Goal: Task Accomplishment & Management: Complete application form

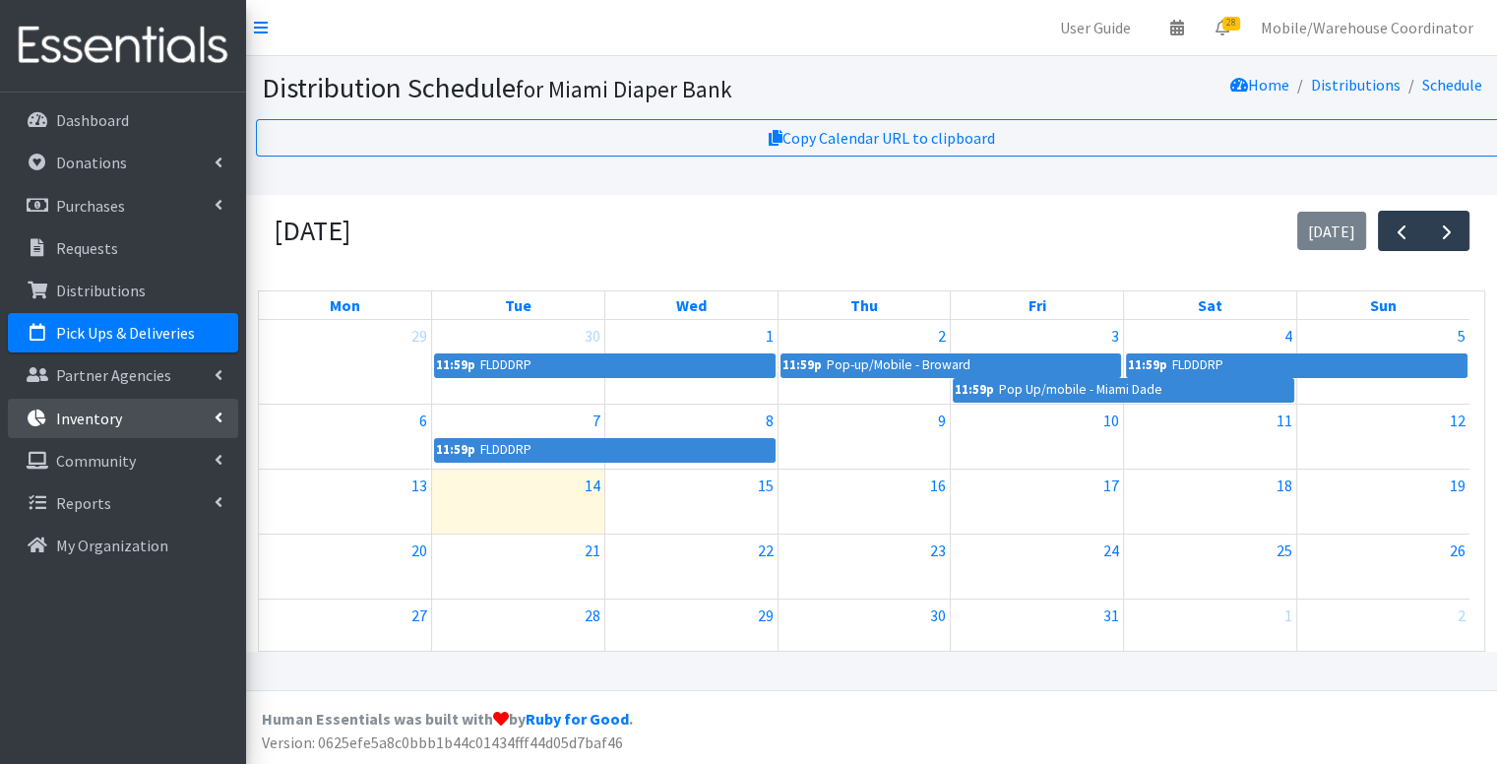
click at [75, 435] on link "Inventory" at bounding box center [123, 418] width 230 height 39
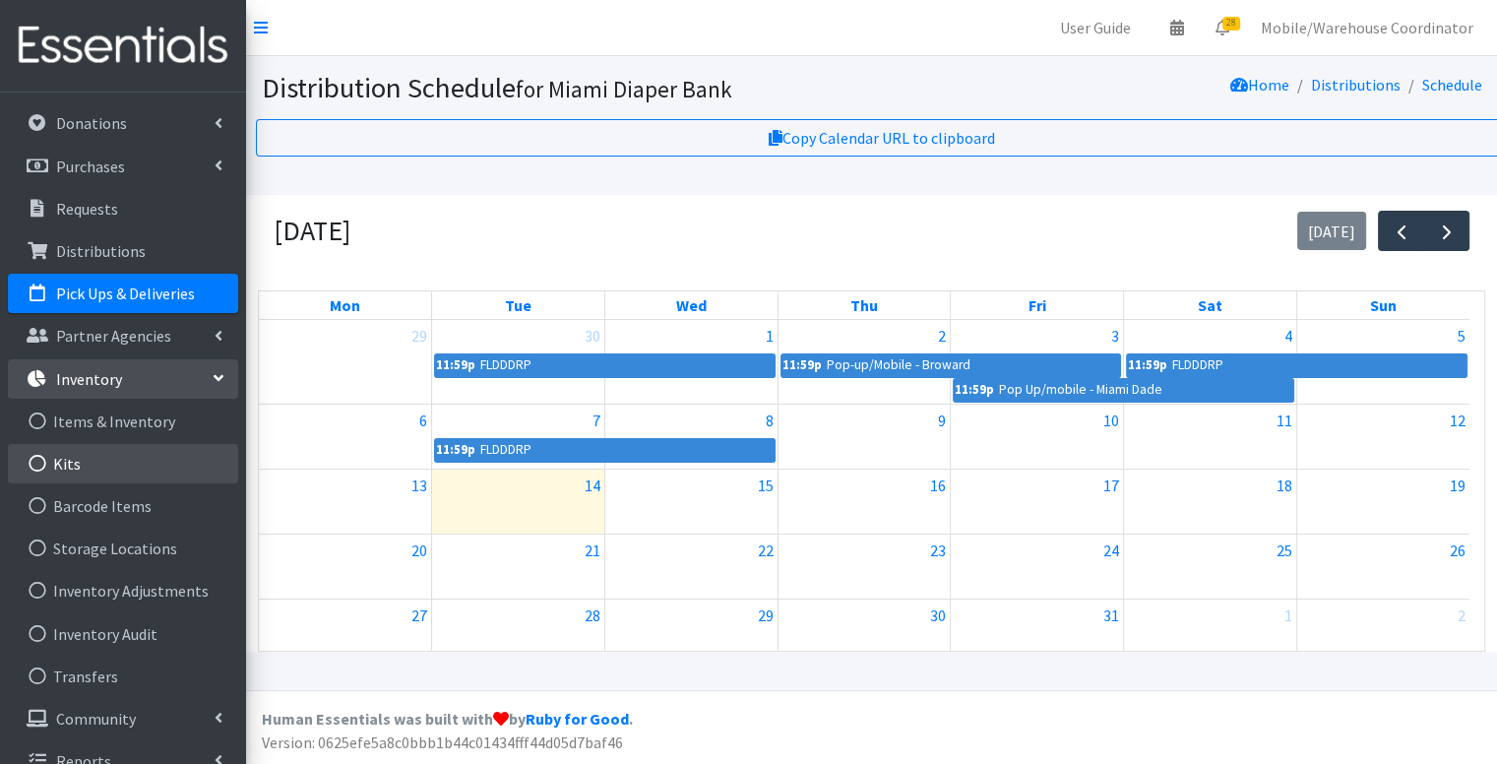
scroll to position [50, 0]
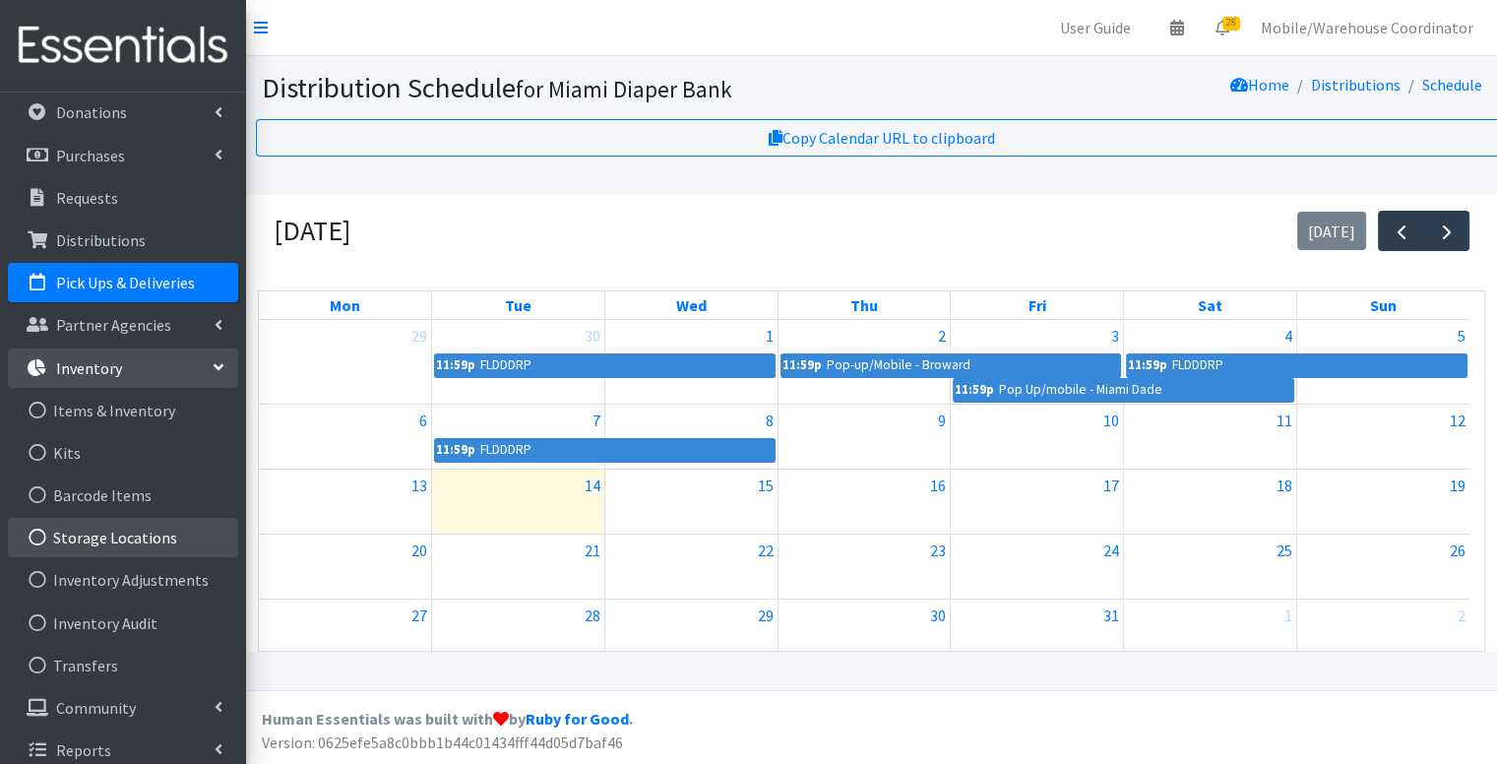
click at [117, 536] on link "Storage Locations" at bounding box center [123, 537] width 230 height 39
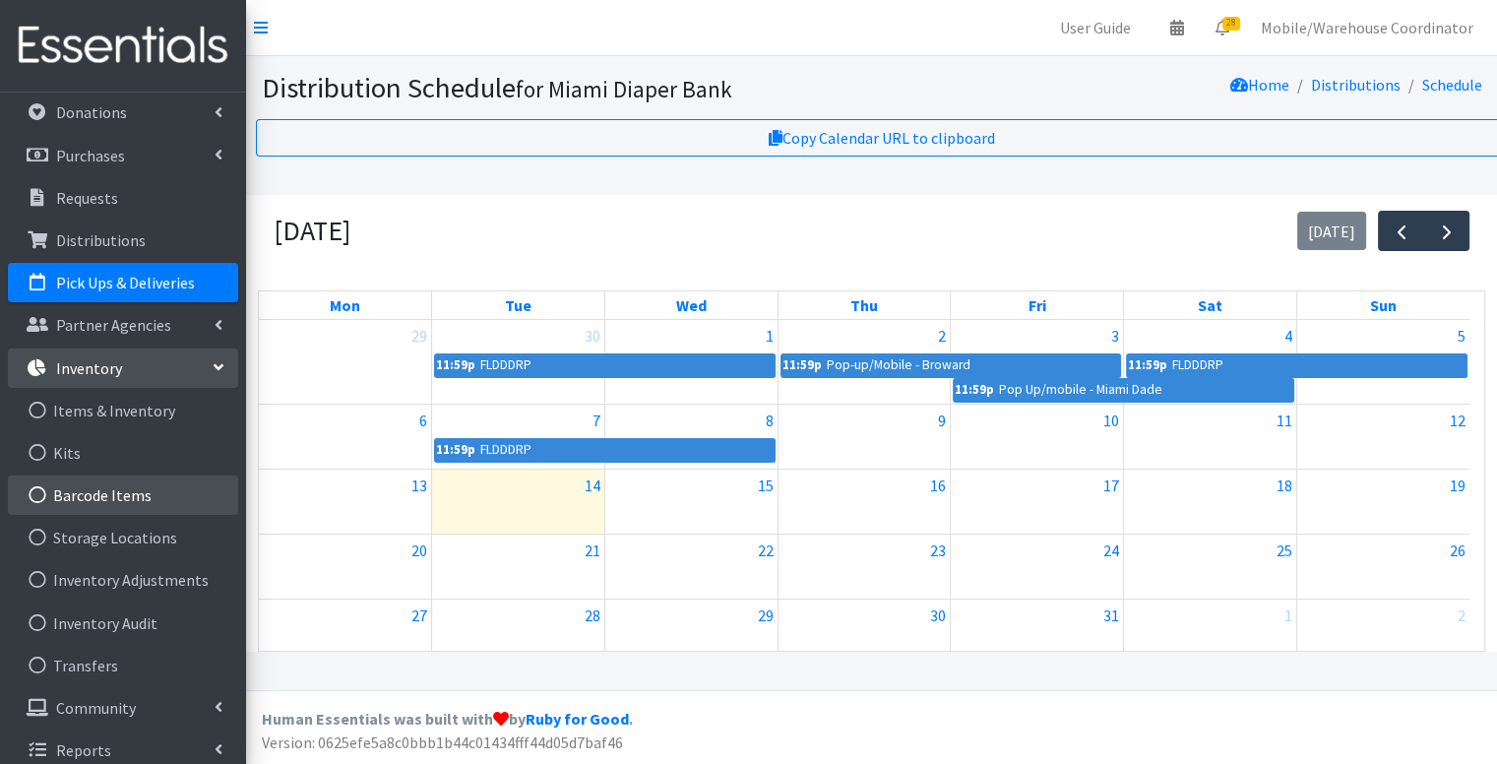
click at [107, 504] on link "Barcode Items" at bounding box center [123, 494] width 230 height 39
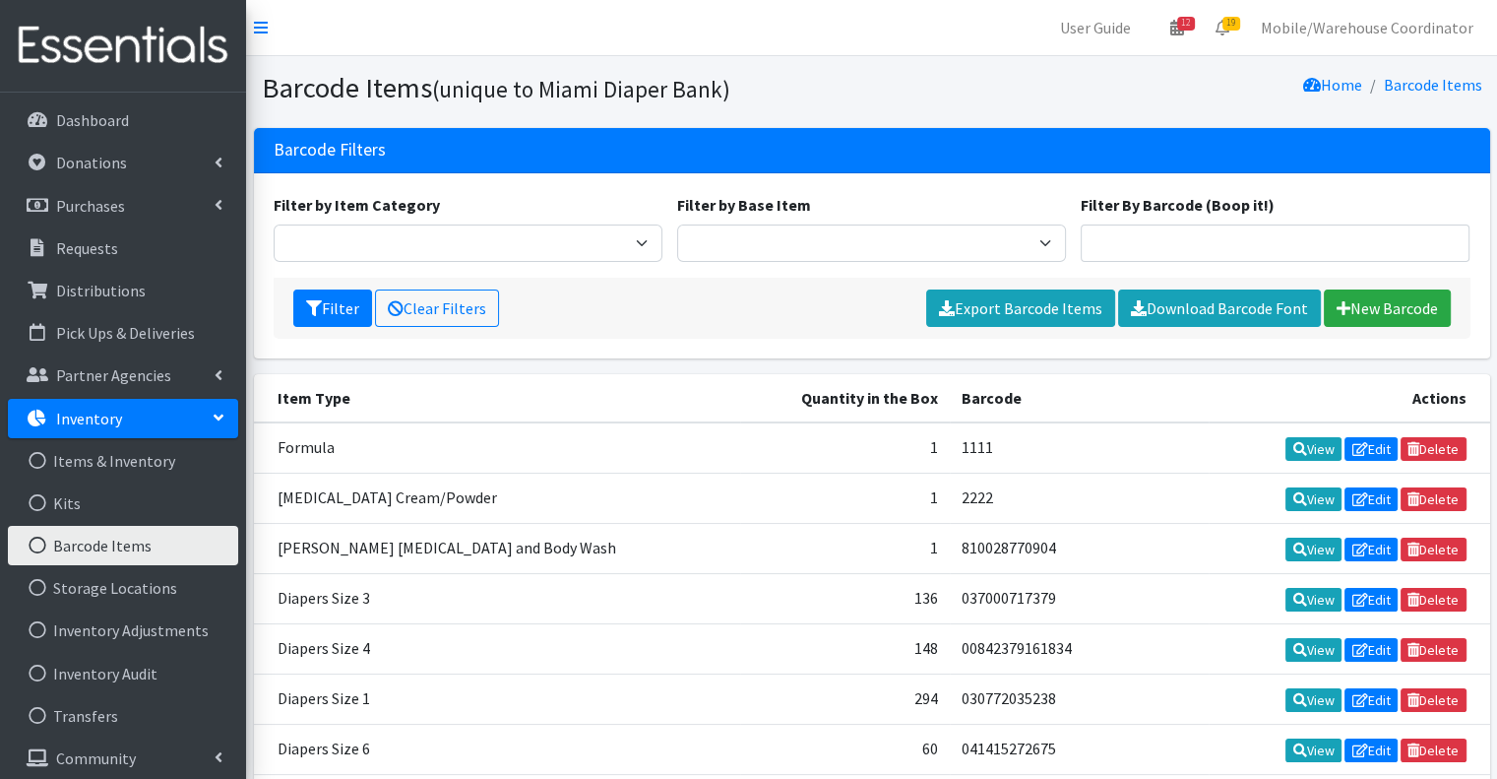
click at [119, 416] on link "Inventory" at bounding box center [123, 418] width 230 height 39
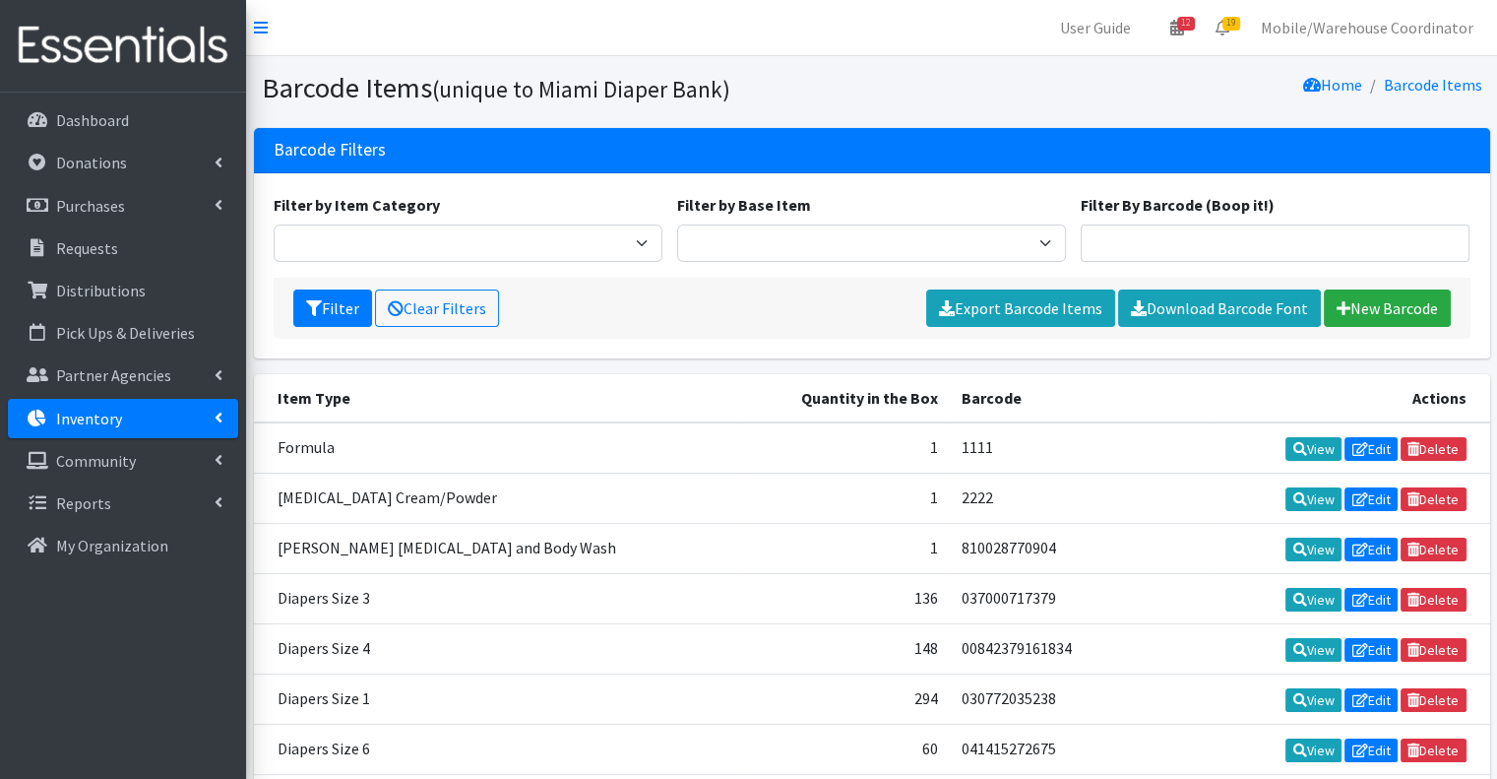
click at [106, 420] on p "Inventory" at bounding box center [89, 418] width 66 height 20
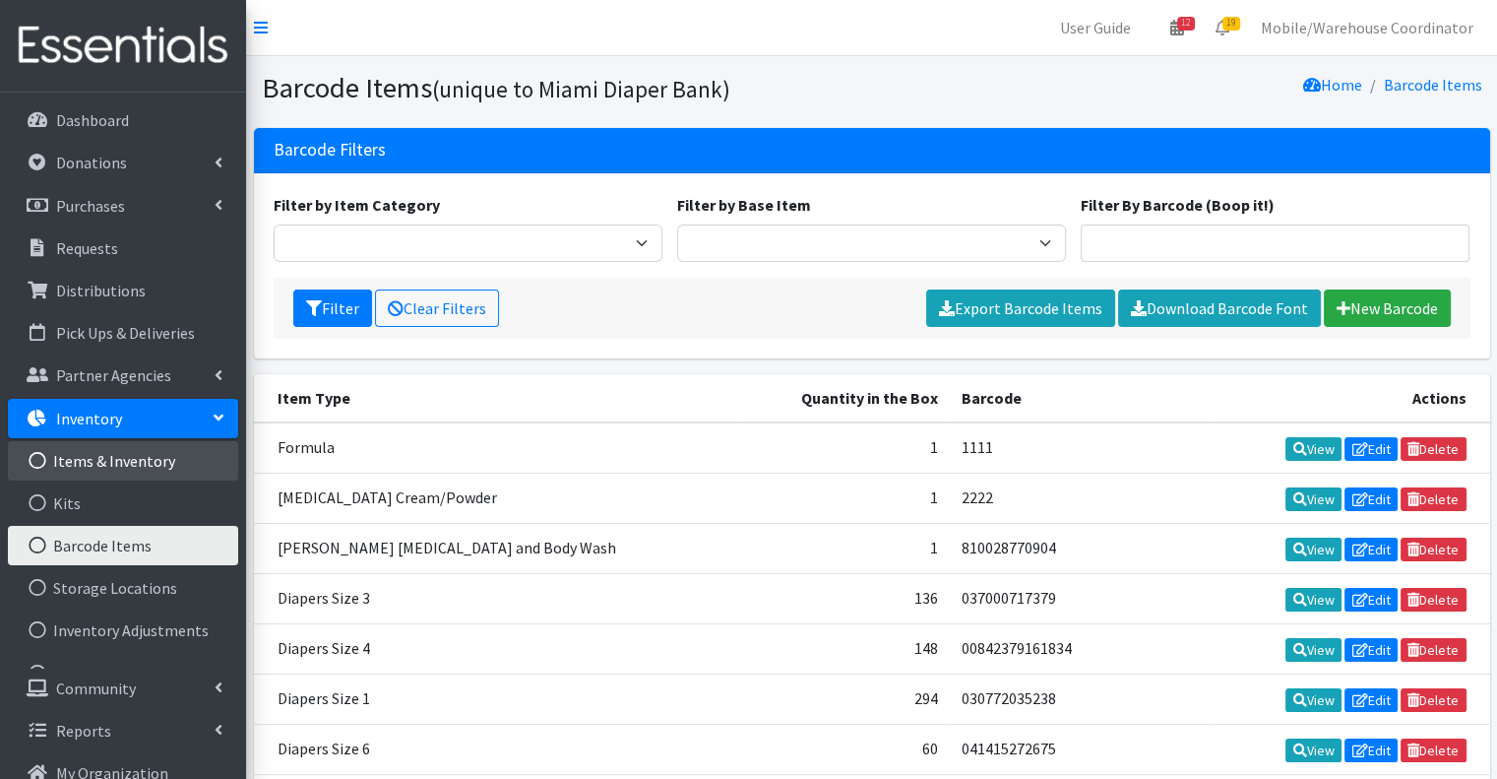
click at [106, 464] on link "Items & Inventory" at bounding box center [123, 460] width 230 height 39
click at [42, 461] on icon at bounding box center [38, 461] width 26 height 18
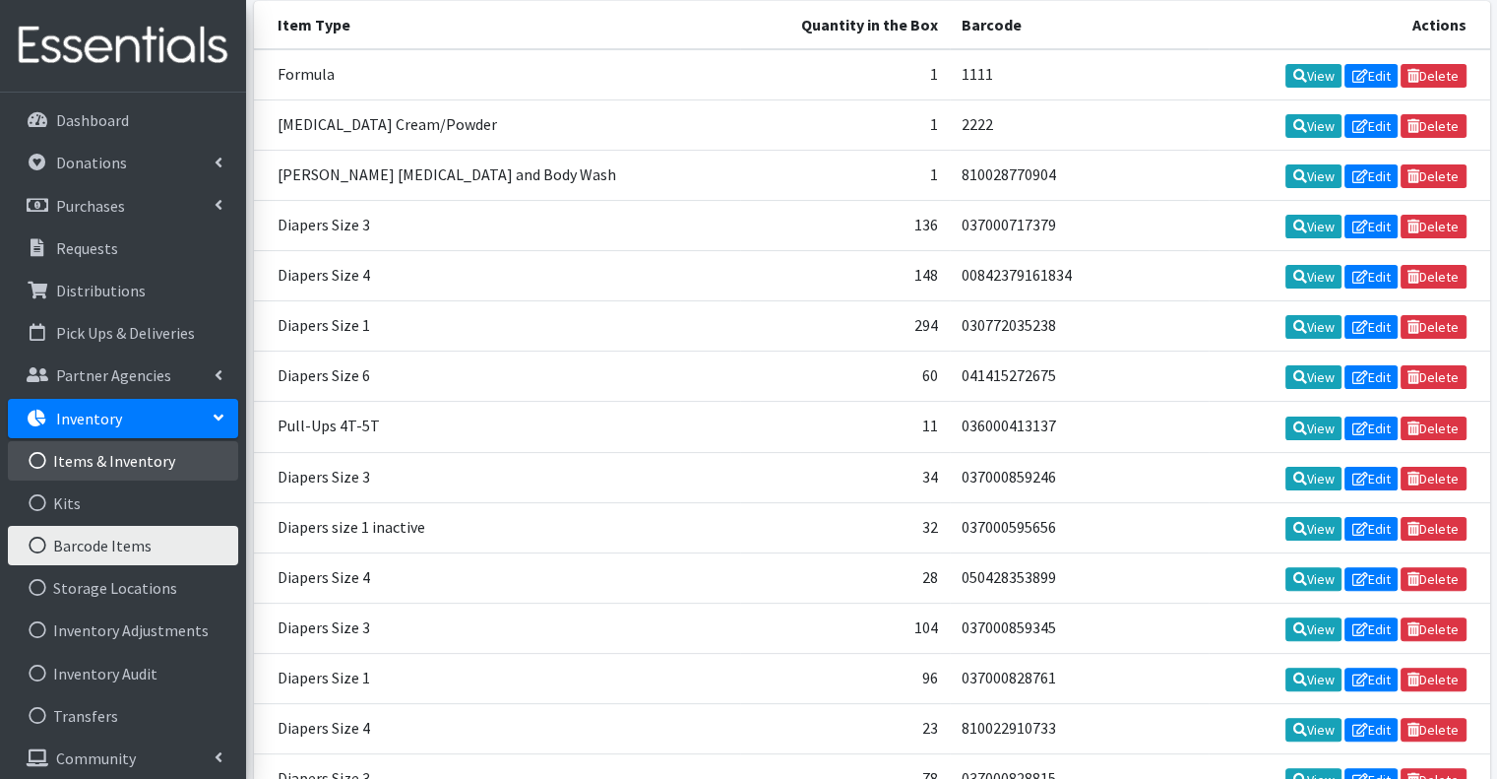
scroll to position [295, 0]
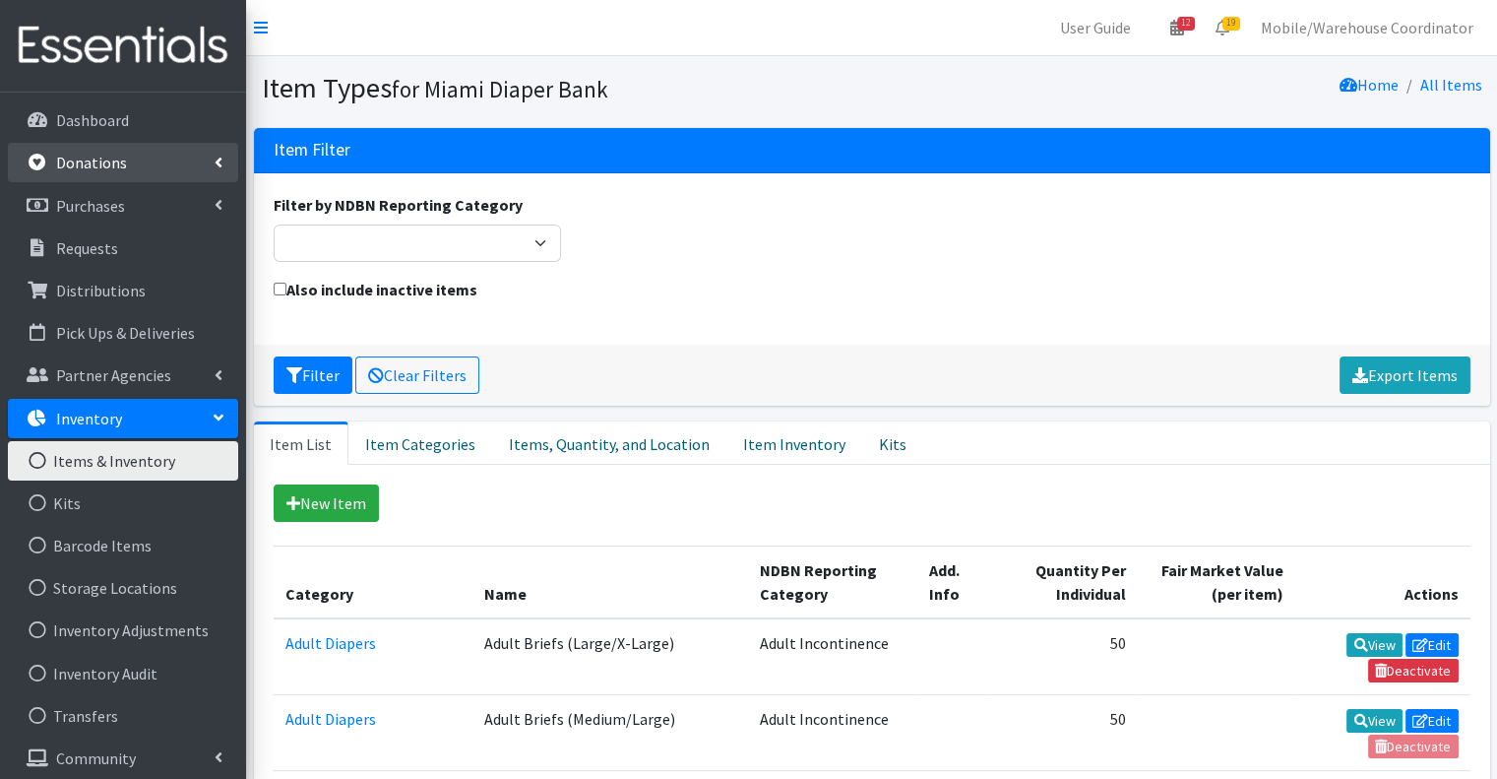
click at [137, 175] on link "Donations" at bounding box center [123, 162] width 230 height 39
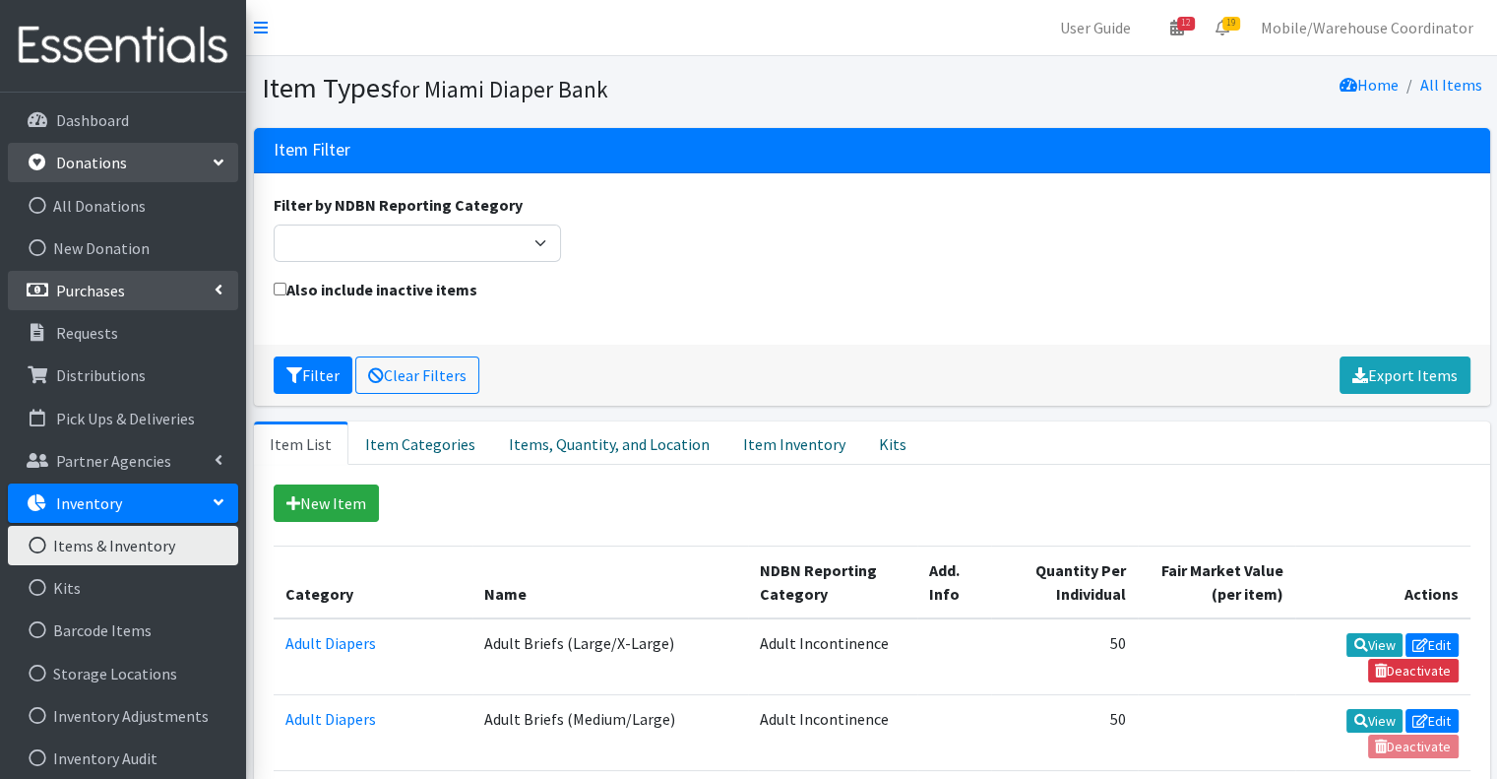
click at [103, 284] on p "Purchases" at bounding box center [90, 291] width 69 height 20
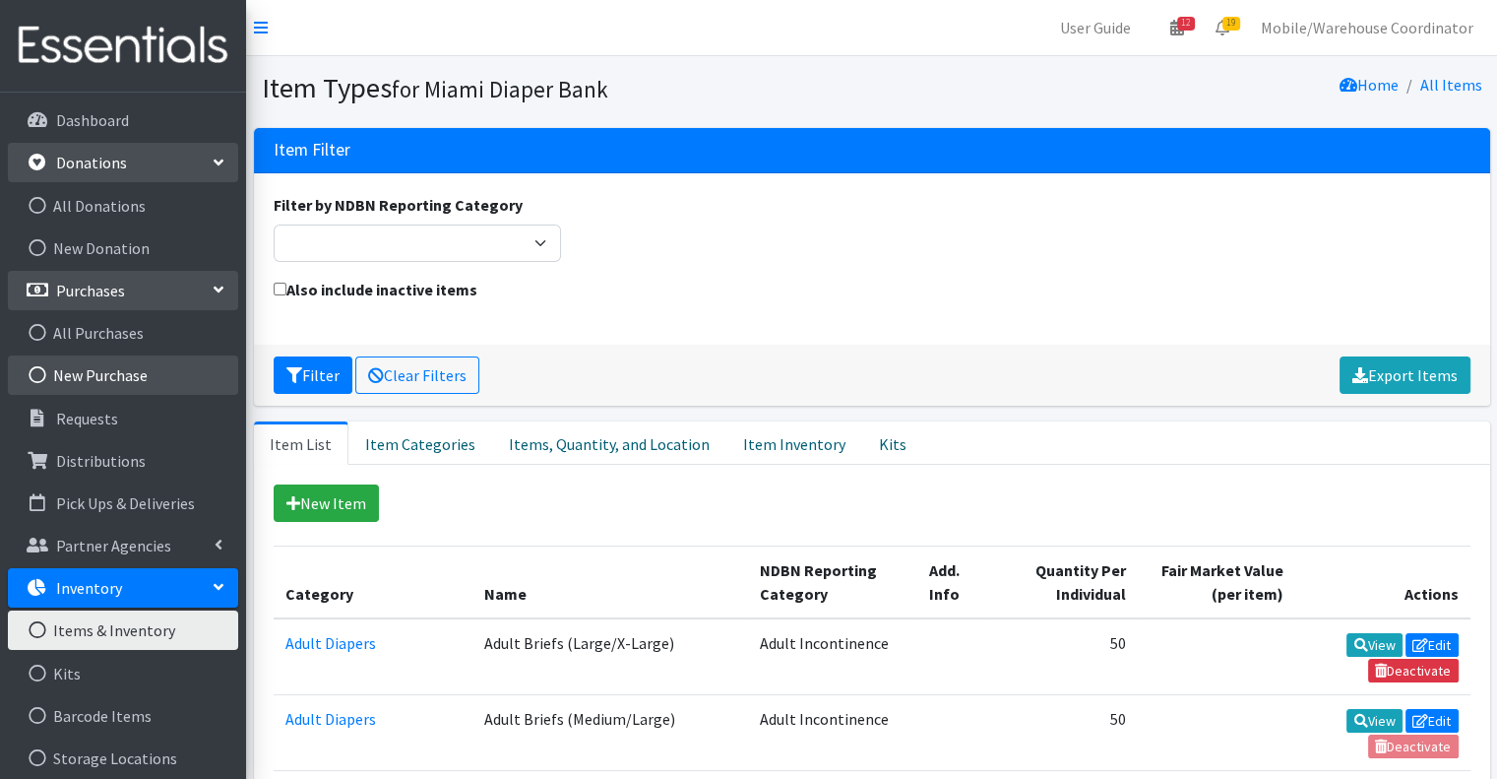
click at [115, 368] on link "New Purchase" at bounding box center [123, 374] width 230 height 39
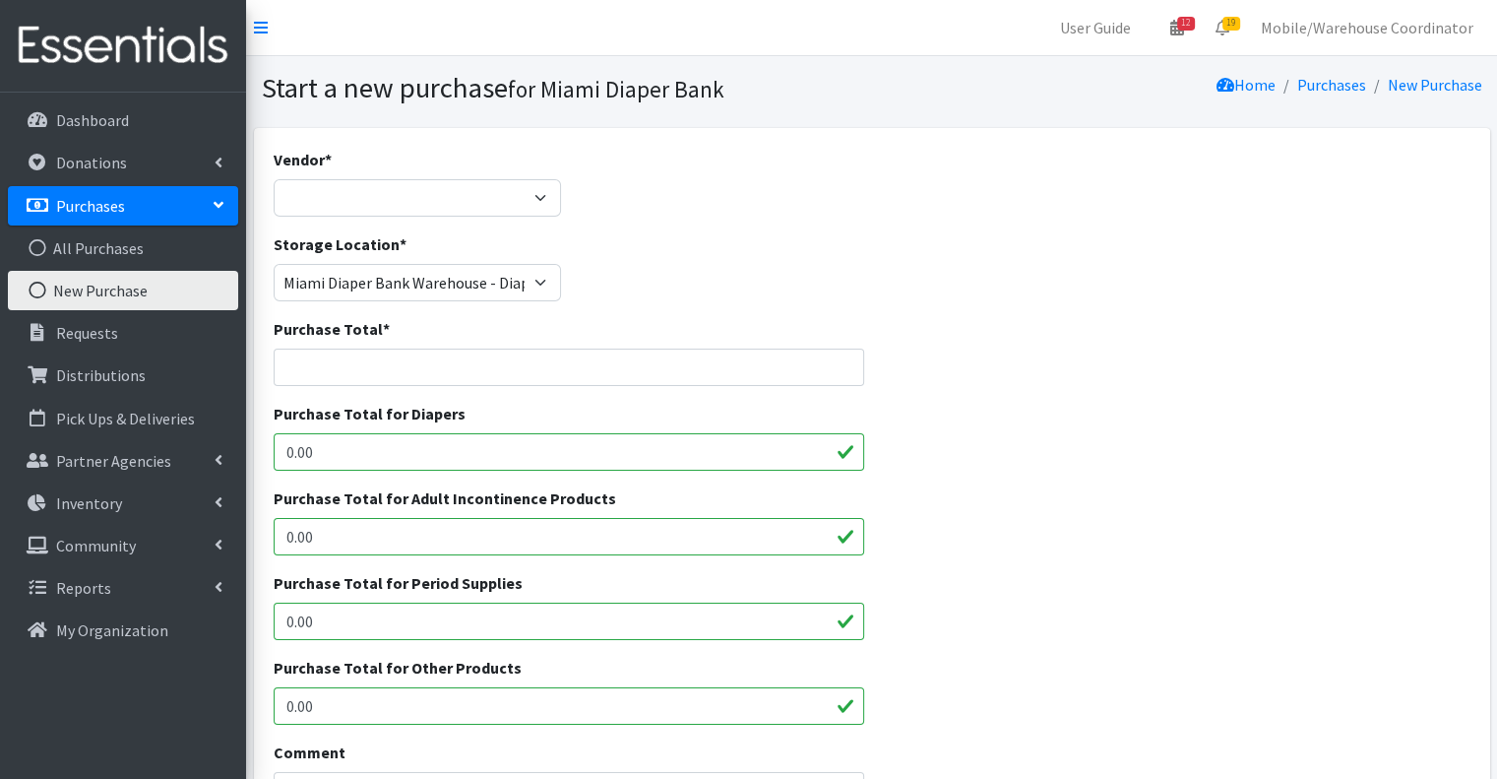
click at [422, 219] on div "Vendor * DOSF LLC General Vendor JSL Partners National Diaper Bank Network - Pa…" at bounding box center [417, 190] width 303 height 85
click at [407, 193] on select "DOSF LLC General Vendor JSL Partners National Diaper Bank Network - Pathway to …" at bounding box center [418, 197] width 288 height 37
select select "286"
click at [274, 179] on select "DOSF LLC General Vendor JSL Partners National Diaper Bank Network - Pathway to …" at bounding box center [418, 197] width 288 height 37
click at [405, 373] on input "Purchase Total *" at bounding box center [570, 366] width 592 height 37
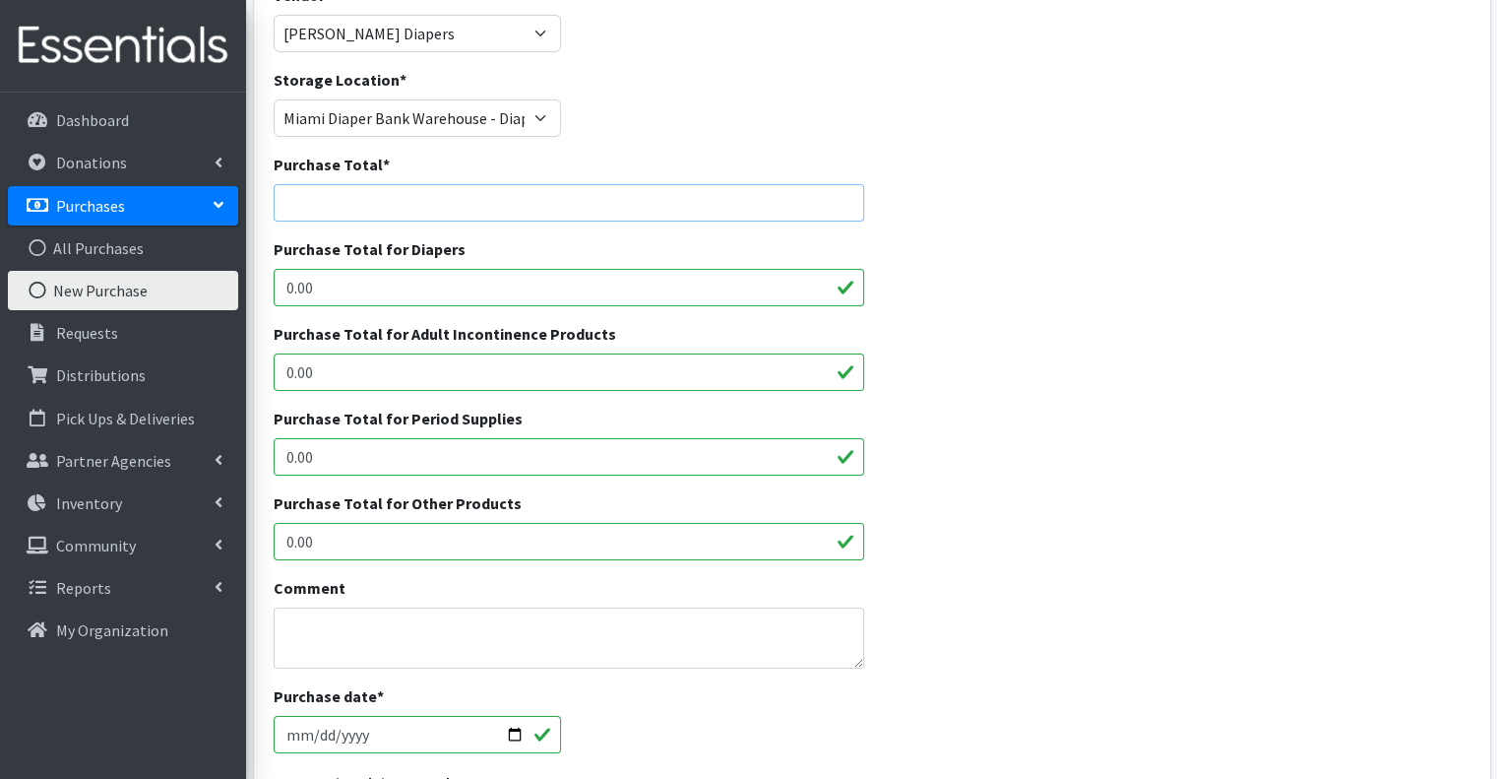
scroll to position [197, 0]
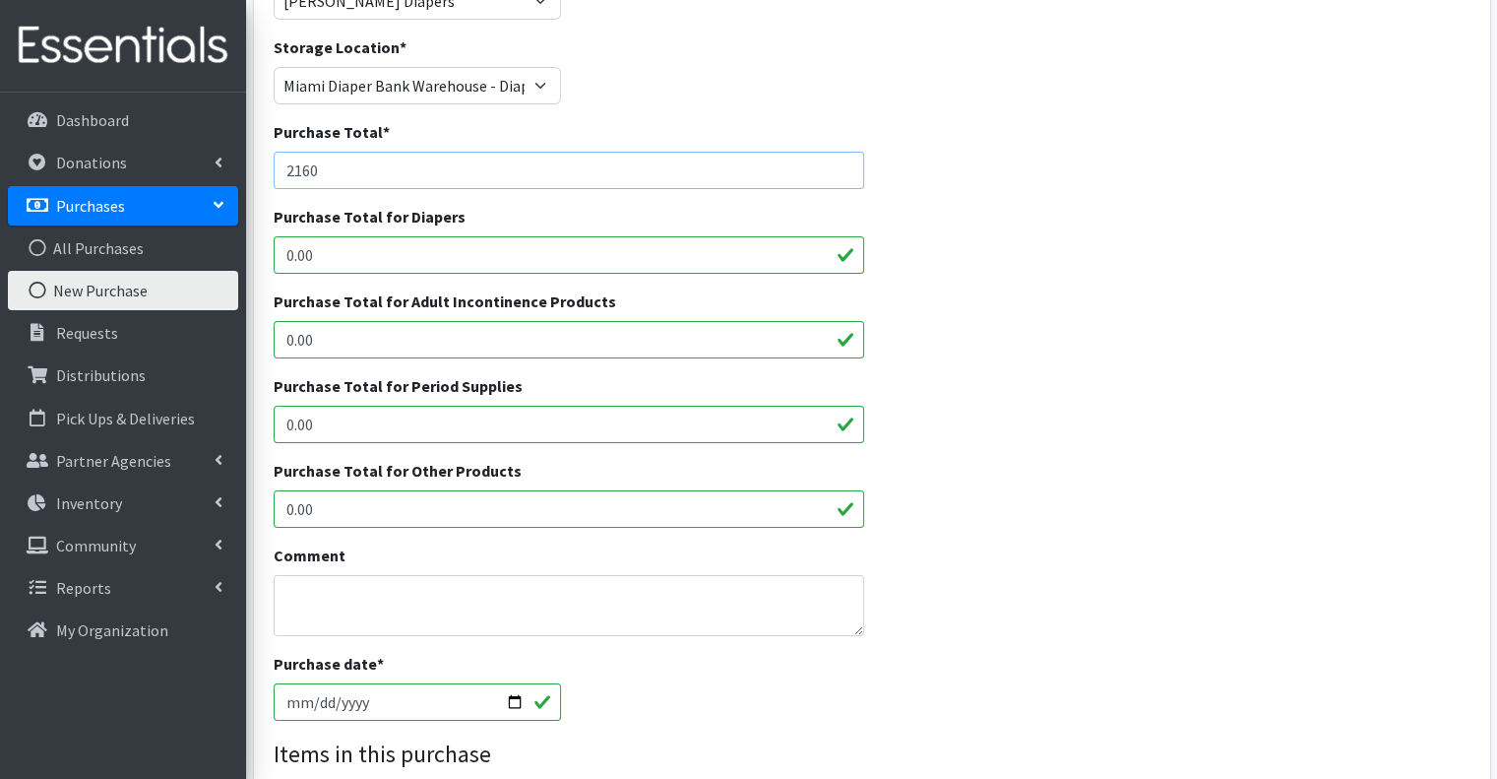
type input "2160"
click at [461, 578] on textarea "Comment" at bounding box center [570, 605] width 592 height 61
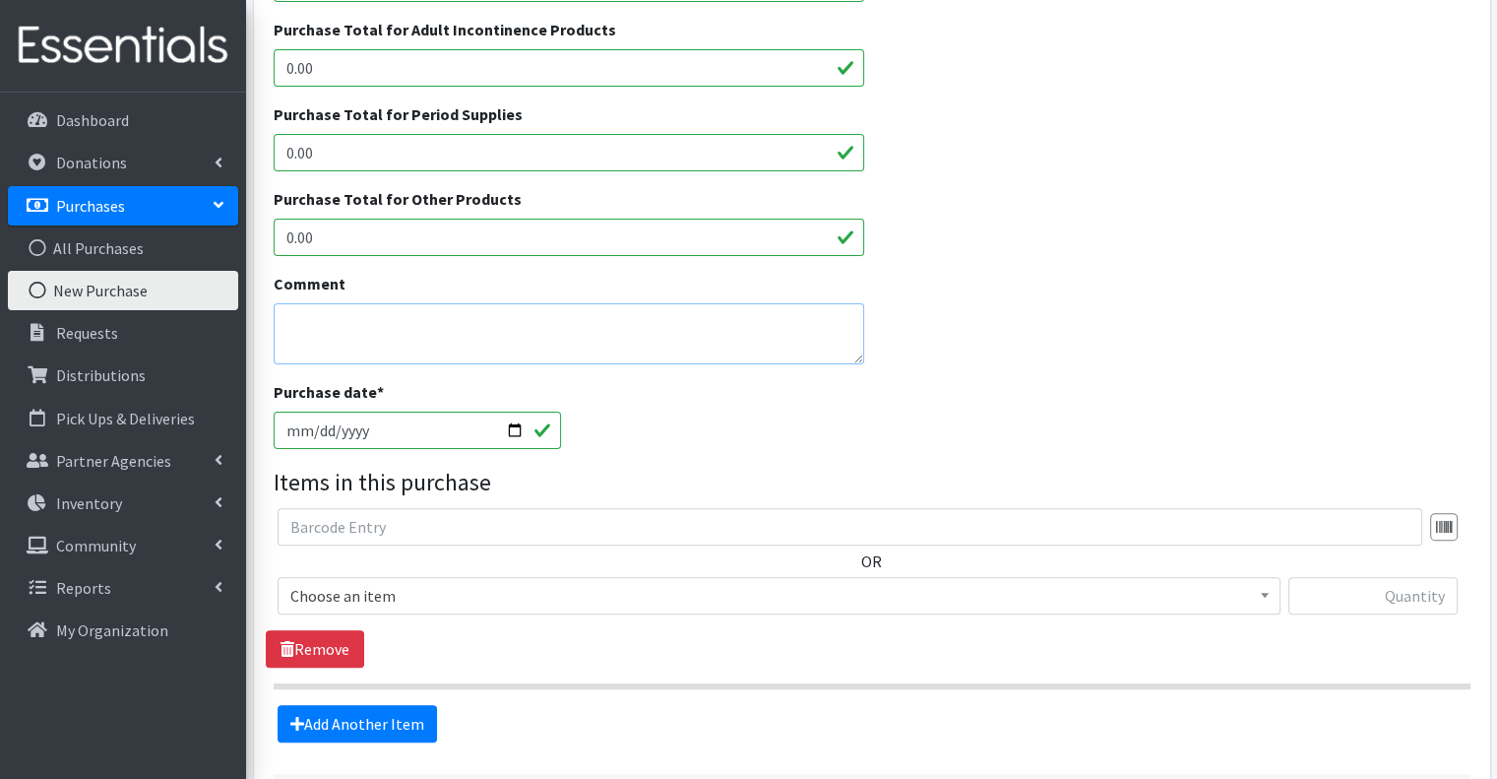
scroll to position [492, 0]
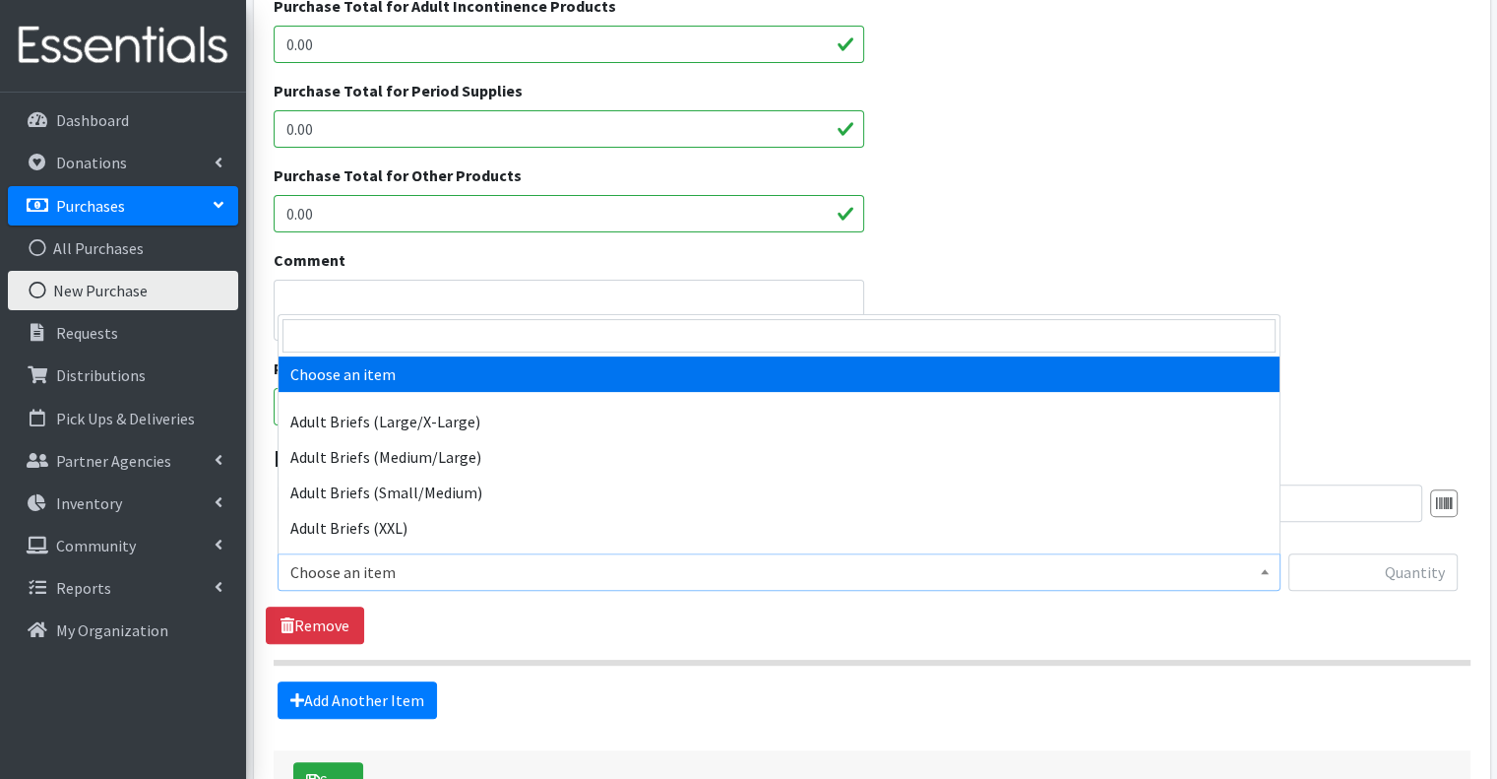
click at [469, 553] on span "Choose an item" at bounding box center [779, 571] width 1003 height 37
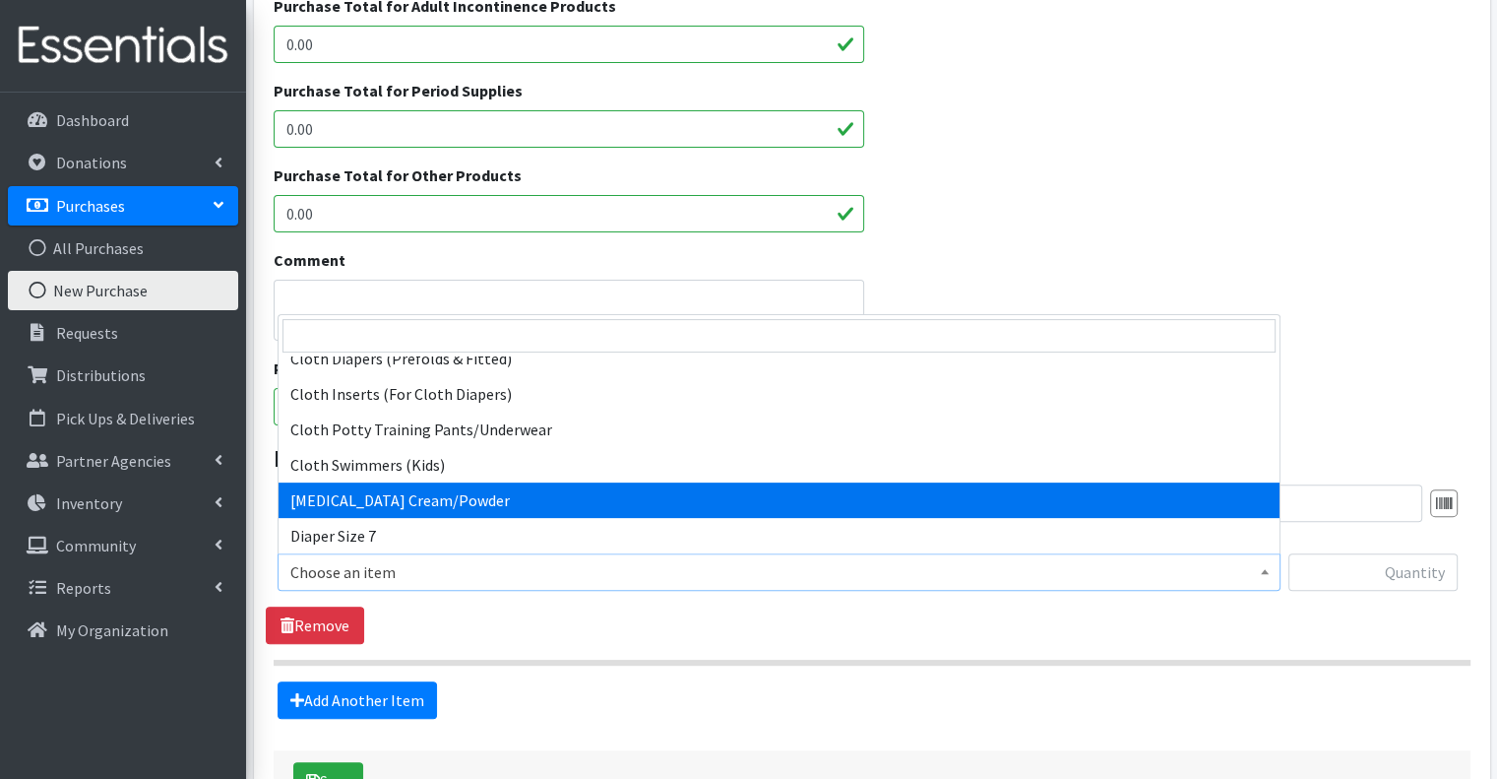
scroll to position [362, 0]
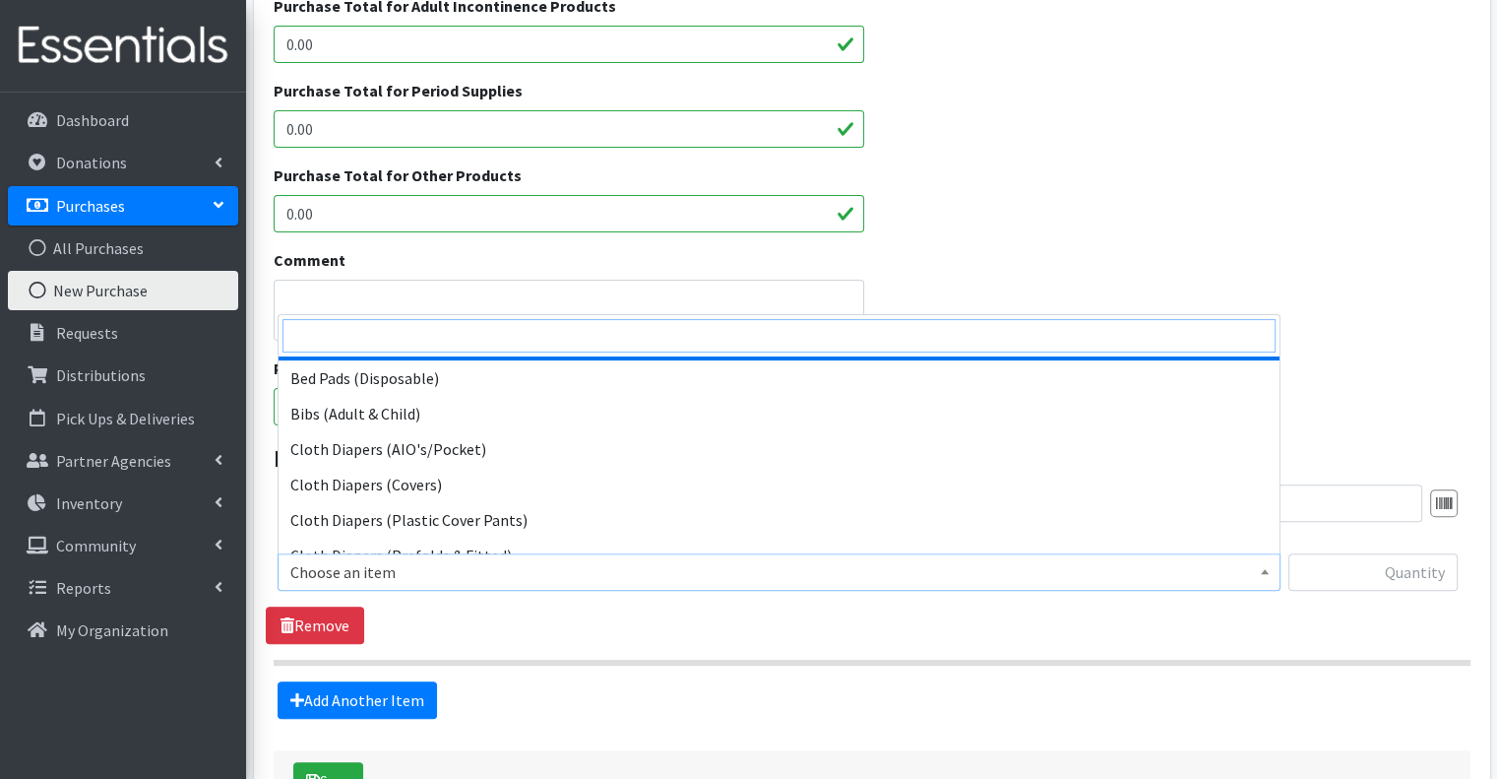
click at [370, 336] on input "search" at bounding box center [778, 335] width 993 height 33
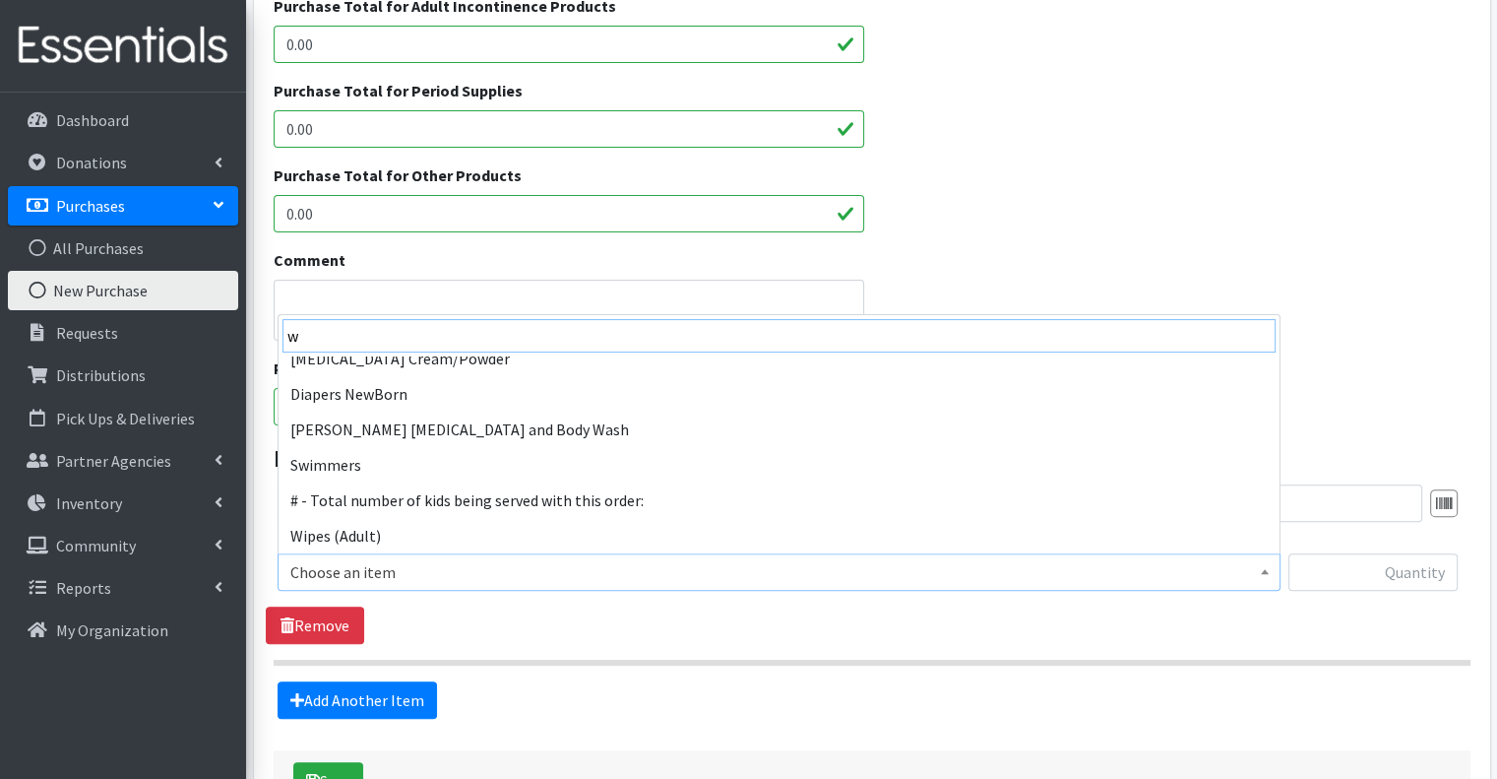
scroll to position [0, 0]
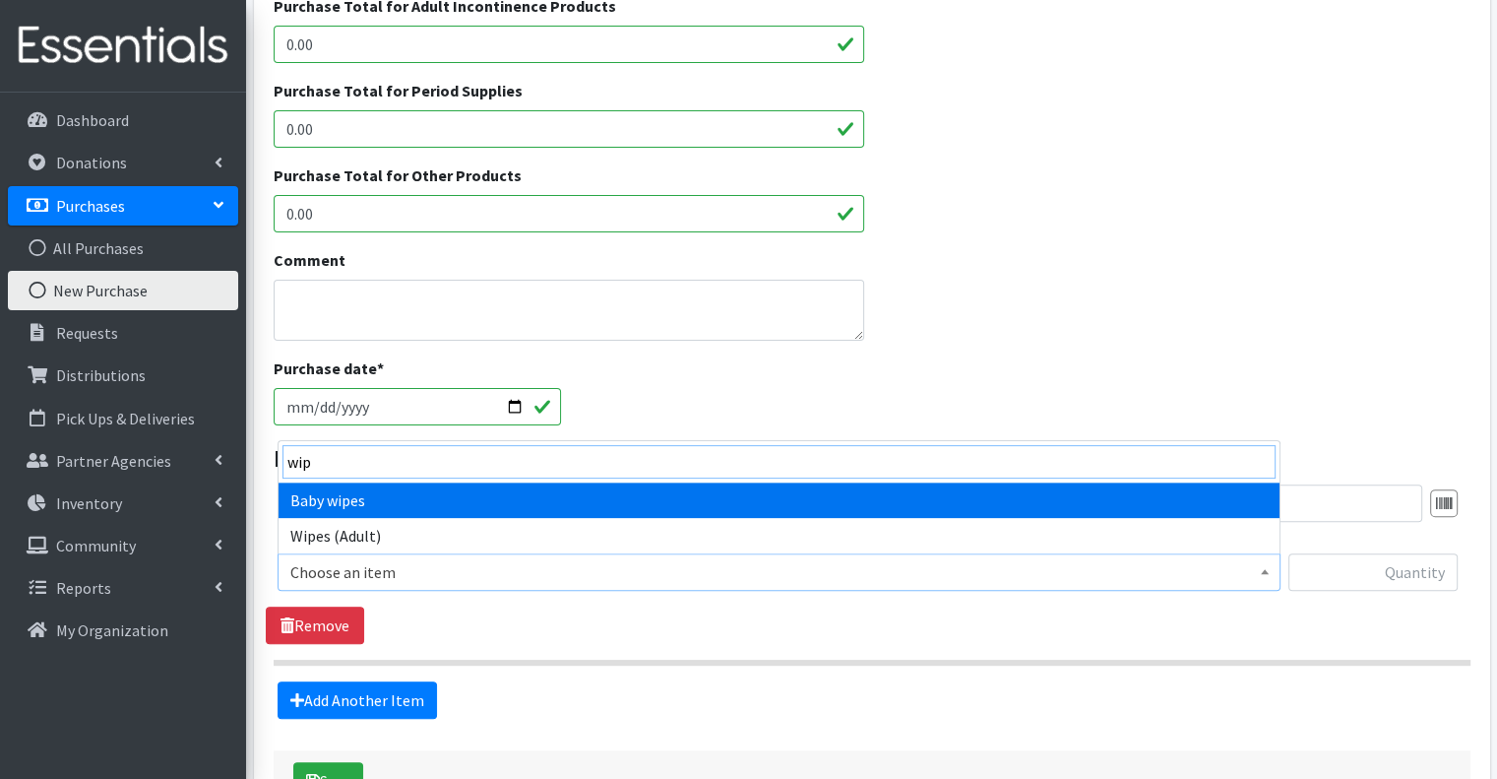
type input "wip"
select select "2649"
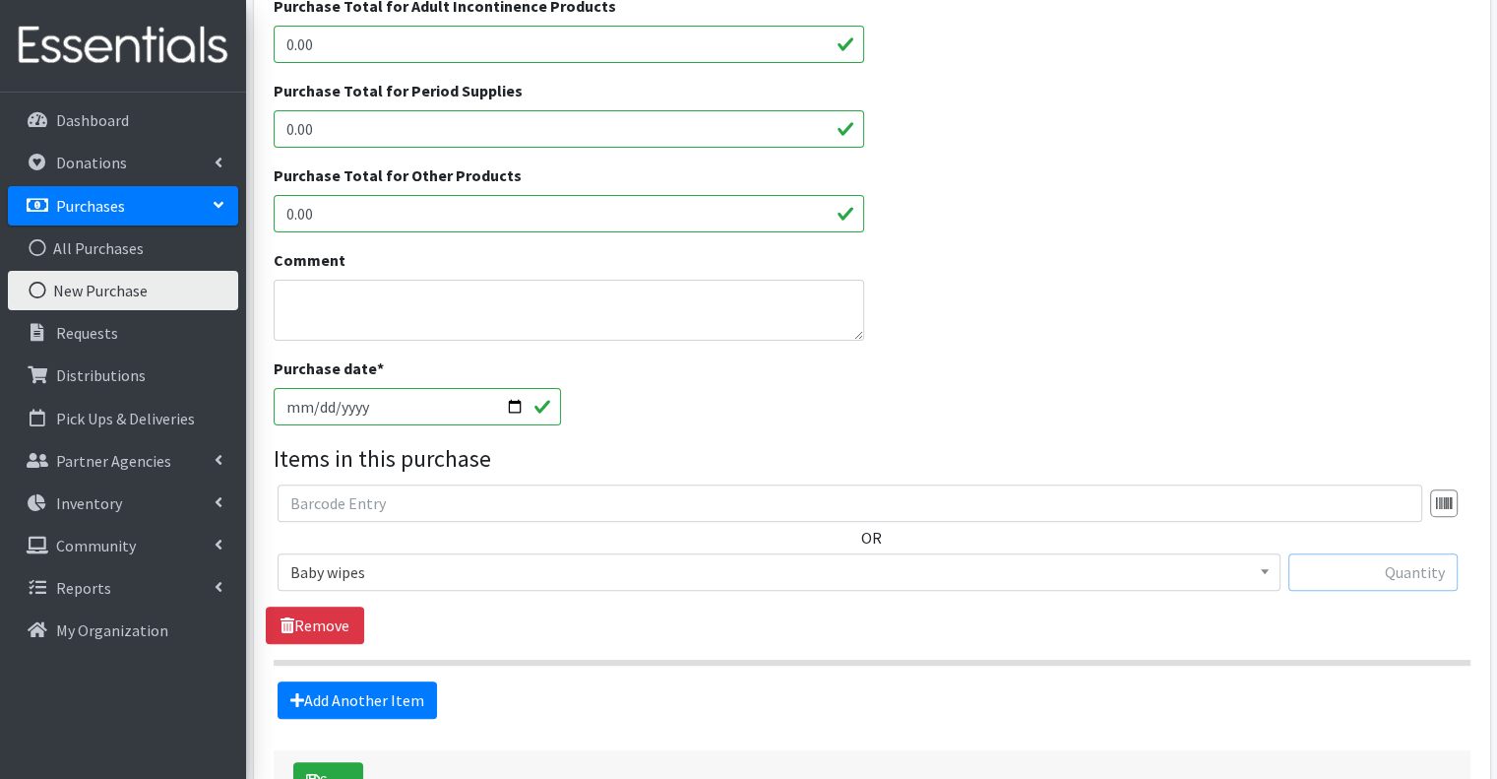
click at [1352, 585] on input "text" at bounding box center [1372, 571] width 169 height 37
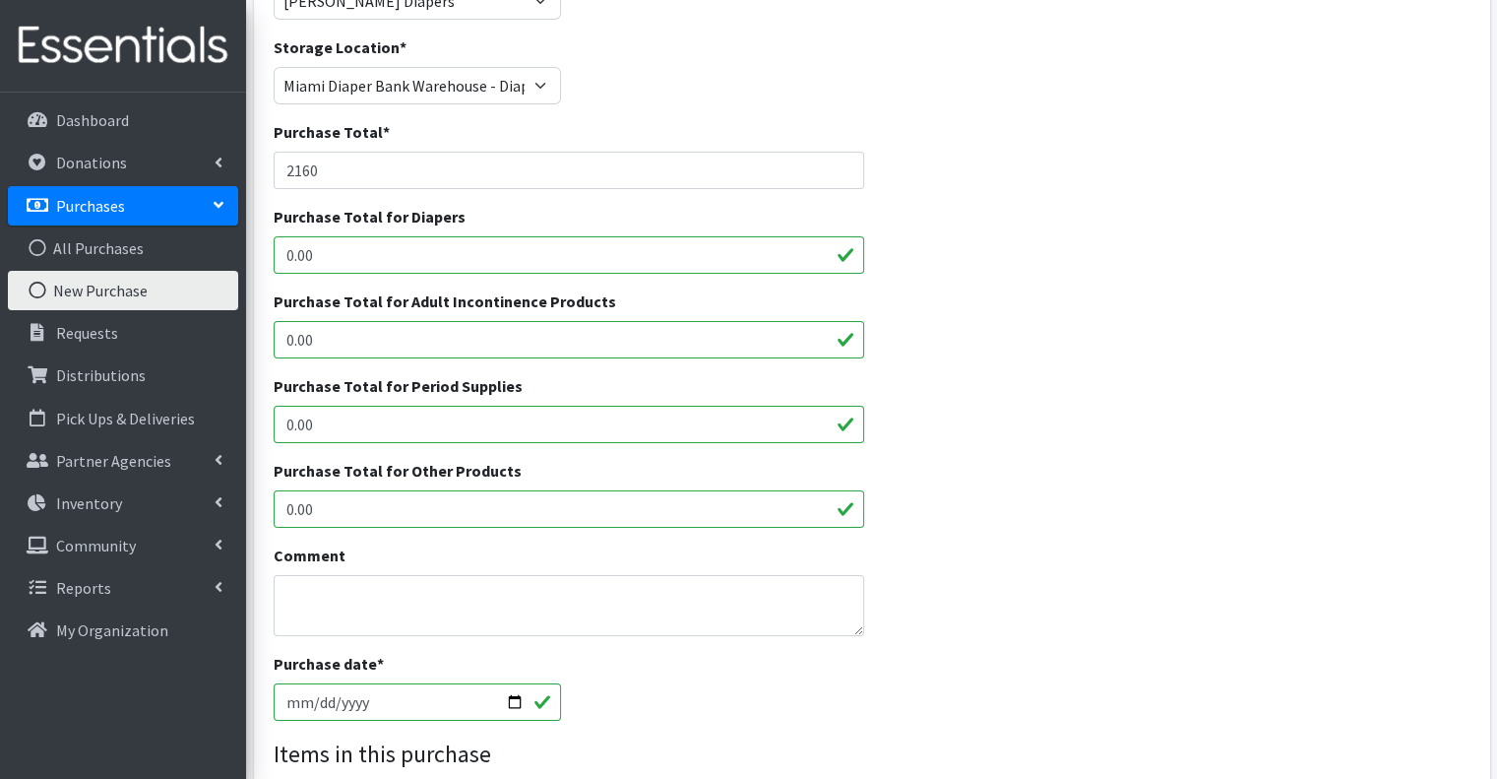
type input "2160"
click at [382, 591] on textarea "Comment" at bounding box center [570, 605] width 592 height 61
drag, startPoint x: 354, startPoint y: 157, endPoint x: 283, endPoint y: 170, distance: 72.0
click at [283, 170] on input "2160" at bounding box center [570, 170] width 592 height 37
click at [406, 594] on textarea "Comment" at bounding box center [570, 605] width 592 height 61
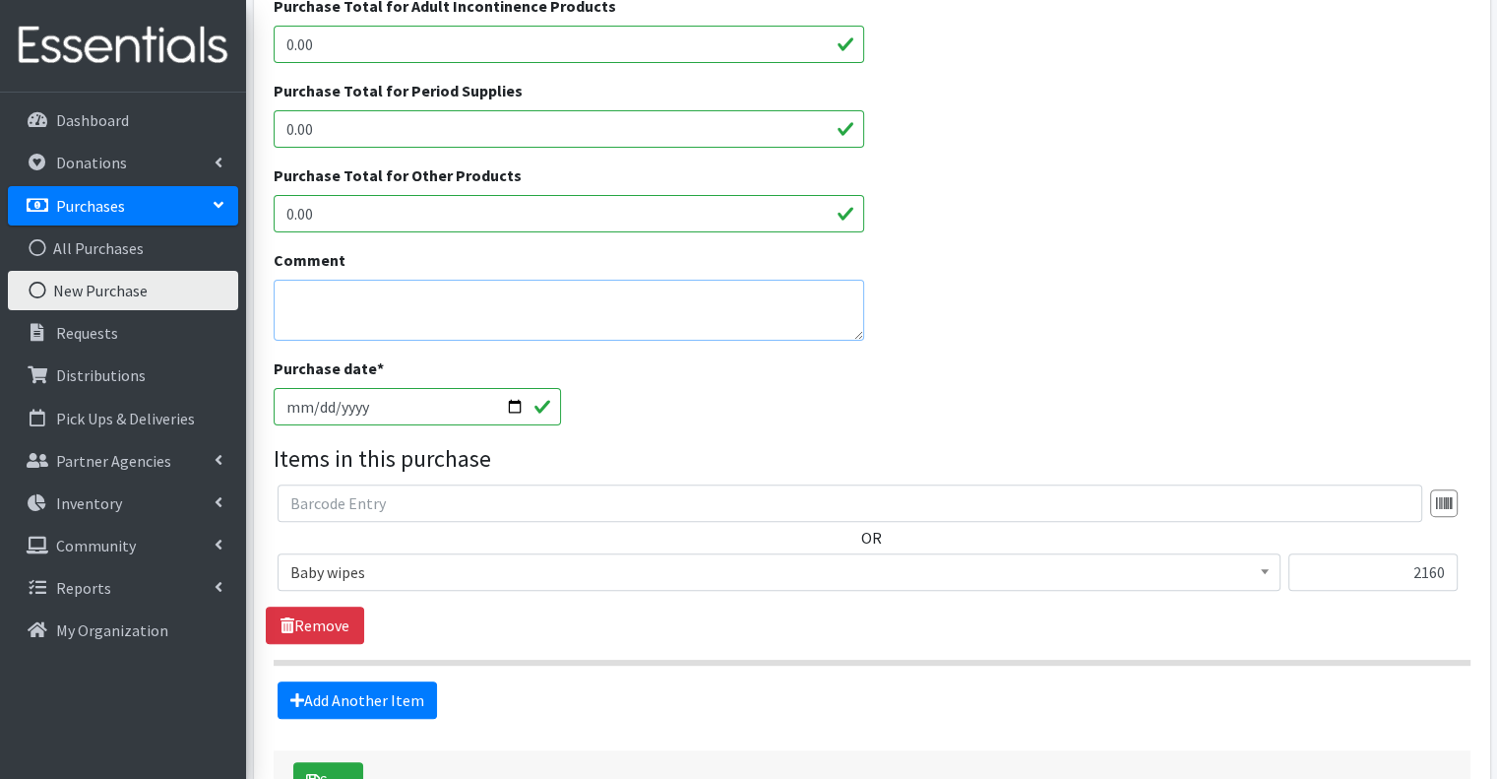
scroll to position [591, 0]
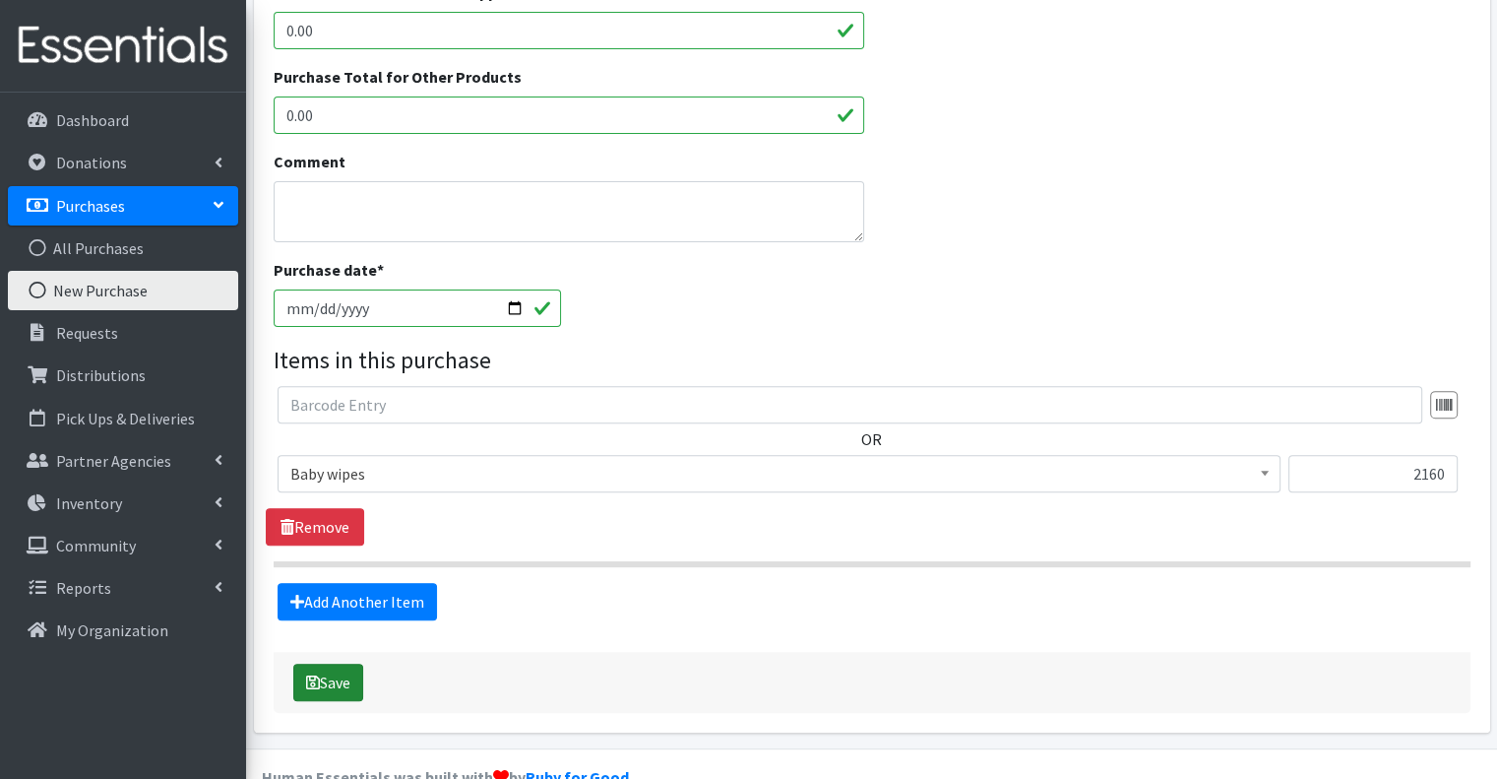
click at [353, 672] on button "Save" at bounding box center [328, 681] width 70 height 37
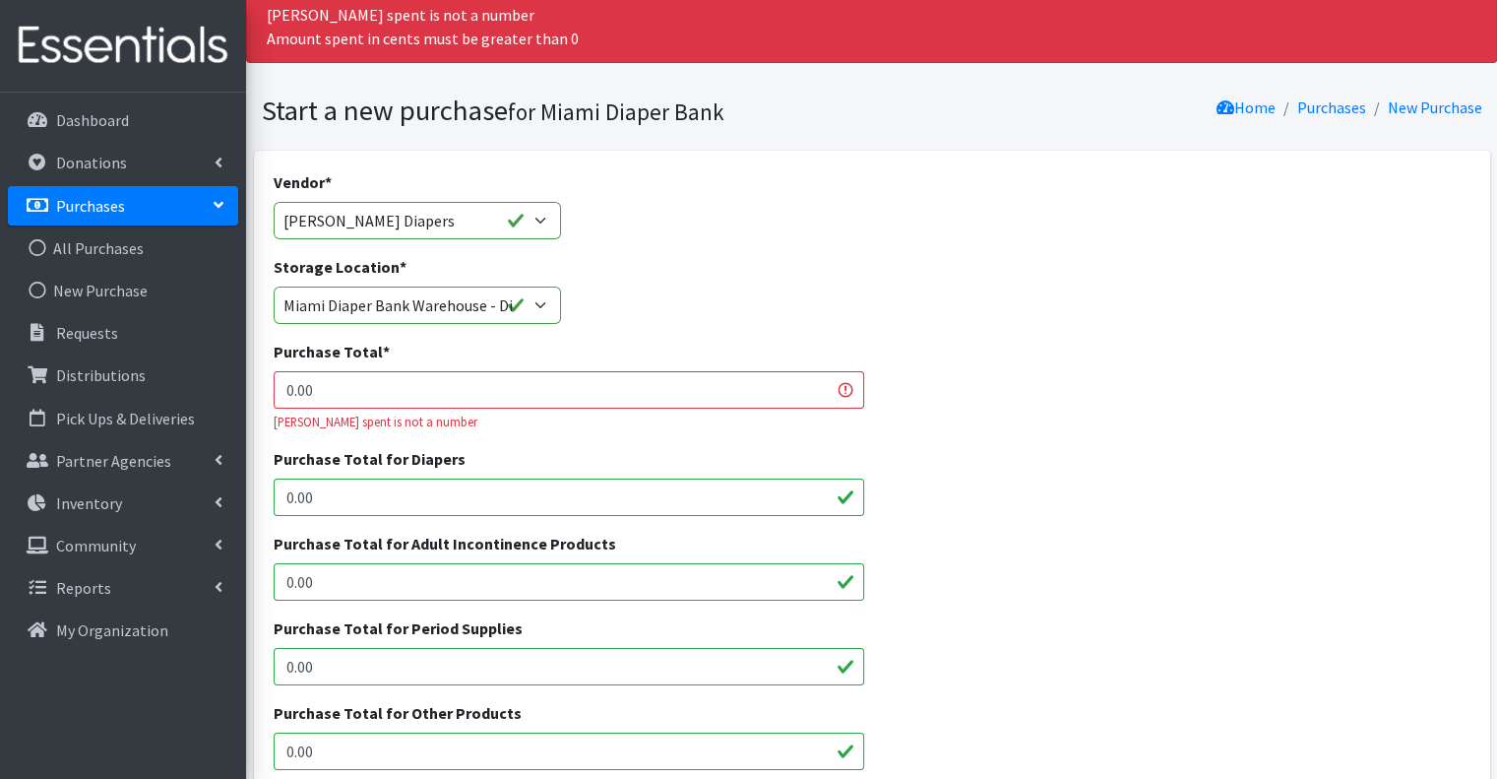
scroll to position [197, 0]
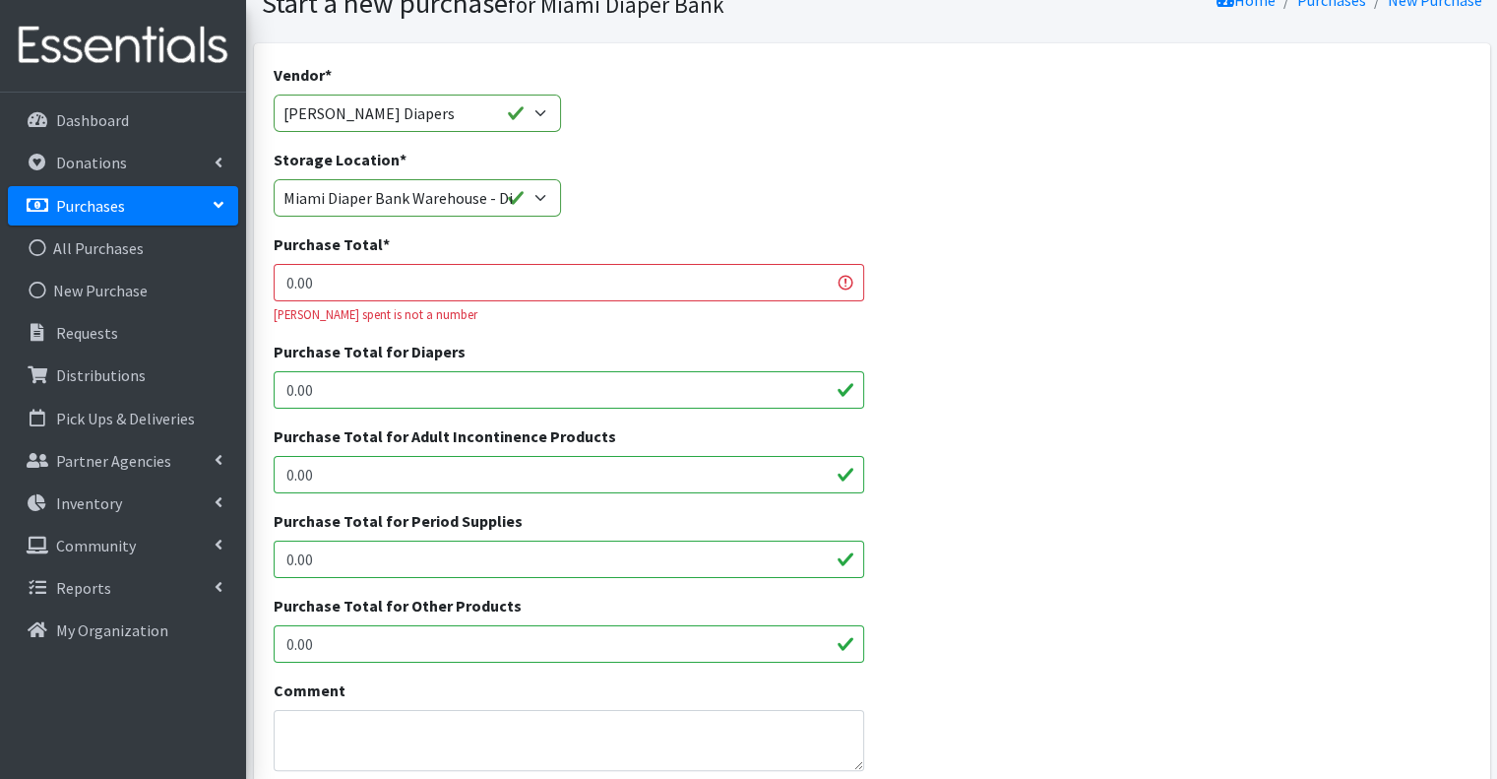
click at [324, 276] on input "0.00" at bounding box center [570, 282] width 592 height 37
type input "0"
click at [503, 289] on input "1728.00" at bounding box center [570, 282] width 592 height 37
type input "1728.00"
click at [969, 364] on div "Purchase Total for Diapers 0.00" at bounding box center [872, 382] width 1212 height 85
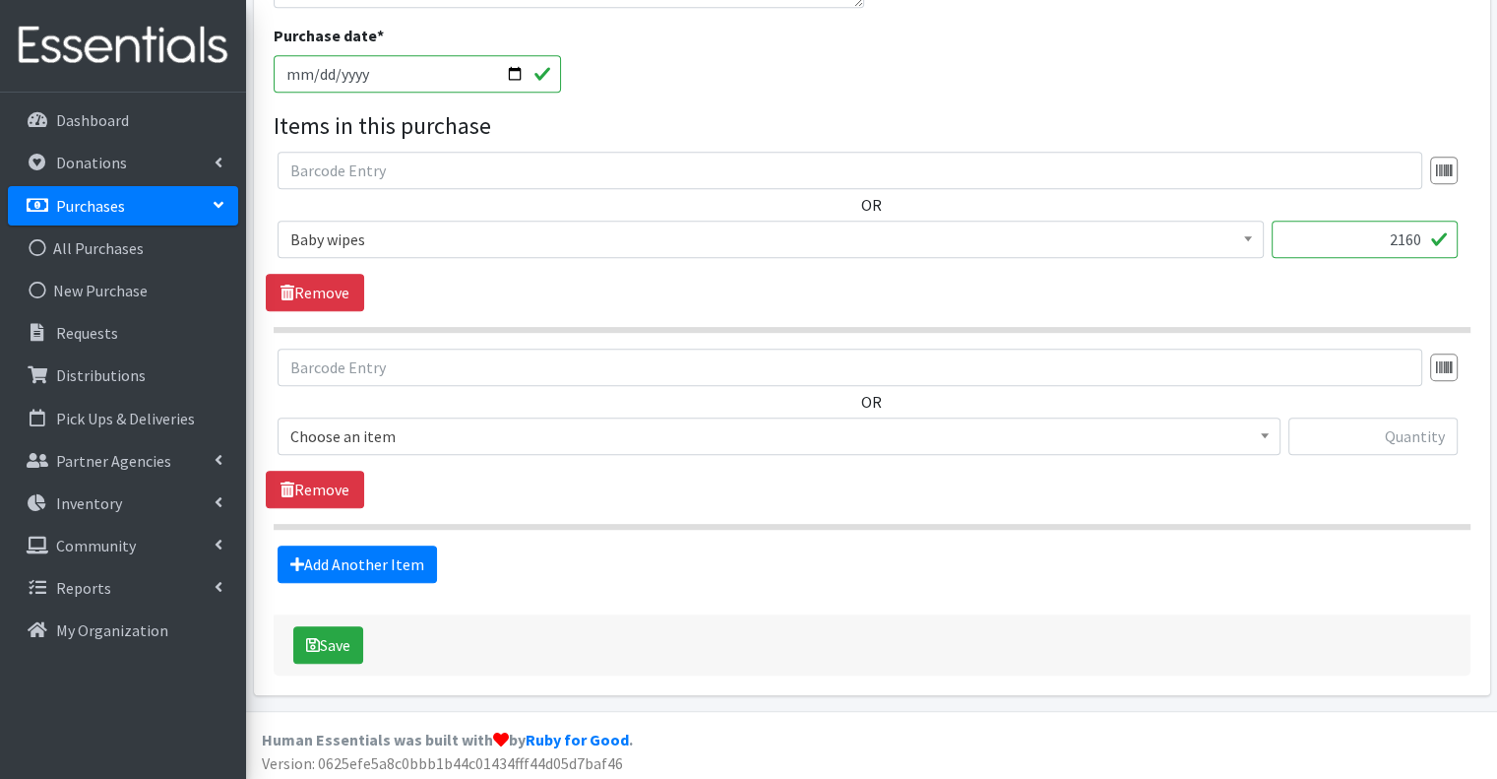
scroll to position [962, 0]
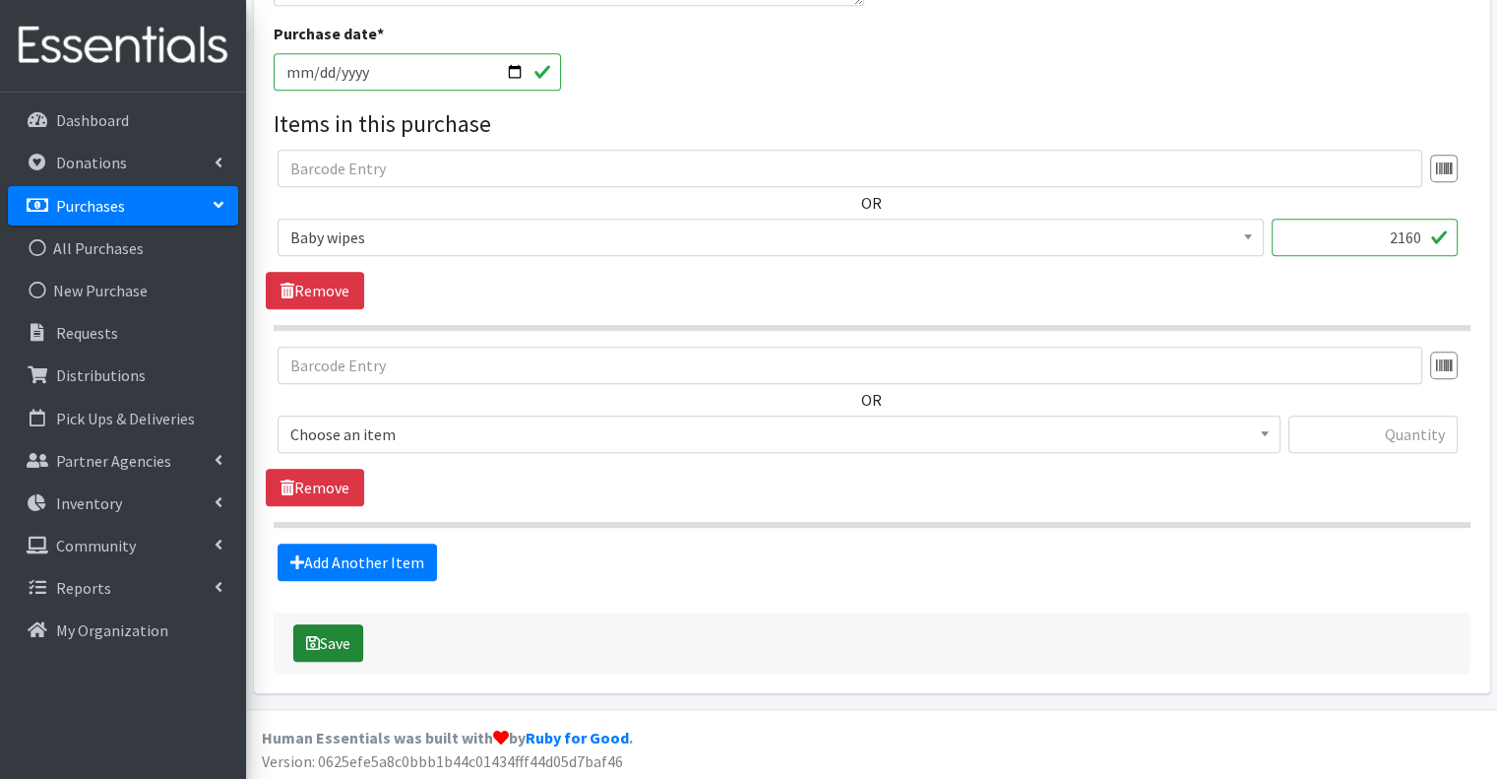
click at [354, 633] on button "Save" at bounding box center [328, 642] width 70 height 37
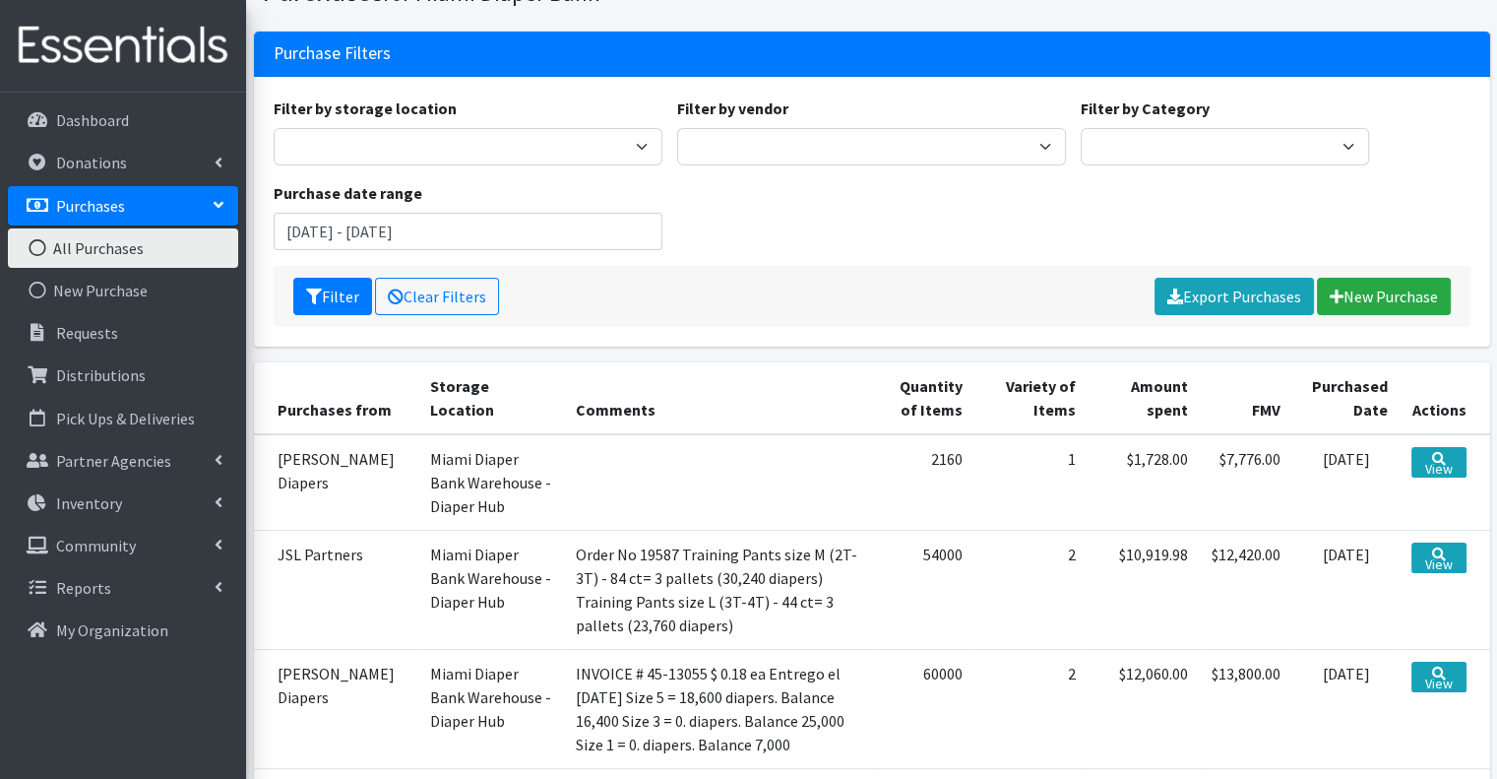
scroll to position [197, 0]
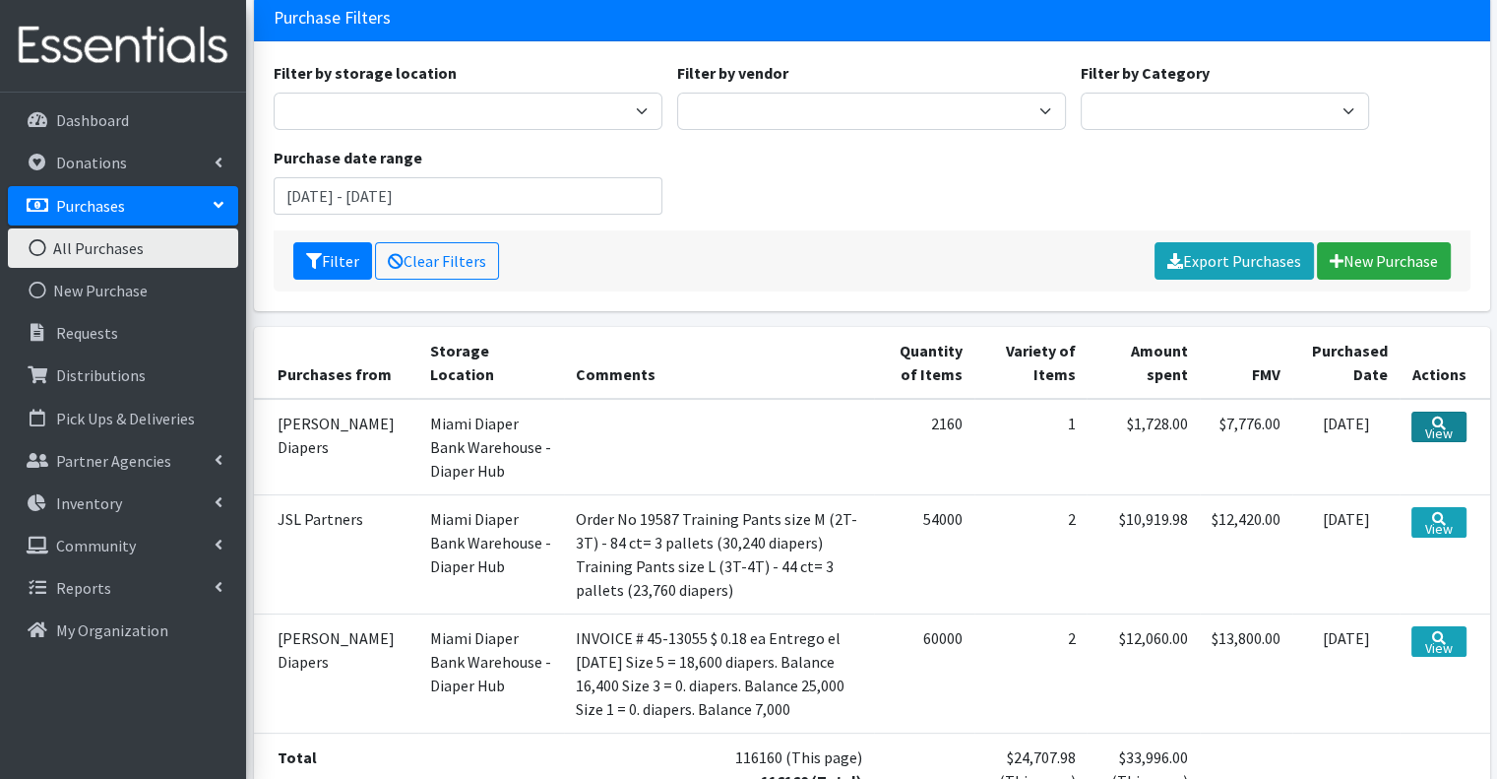
click at [1425, 431] on link "View" at bounding box center [1438, 426] width 54 height 31
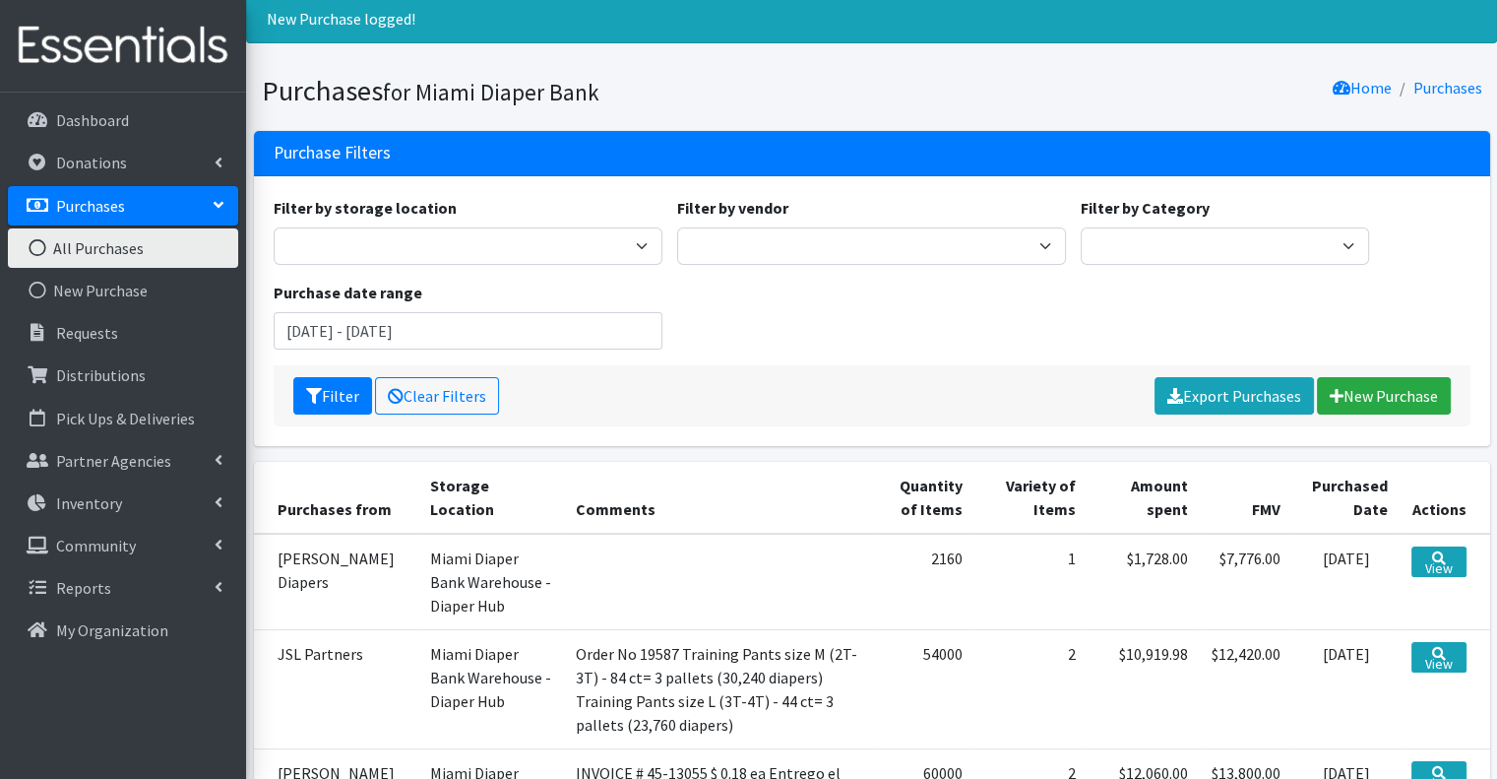
scroll to position [160, 0]
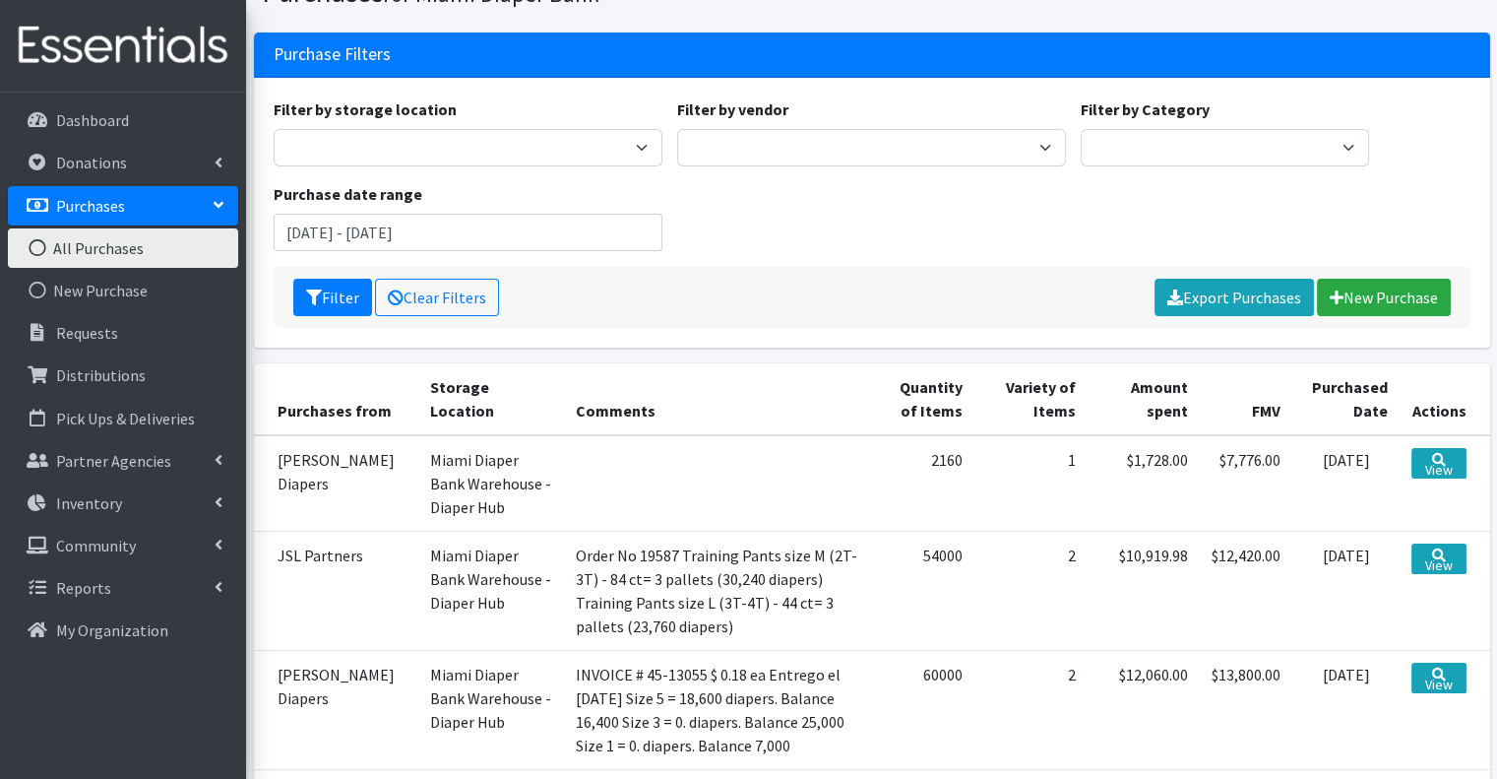
click at [307, 488] on td "[PERSON_NAME] Diapers" at bounding box center [336, 483] width 164 height 96
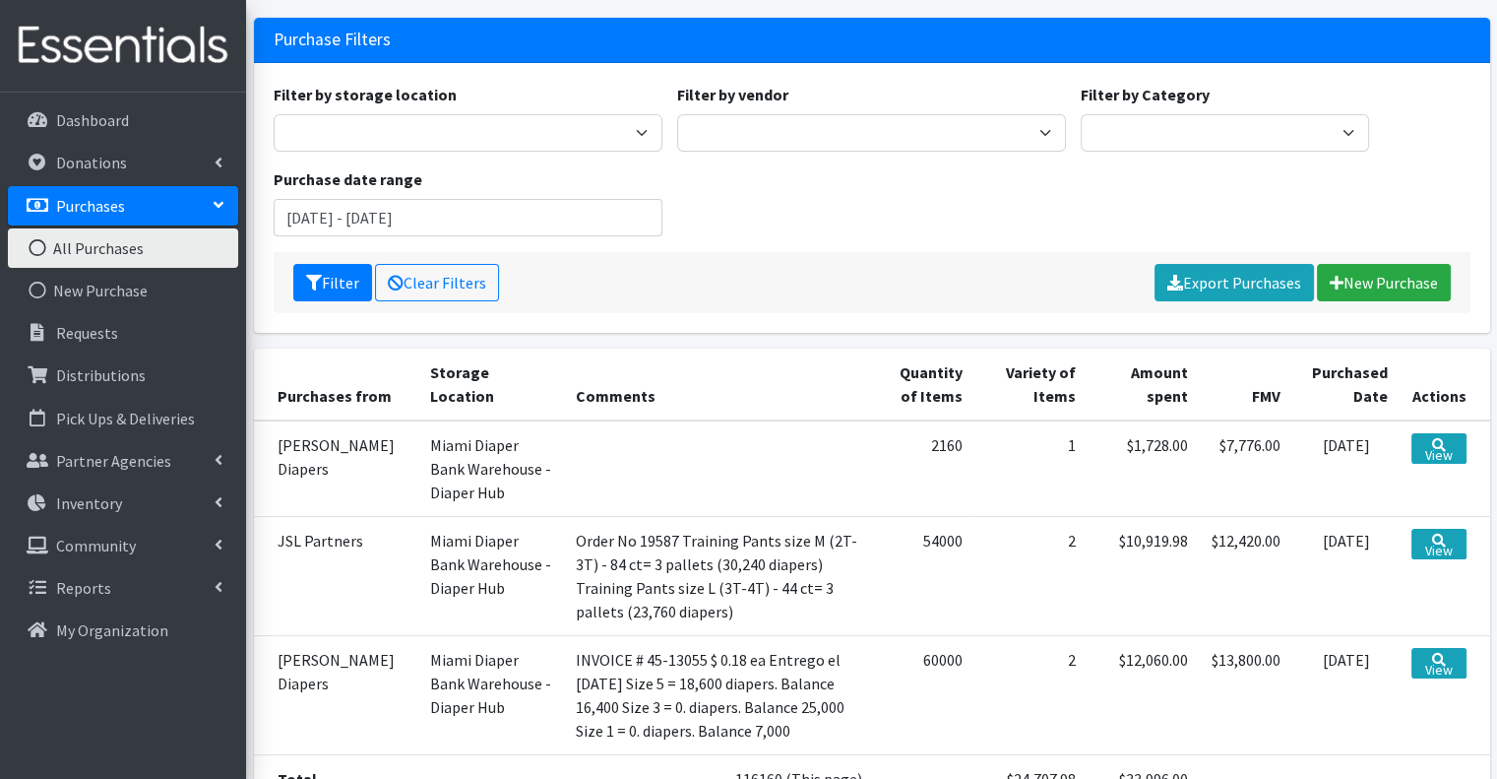
scroll to position [357, 0]
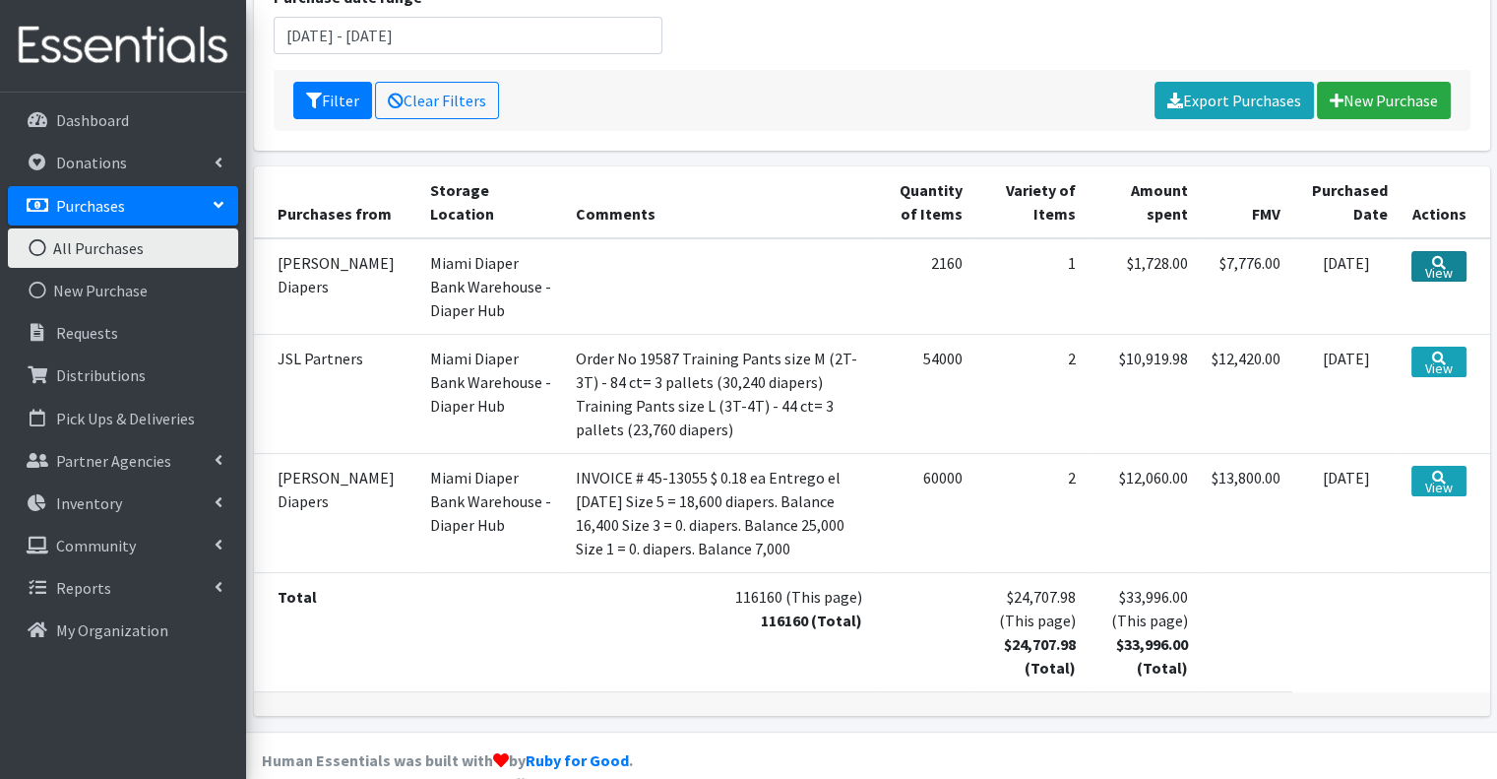
click at [1437, 259] on icon at bounding box center [1439, 263] width 14 height 14
click at [1429, 269] on link "View" at bounding box center [1438, 266] width 54 height 31
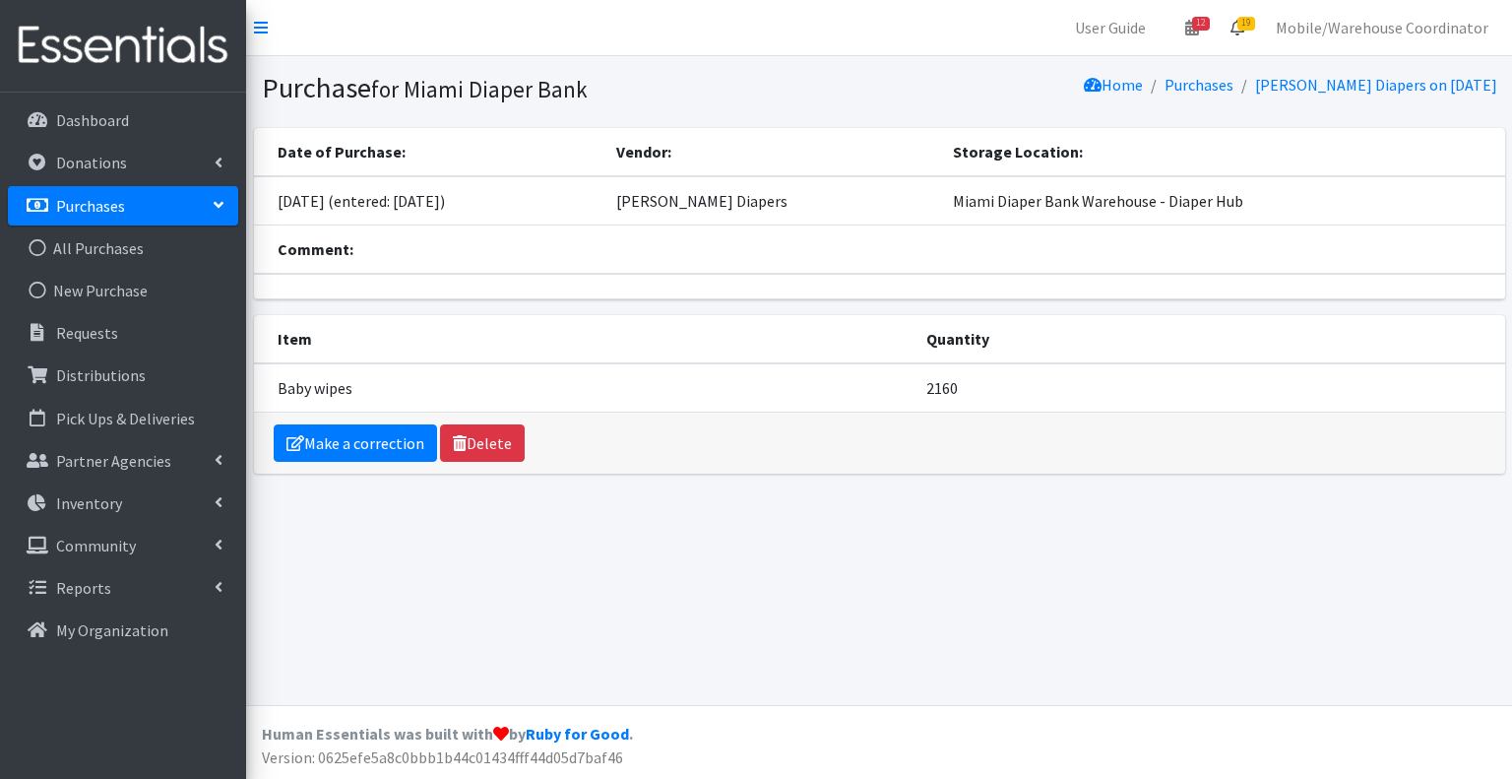
click at [1234, 36] on link "19" at bounding box center [1237, 27] width 45 height 39
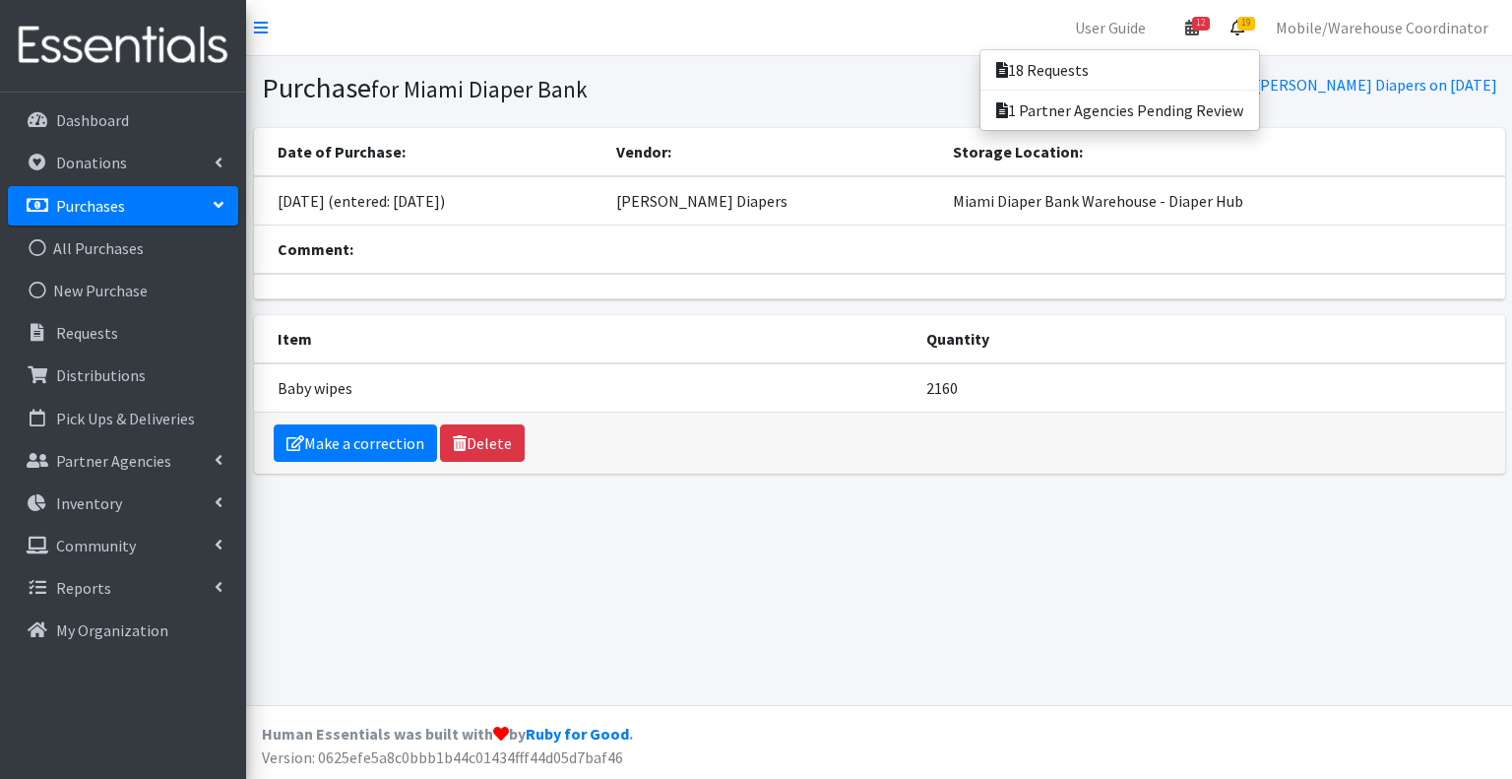
click at [1205, 35] on link "12" at bounding box center [1191, 27] width 45 height 39
drag, startPoint x: 521, startPoint y: 385, endPoint x: 480, endPoint y: 390, distance: 40.7
click at [521, 385] on td "Baby wipes" at bounding box center [584, 387] width 660 height 49
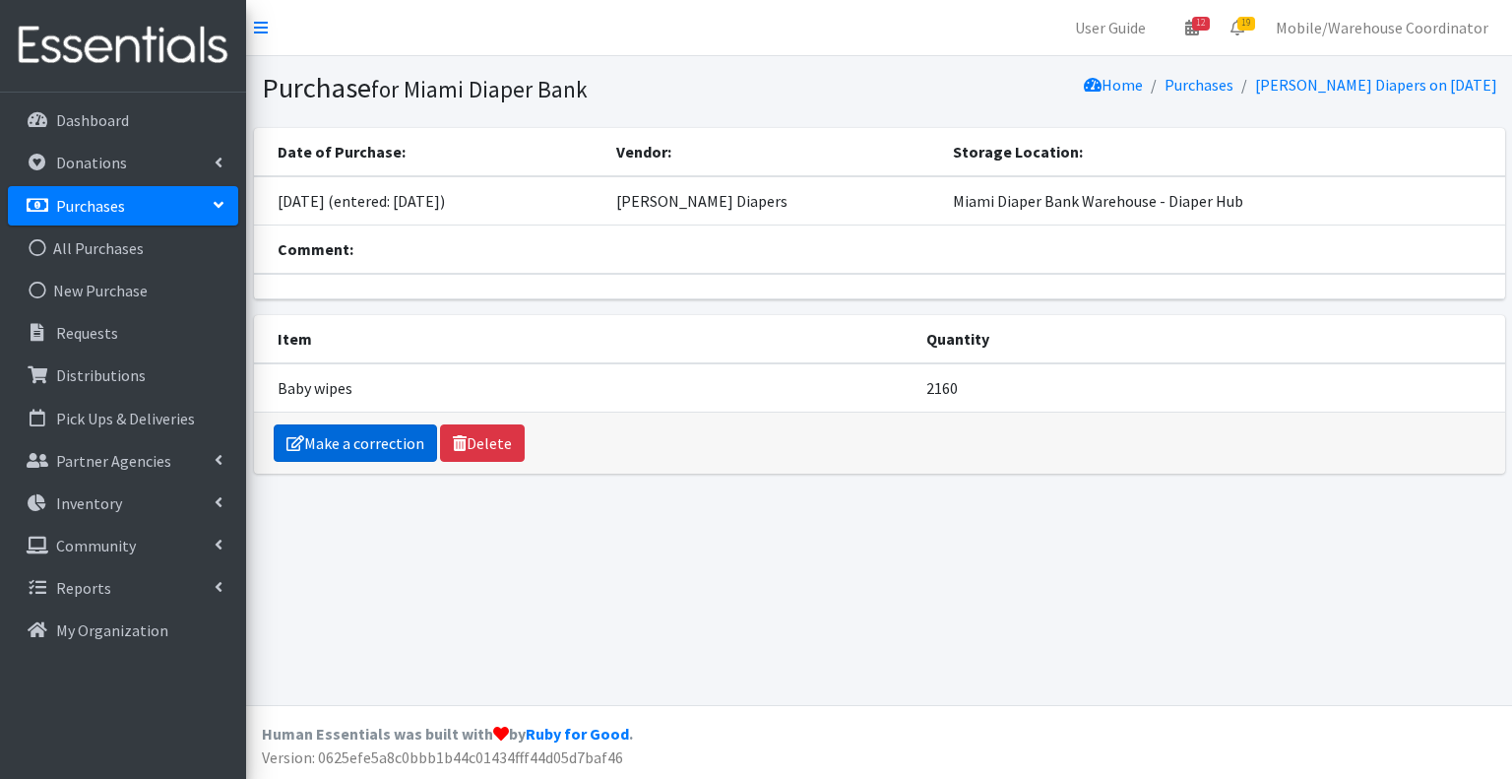
click at [360, 445] on link "Make a correction" at bounding box center [355, 442] width 163 height 37
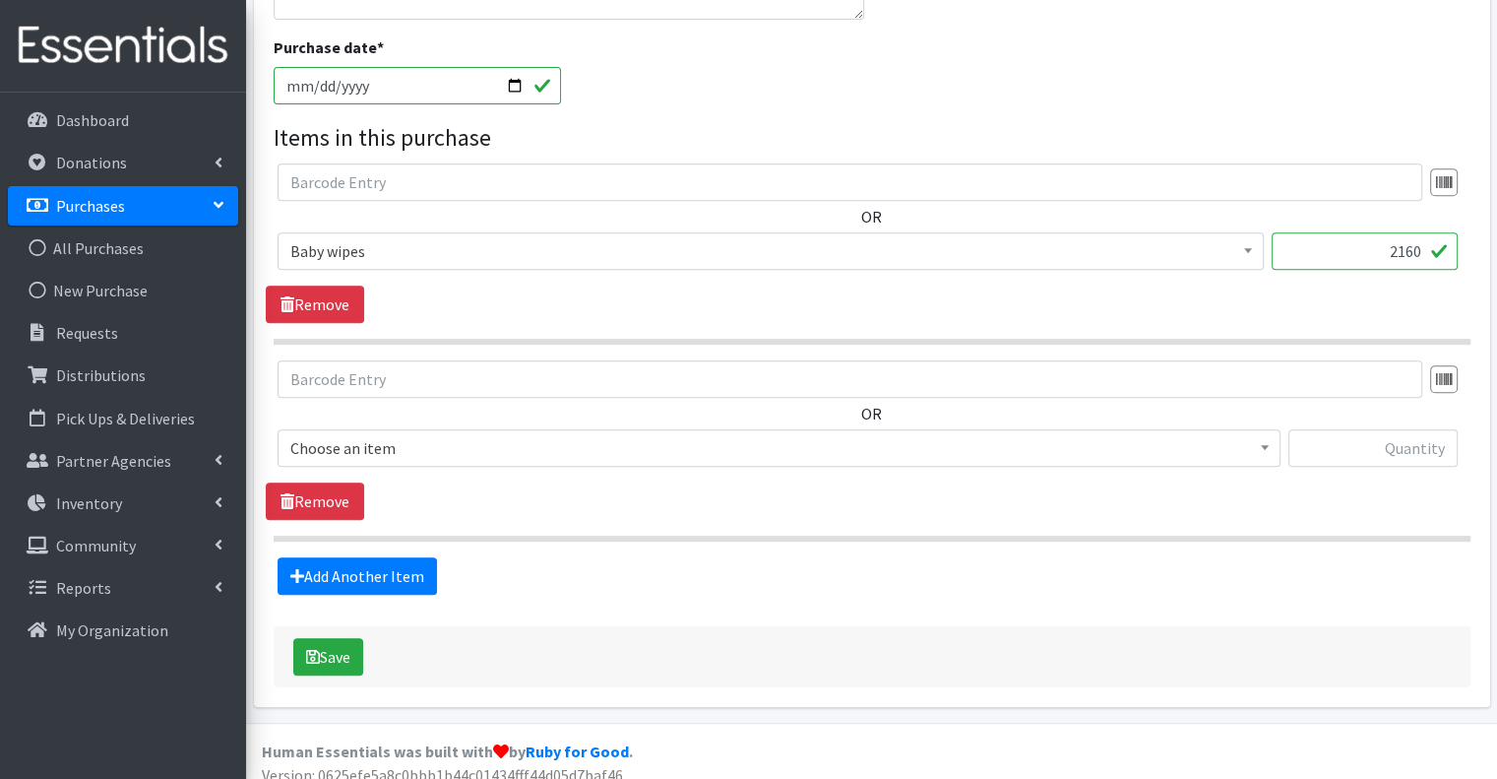
scroll to position [827, 0]
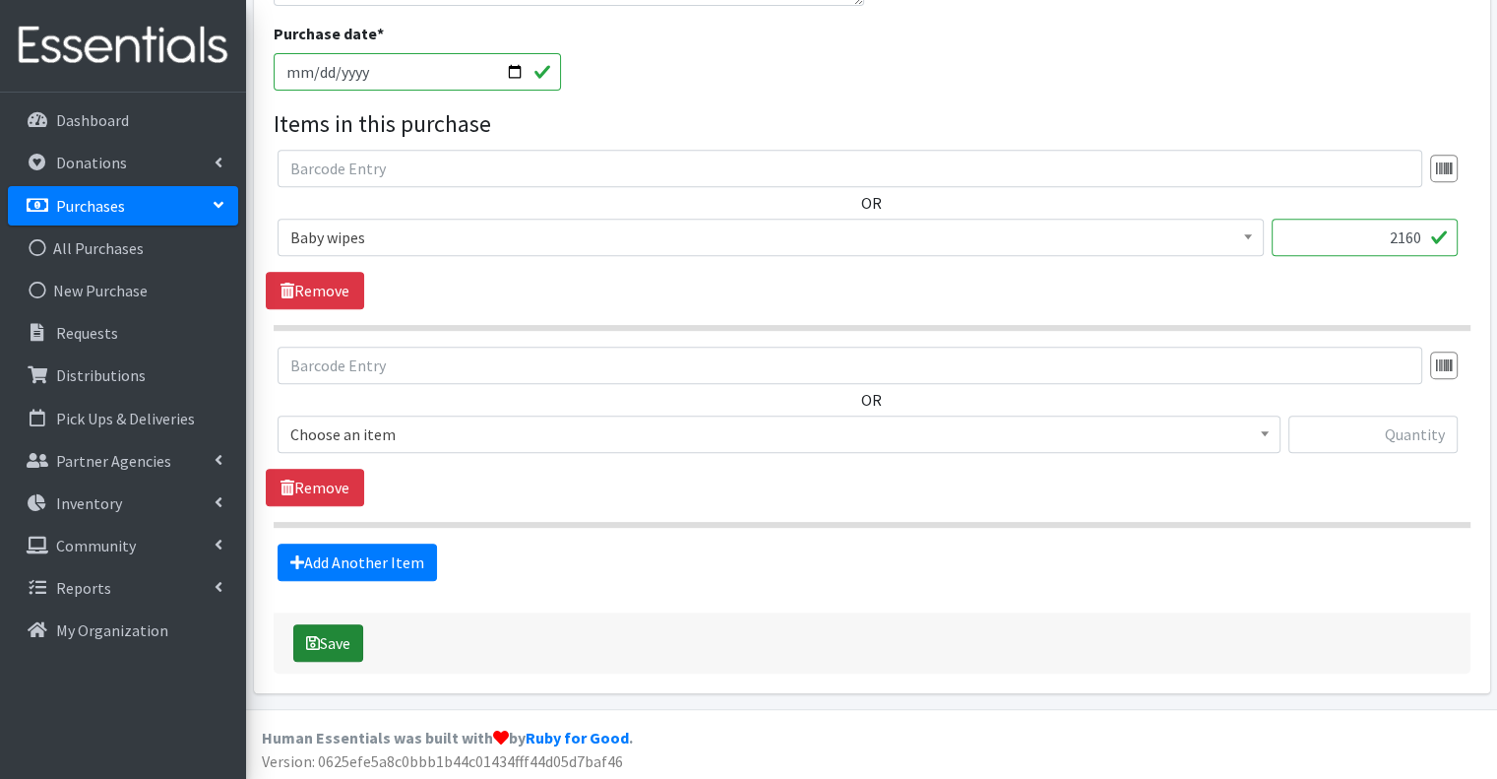
click at [340, 638] on button "Save" at bounding box center [328, 642] width 70 height 37
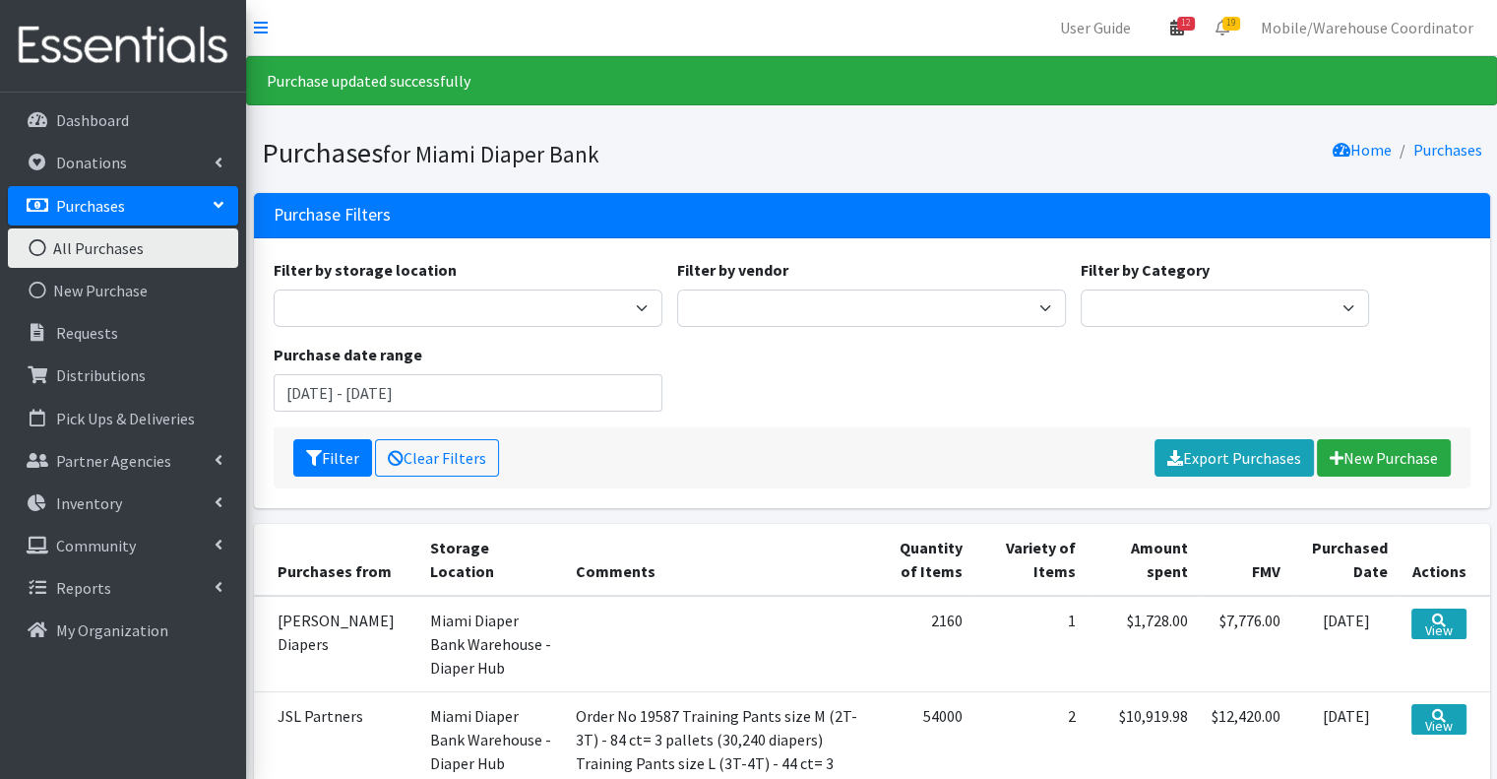
click at [1167, 23] on link "12" at bounding box center [1177, 27] width 45 height 39
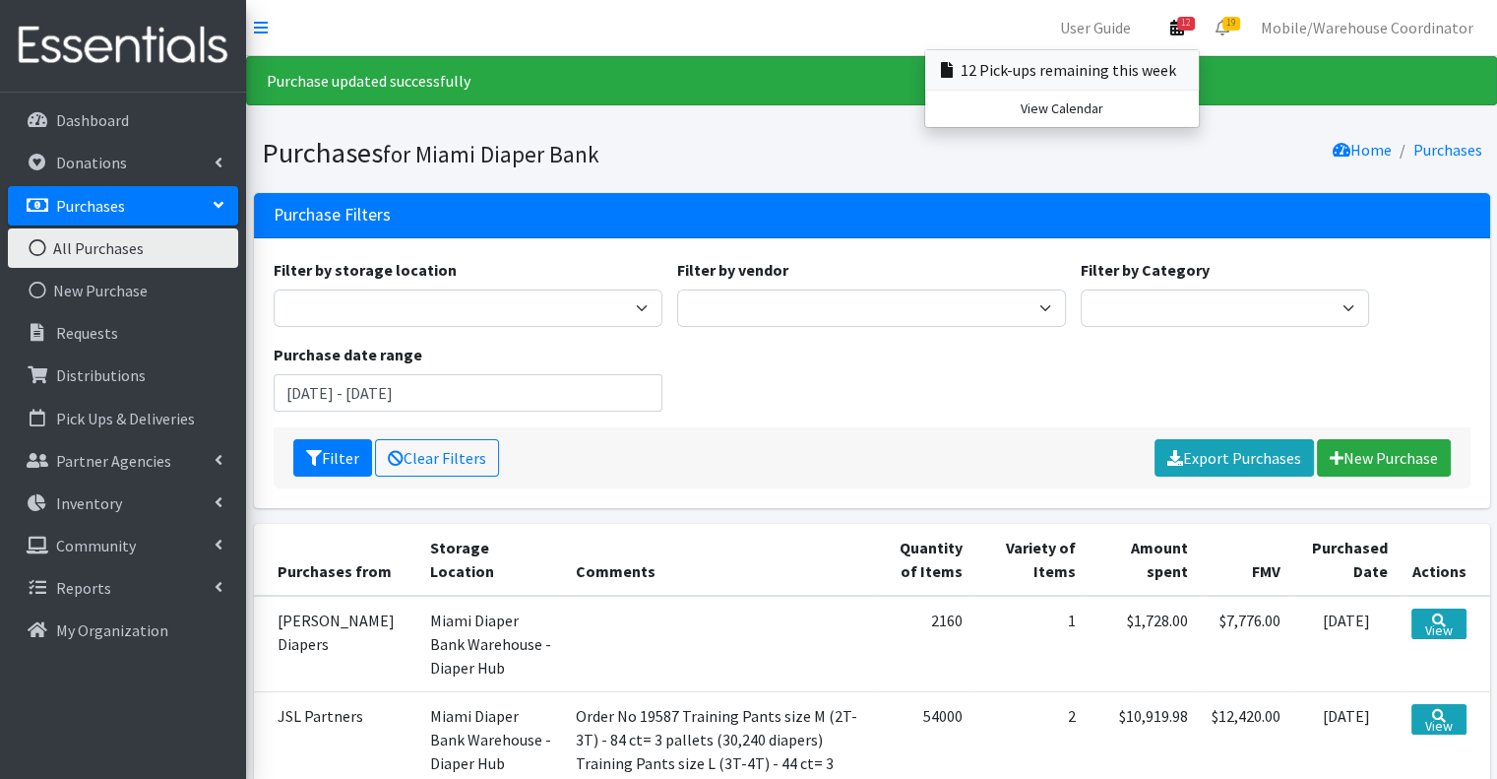
click at [1155, 71] on link "12 Pick-ups remaining this week" at bounding box center [1062, 69] width 274 height 39
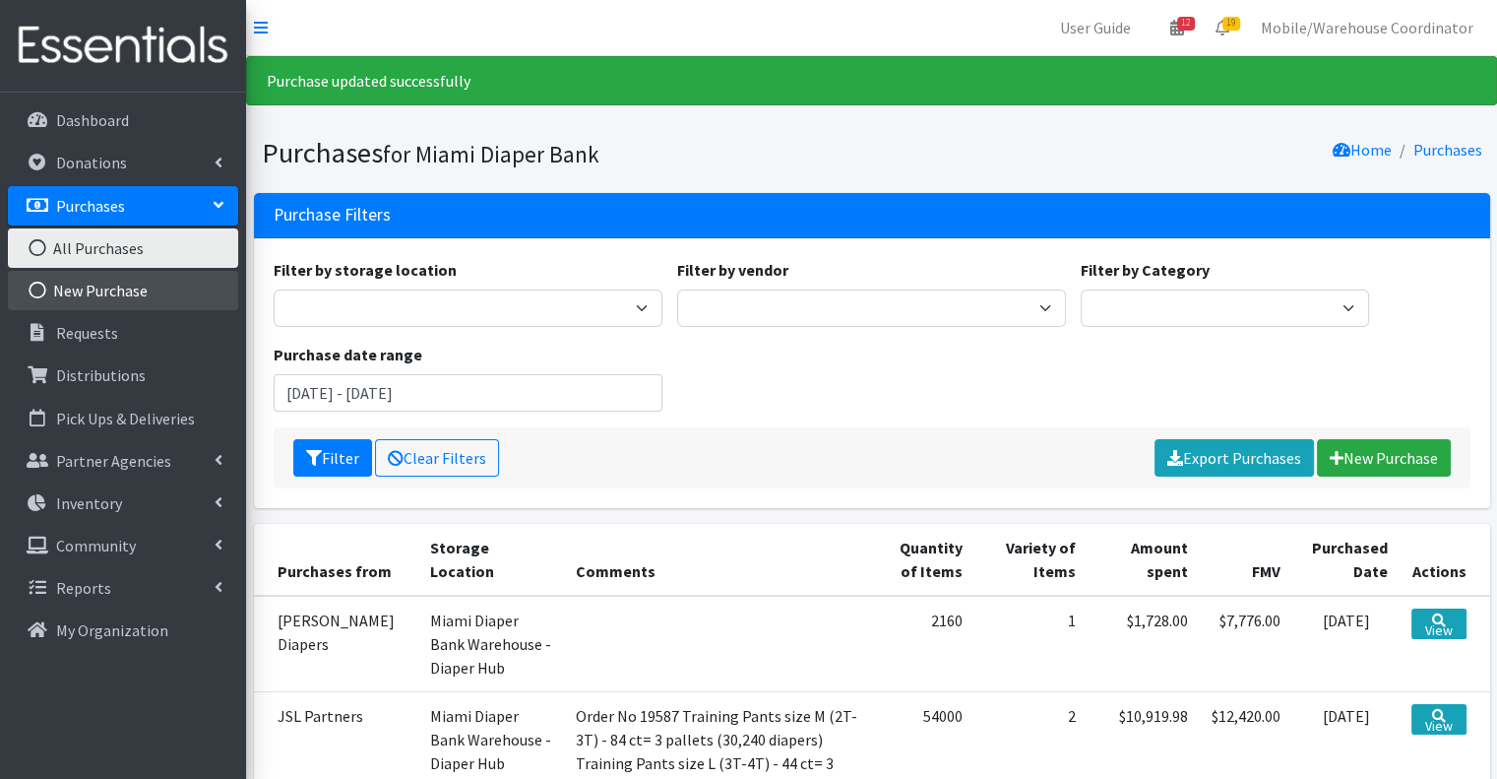
click at [158, 294] on link "New Purchase" at bounding box center [123, 290] width 230 height 39
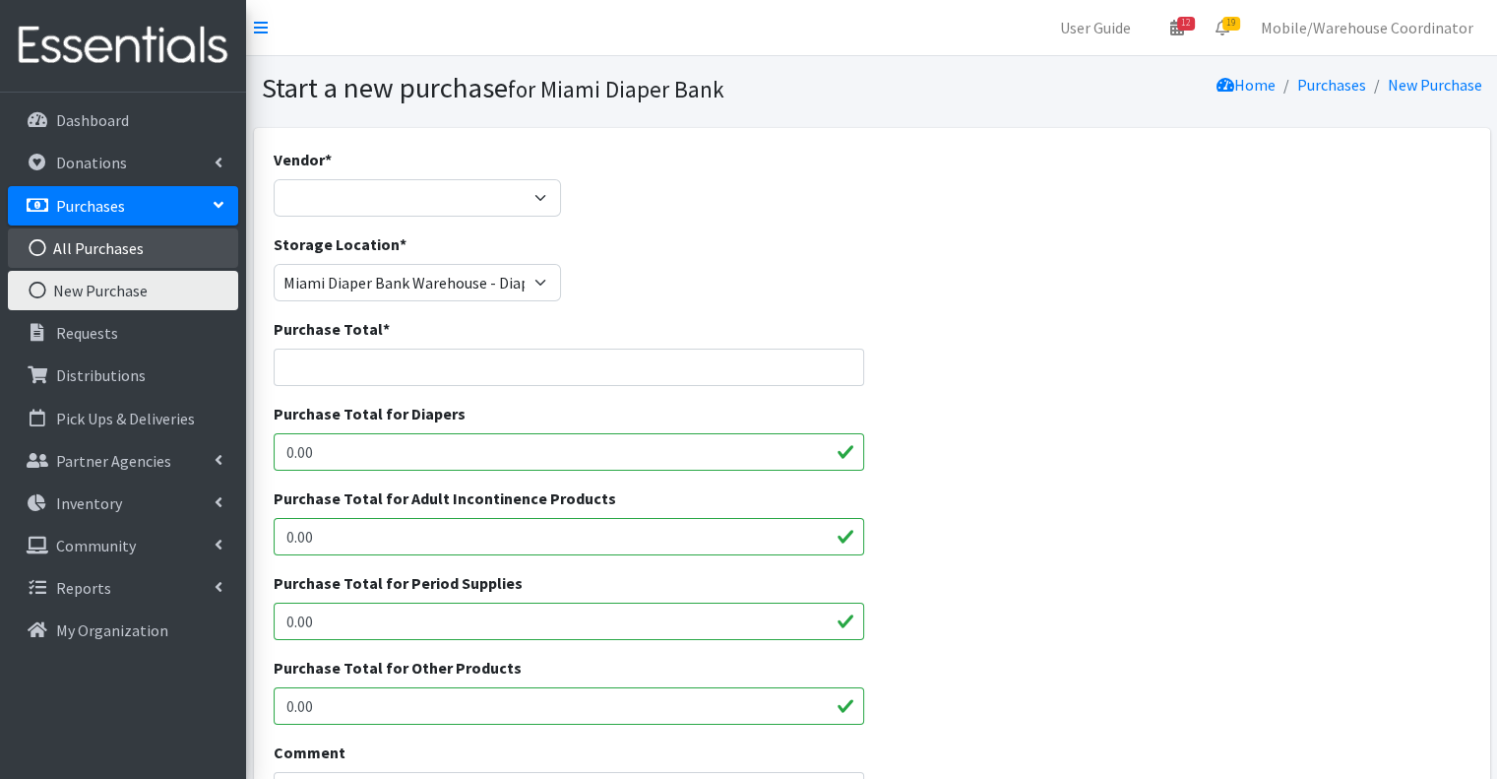
click at [163, 236] on link "All Purchases" at bounding box center [123, 247] width 230 height 39
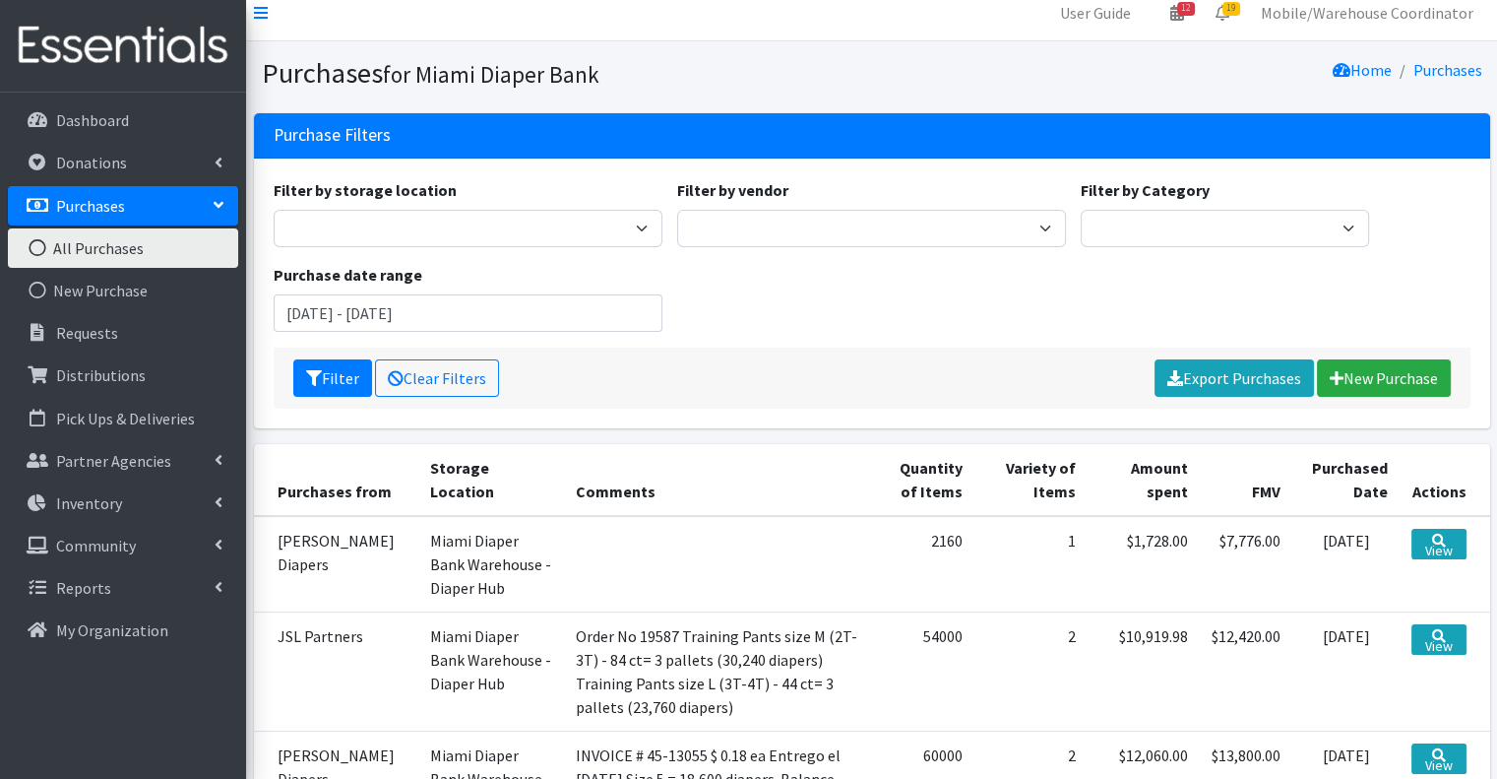
scroll to position [197, 0]
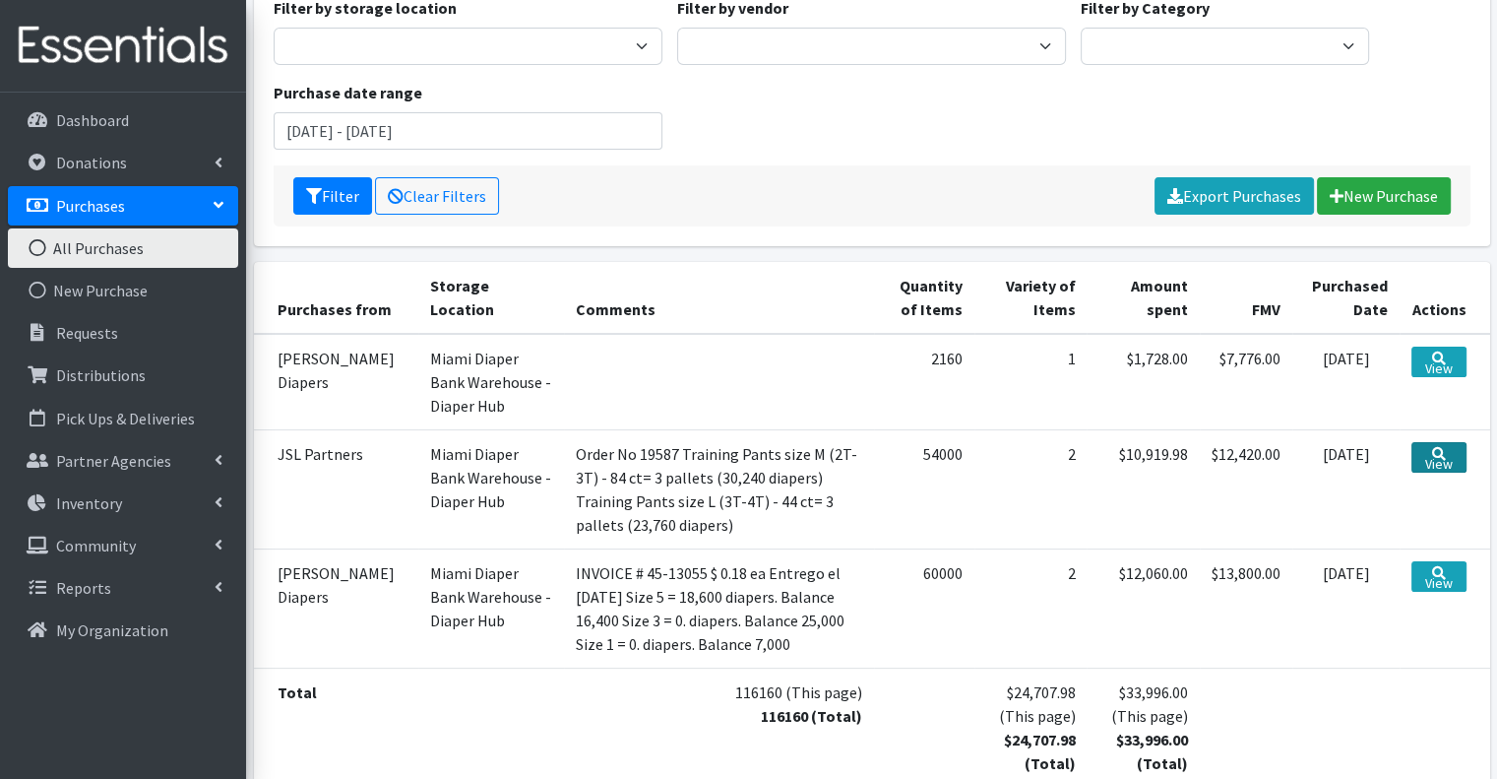
click at [1453, 446] on link "View" at bounding box center [1438, 457] width 54 height 31
click at [1428, 379] on td "View" at bounding box center [1445, 382] width 90 height 96
click at [1428, 370] on link "View" at bounding box center [1438, 361] width 54 height 31
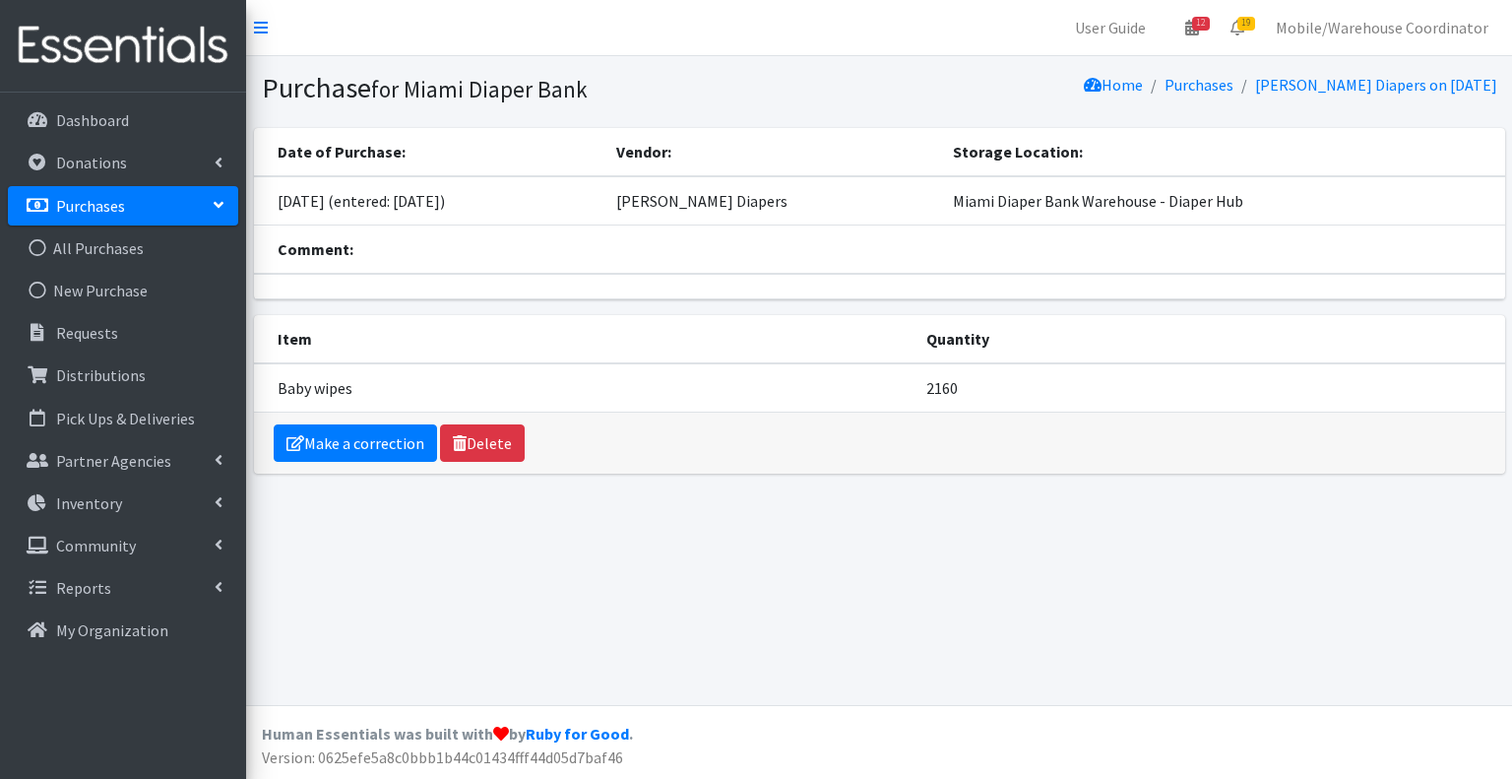
click at [391, 352] on th "Item" at bounding box center [584, 339] width 660 height 48
click at [1210, 36] on link "12" at bounding box center [1191, 27] width 45 height 39
click at [1084, 113] on link "View Calendar" at bounding box center [1077, 109] width 274 height 36
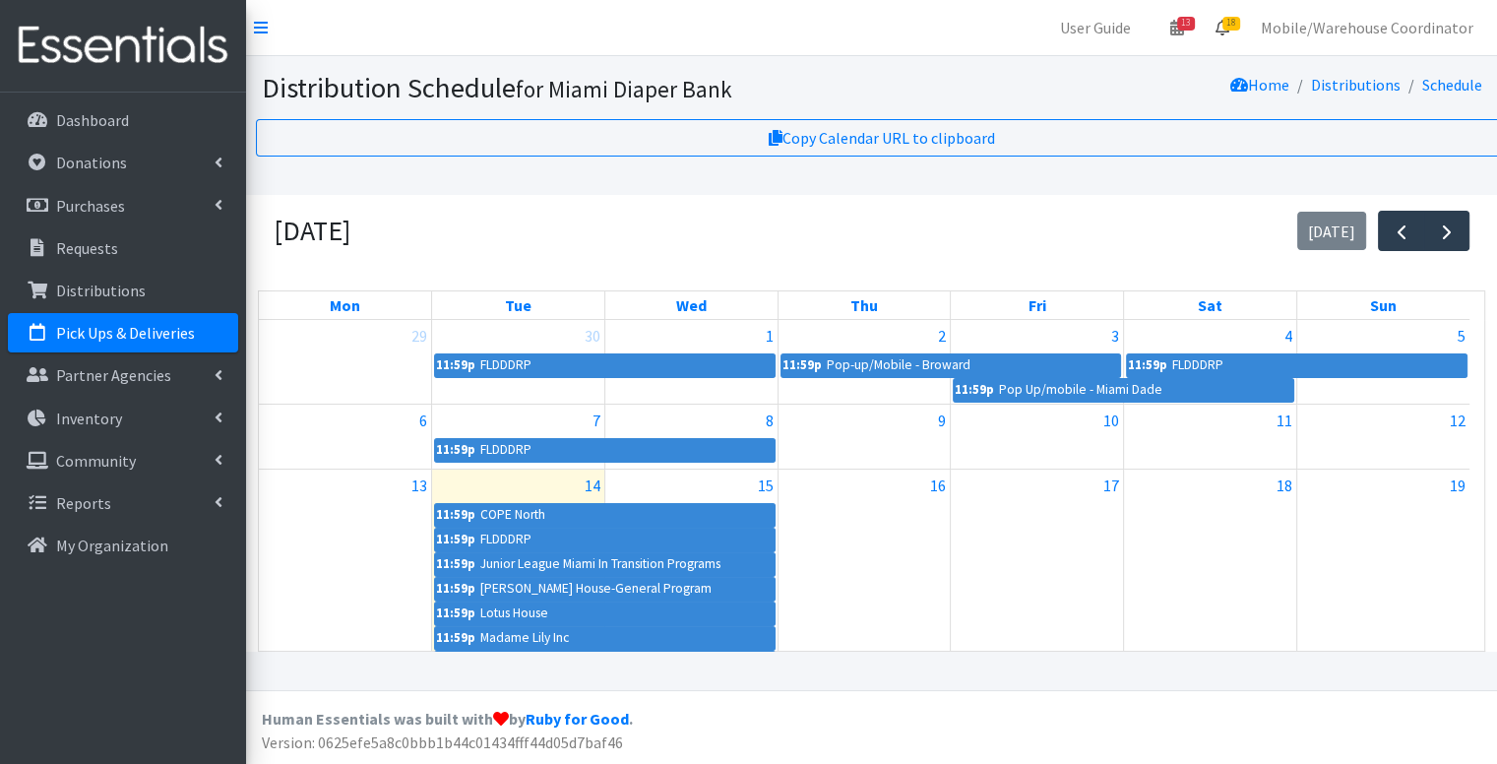
click at [1228, 9] on link "18" at bounding box center [1222, 27] width 45 height 39
click at [1133, 86] on link "17 Requests" at bounding box center [1105, 69] width 279 height 39
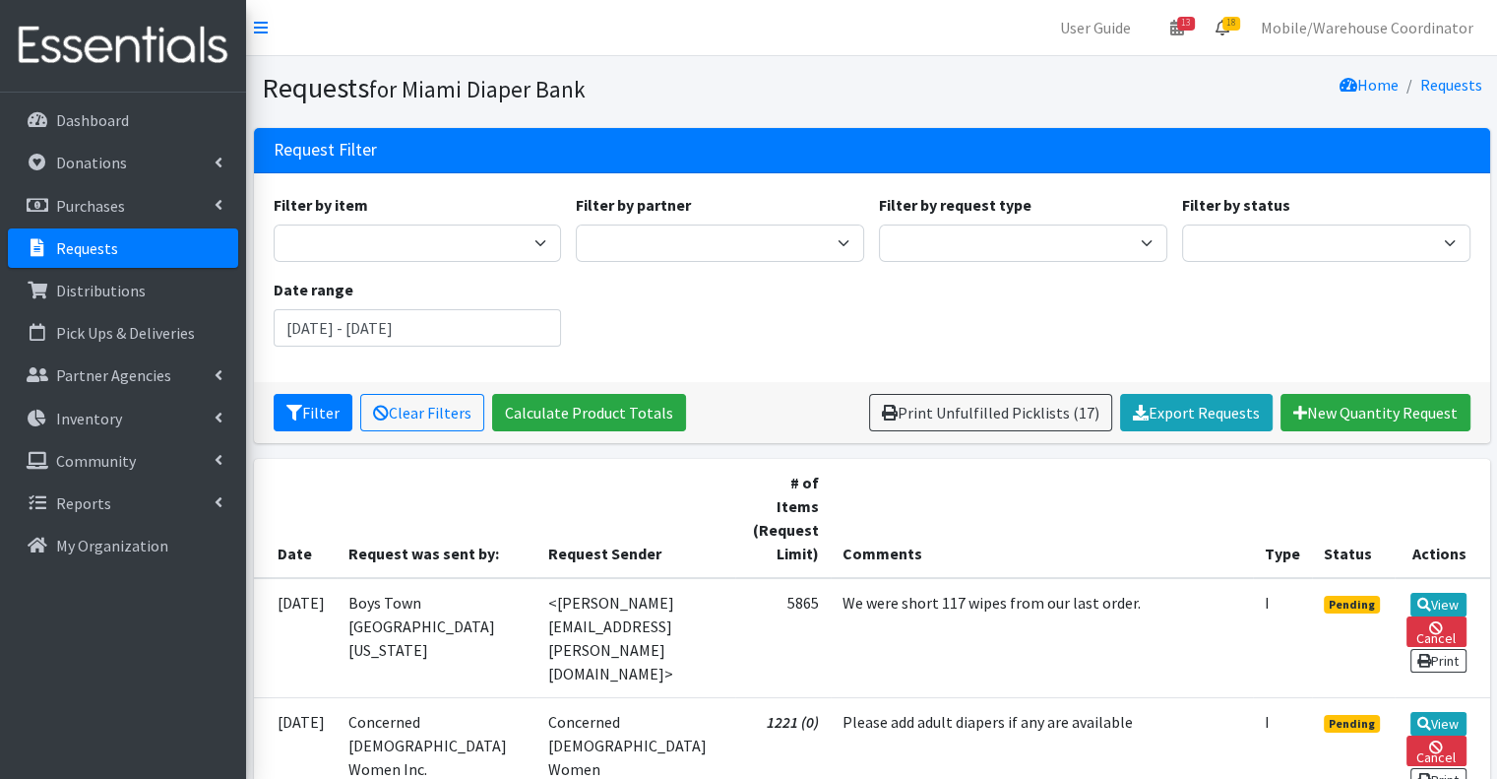
click at [1229, 31] on icon at bounding box center [1223, 28] width 14 height 16
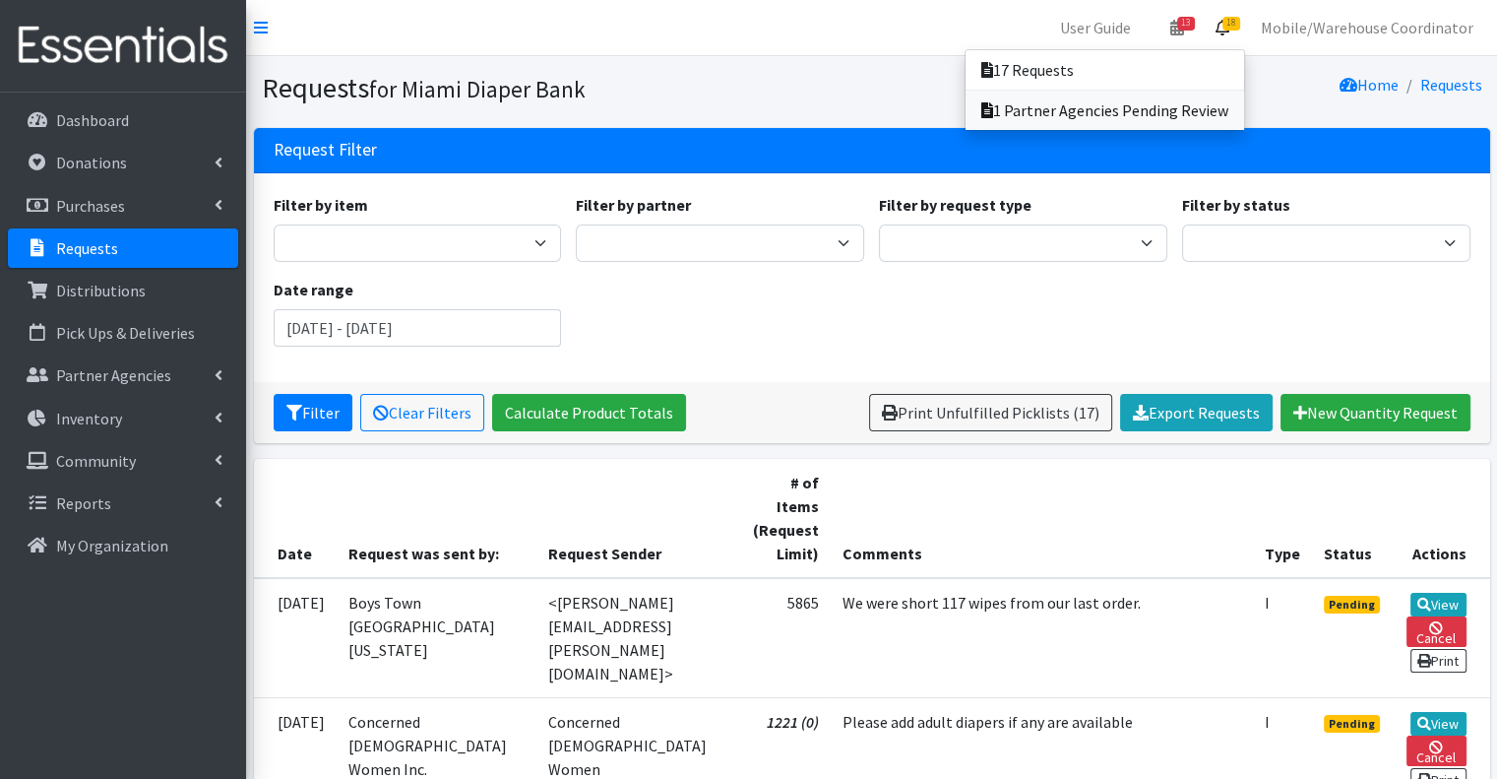
click at [1150, 110] on link "1 Partner Agencies Pending Review" at bounding box center [1105, 110] width 279 height 39
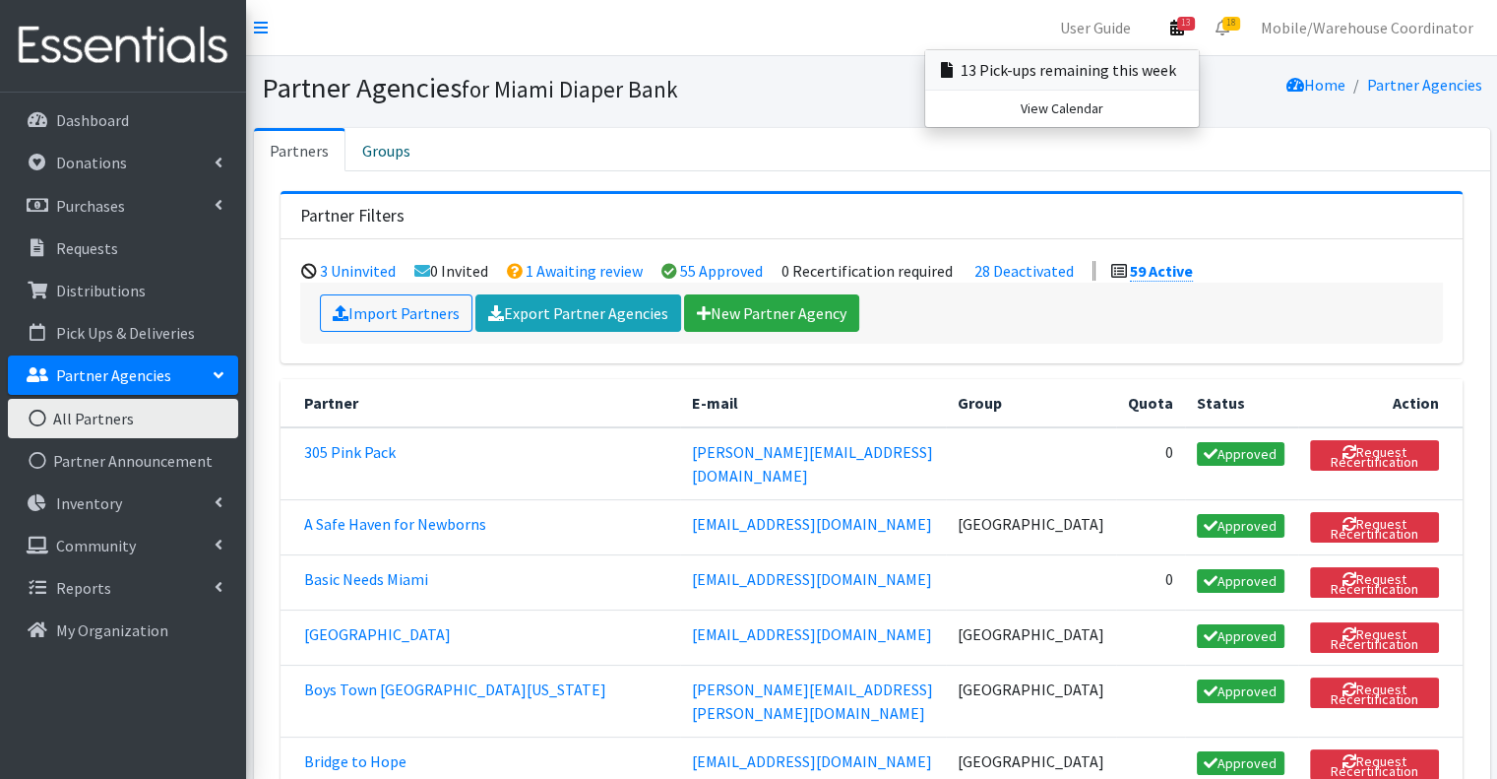
click at [1035, 74] on link "13 Pick-ups remaining this week" at bounding box center [1062, 69] width 274 height 39
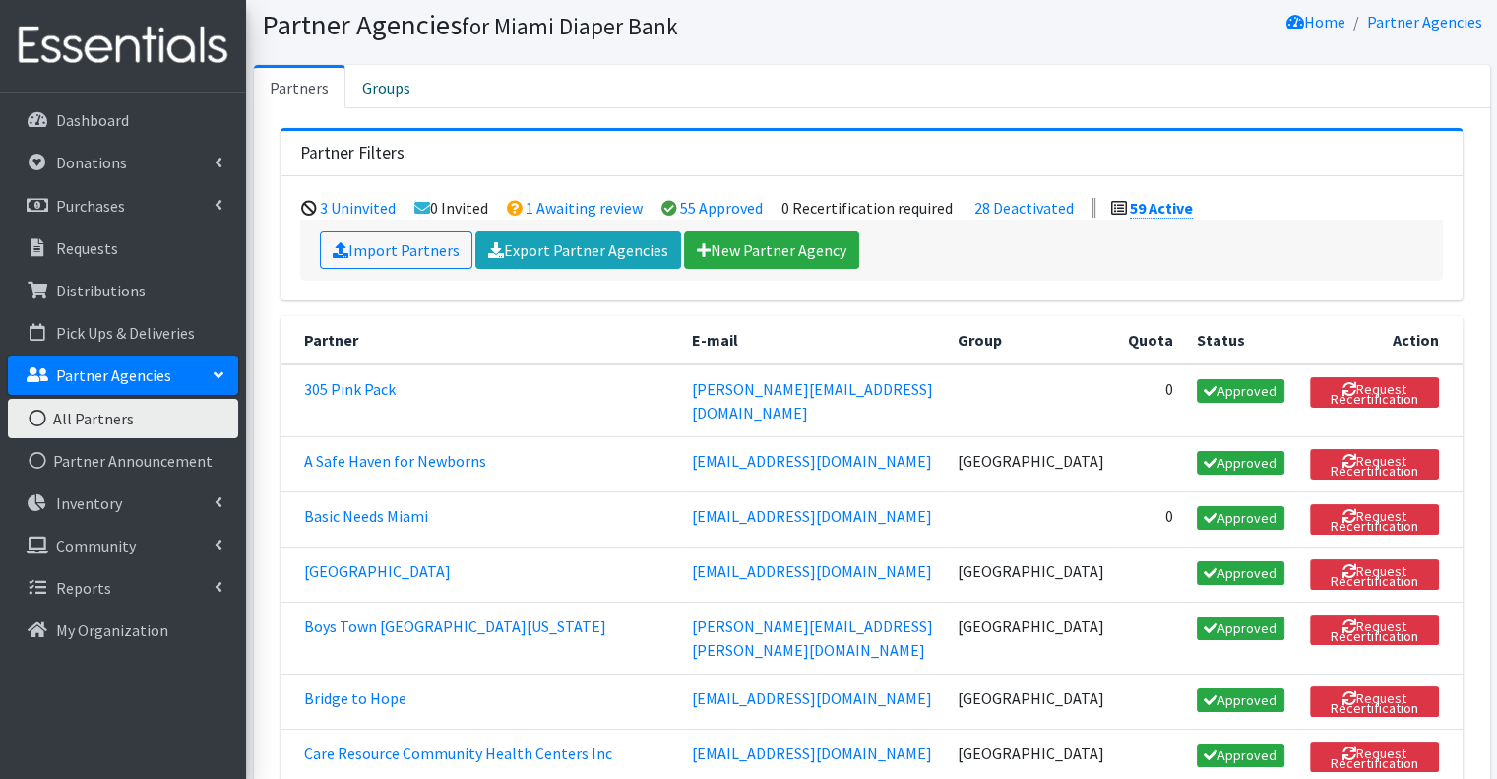
scroll to position [98, 0]
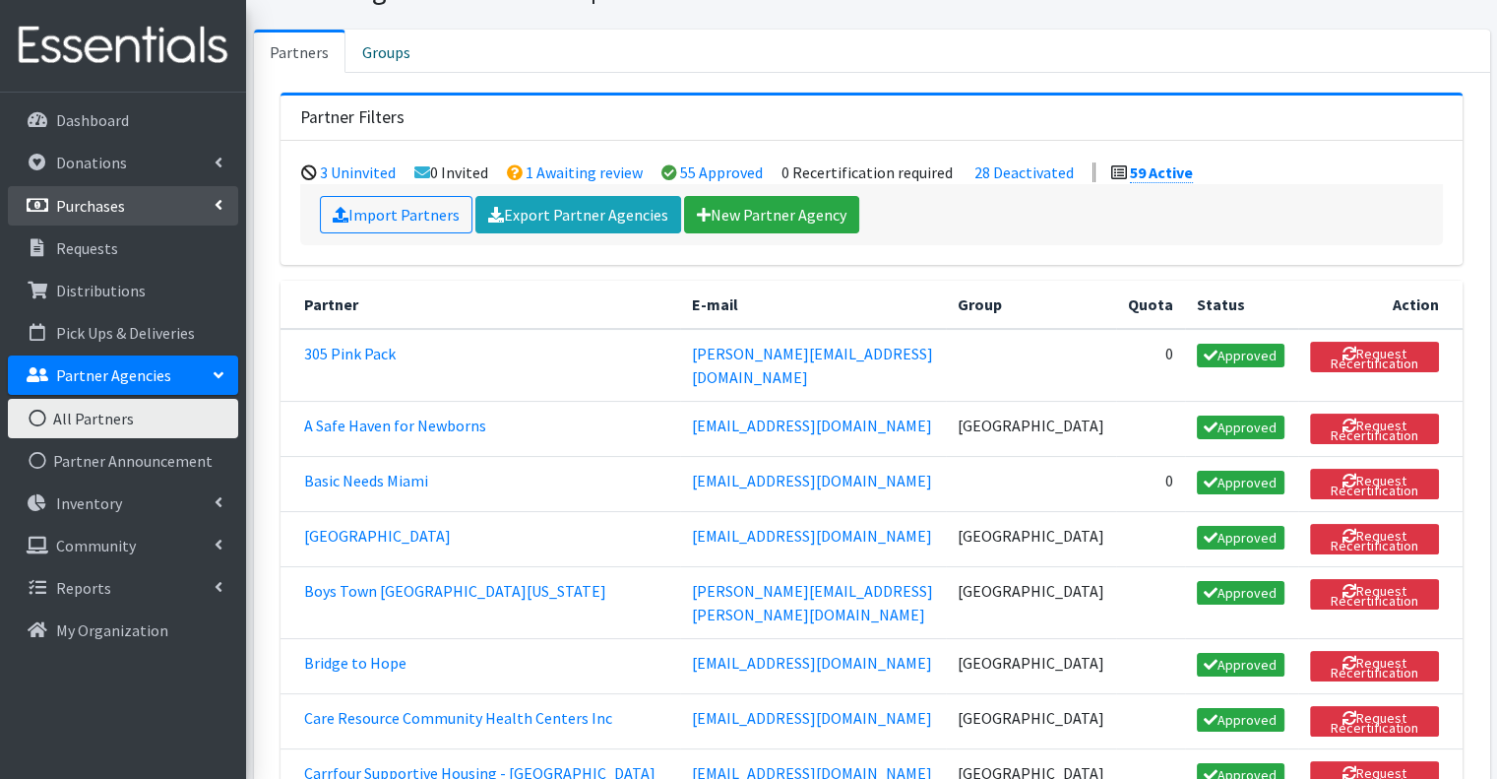
click at [110, 196] on p "Purchases" at bounding box center [90, 206] width 69 height 20
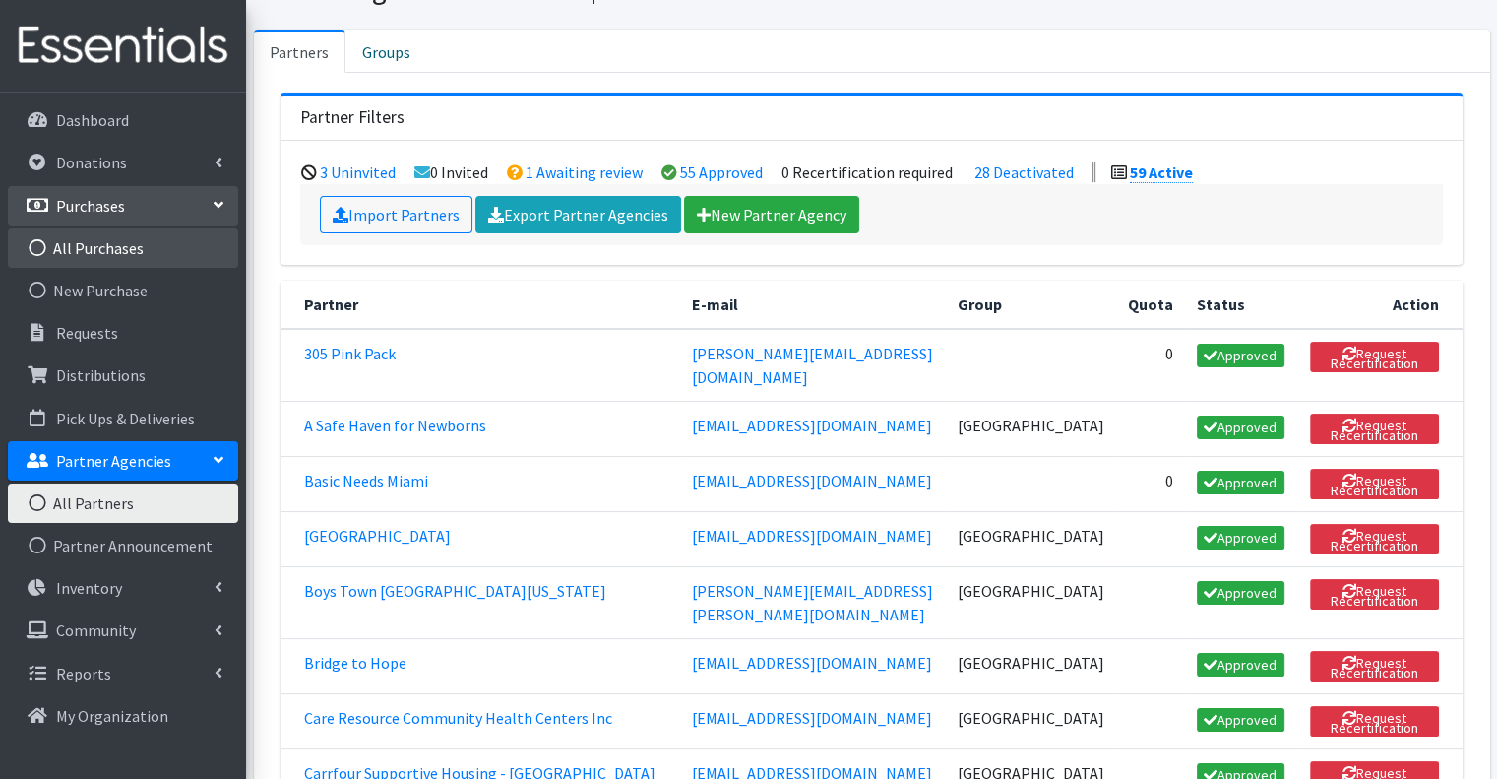
click at [73, 241] on link "All Purchases" at bounding box center [123, 247] width 230 height 39
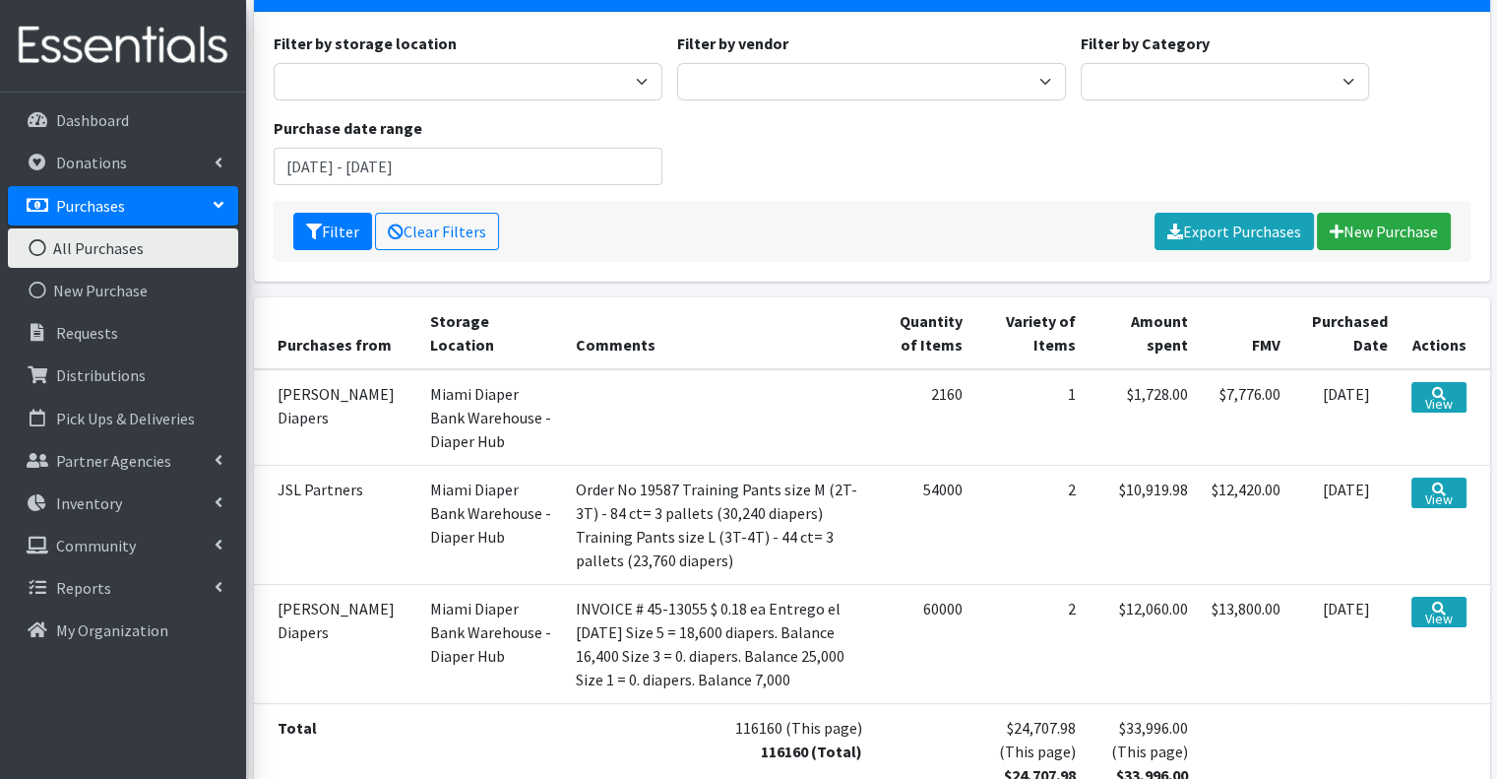
scroll to position [197, 0]
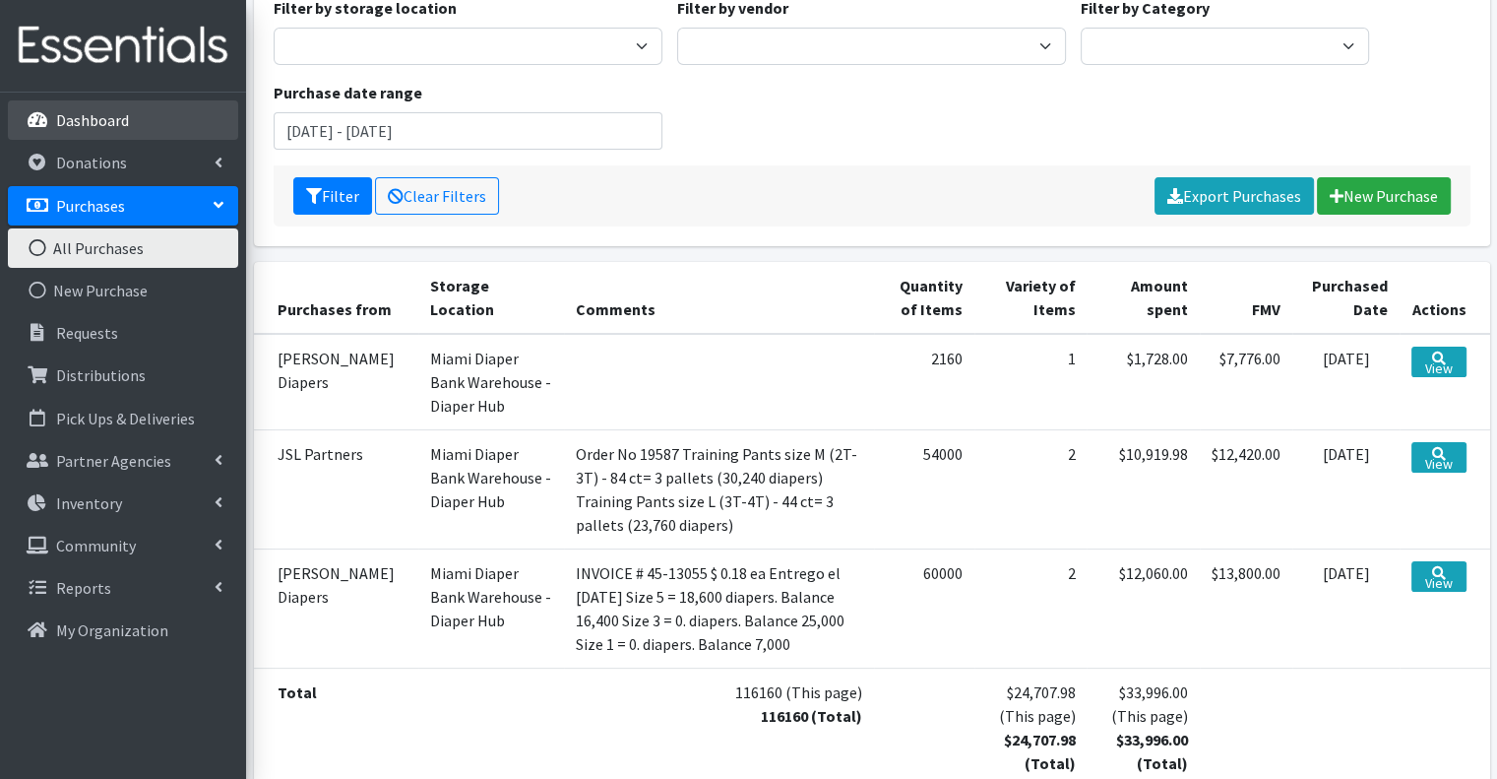
click at [69, 119] on p "Dashboard" at bounding box center [92, 120] width 73 height 20
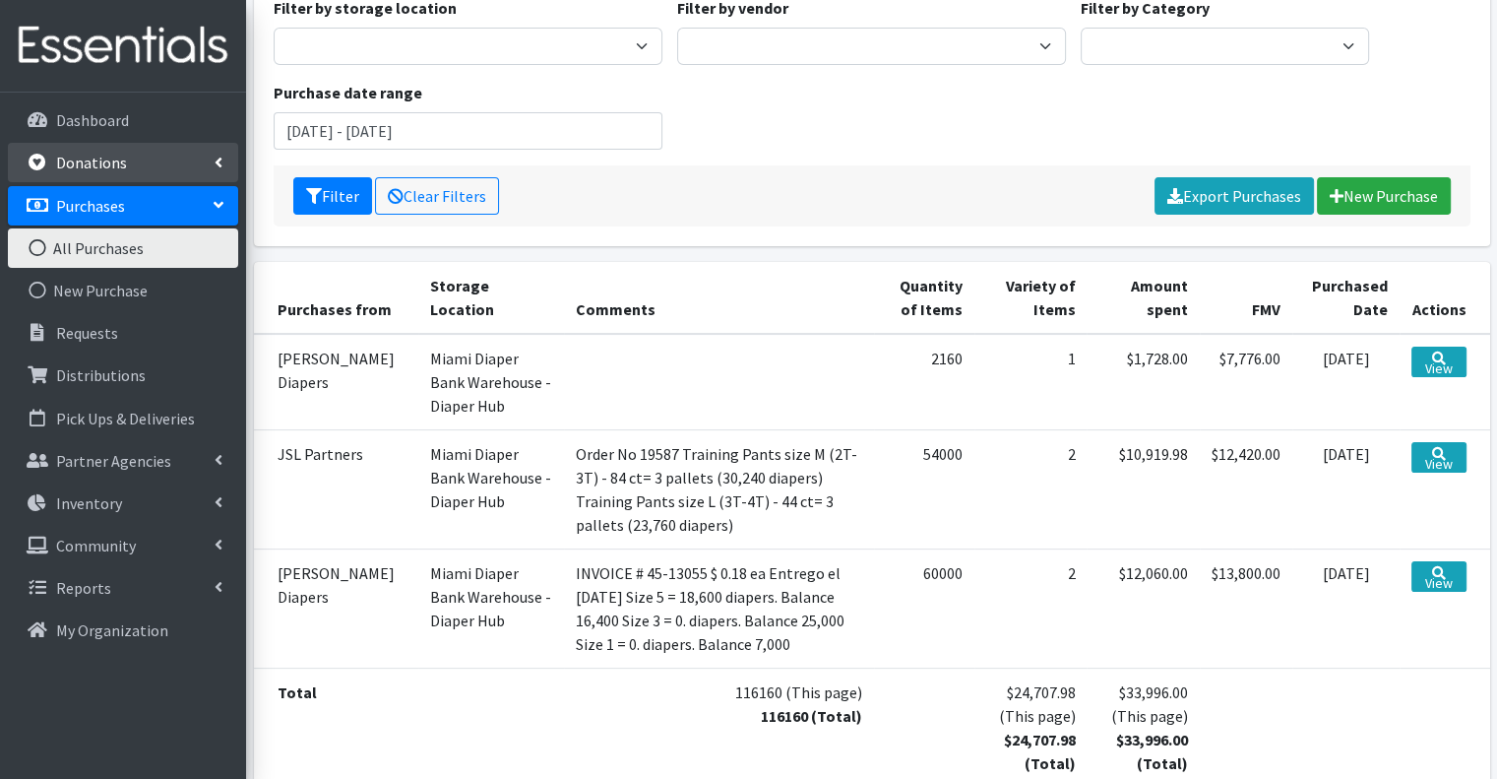
click at [103, 173] on link "Donations" at bounding box center [123, 162] width 230 height 39
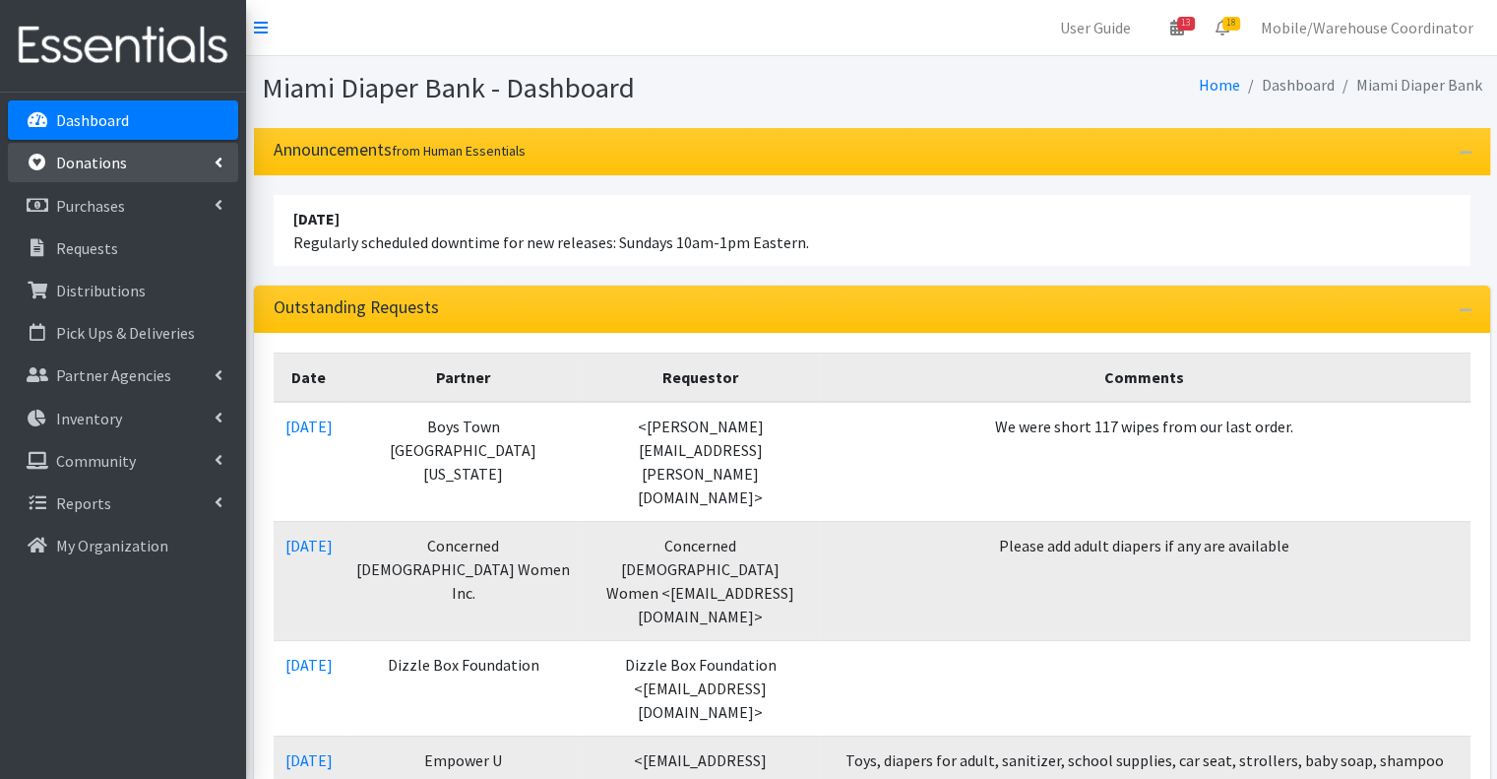
click at [117, 172] on p "Donations" at bounding box center [91, 163] width 71 height 20
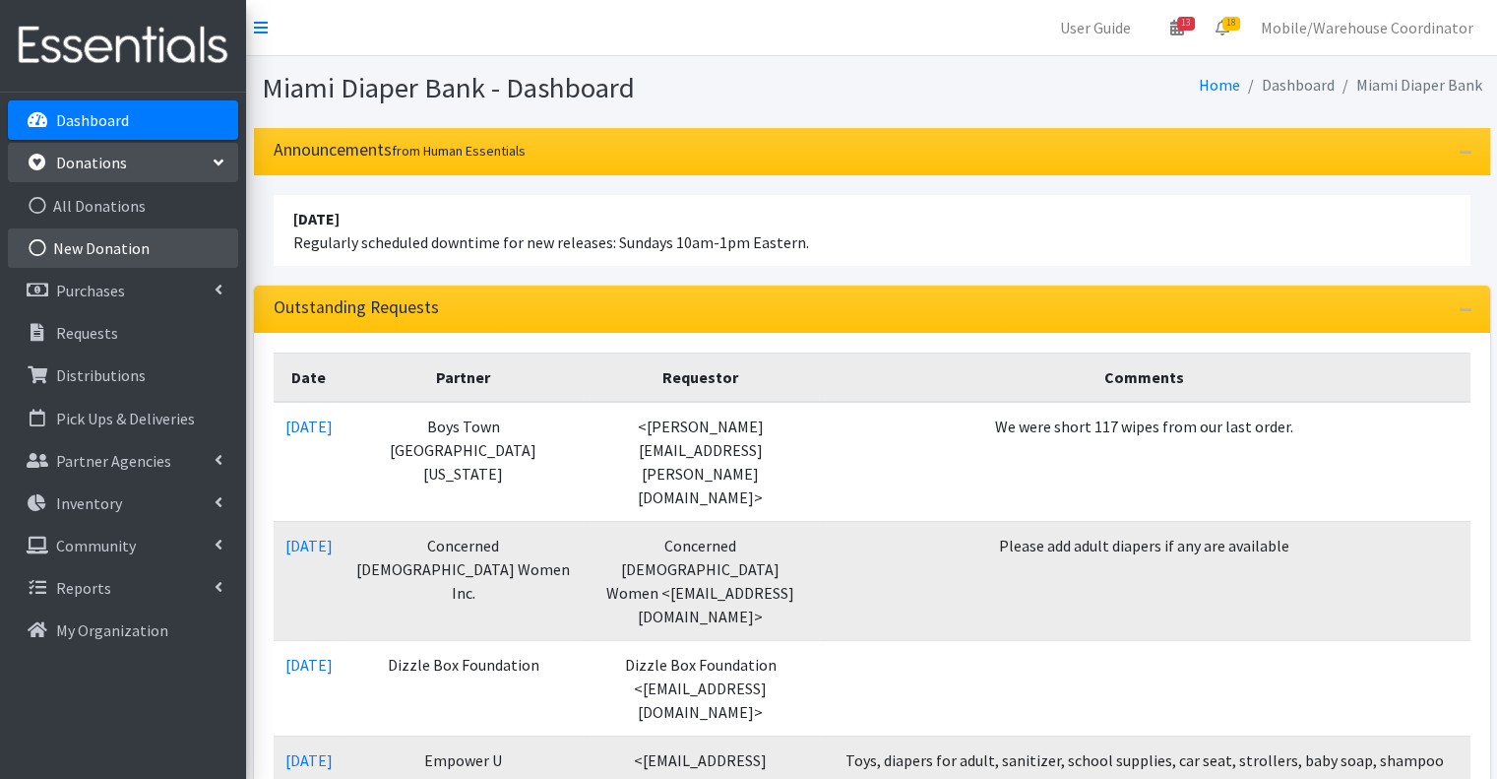
click at [118, 243] on link "New Donation" at bounding box center [123, 247] width 230 height 39
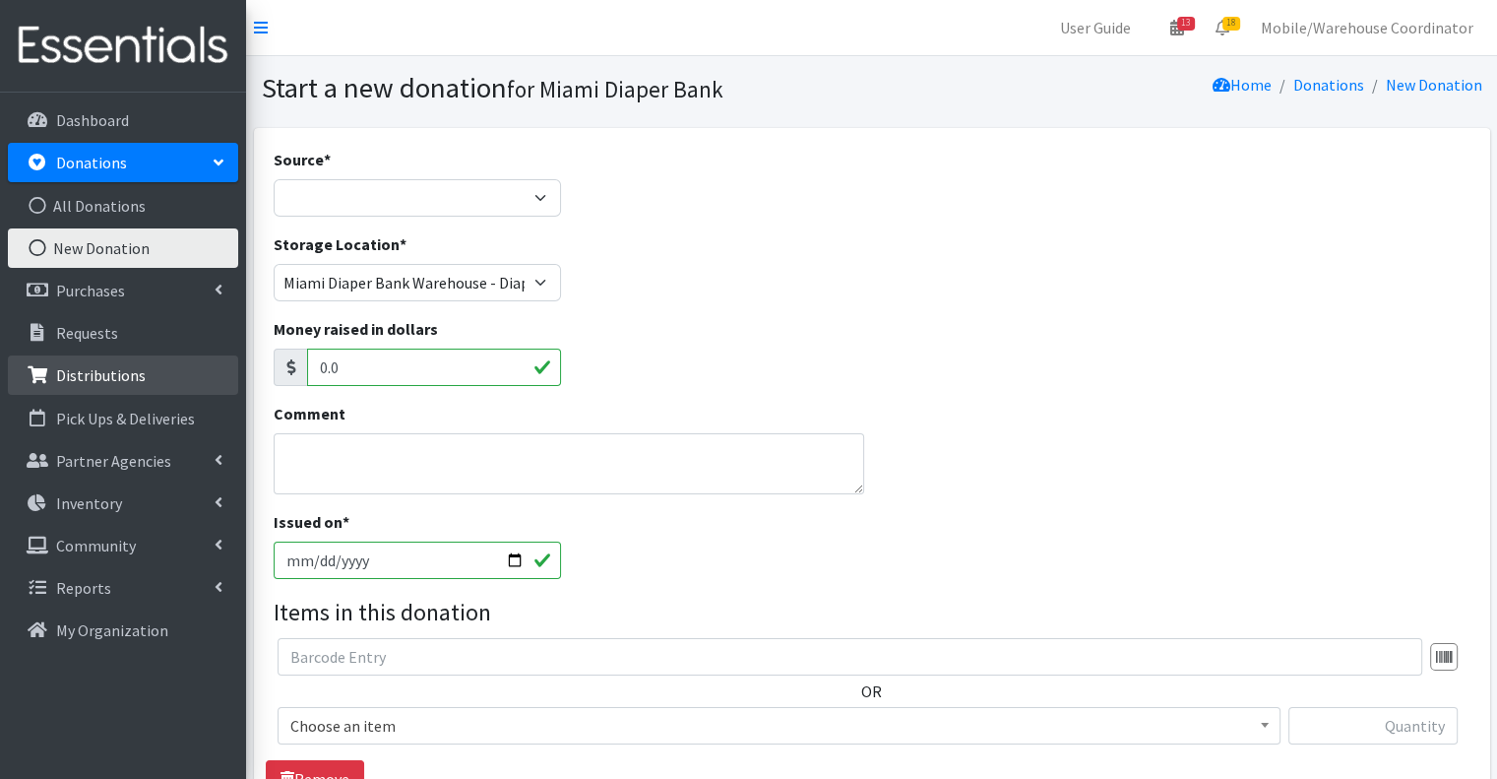
click at [110, 391] on link "Distributions" at bounding box center [123, 374] width 230 height 39
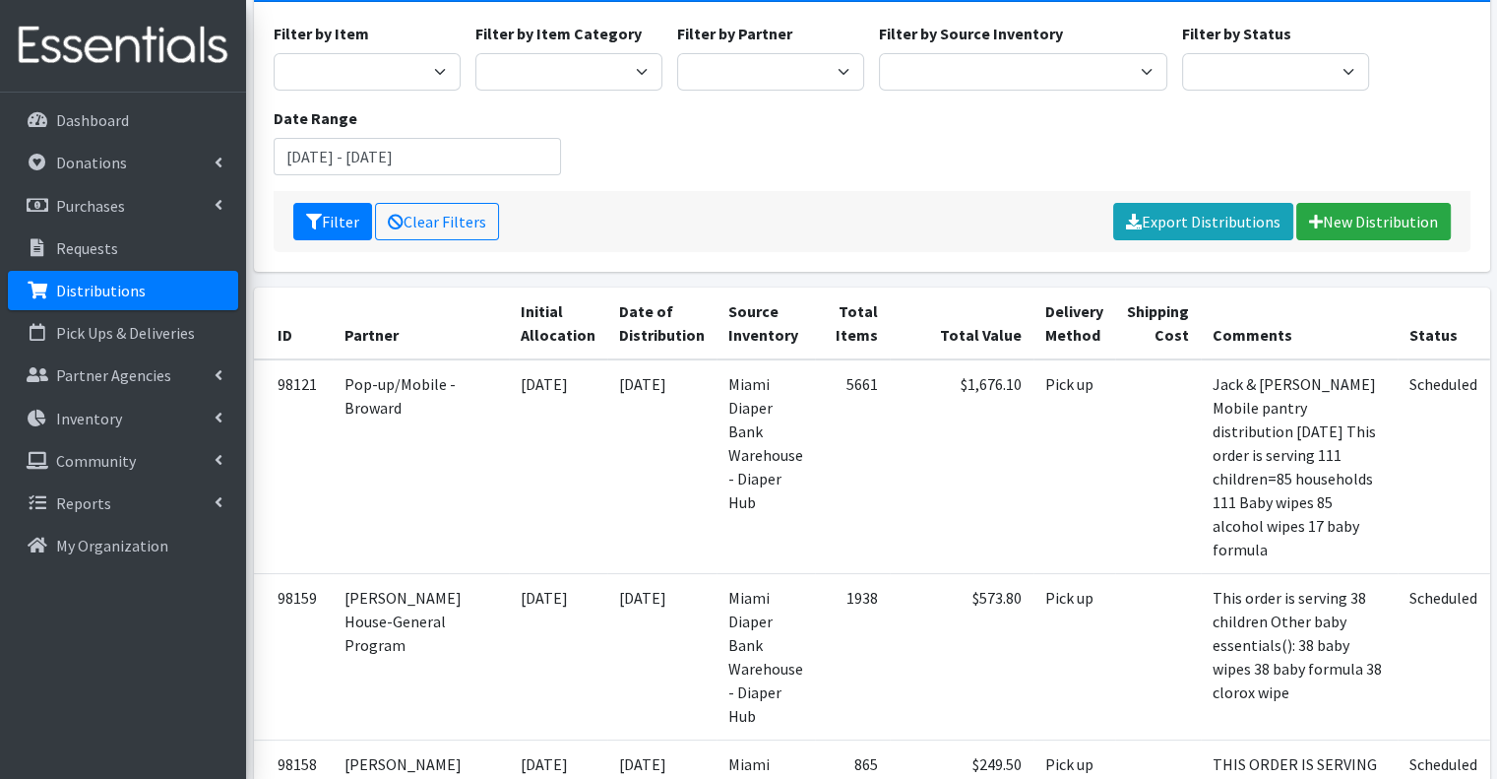
scroll to position [295, 0]
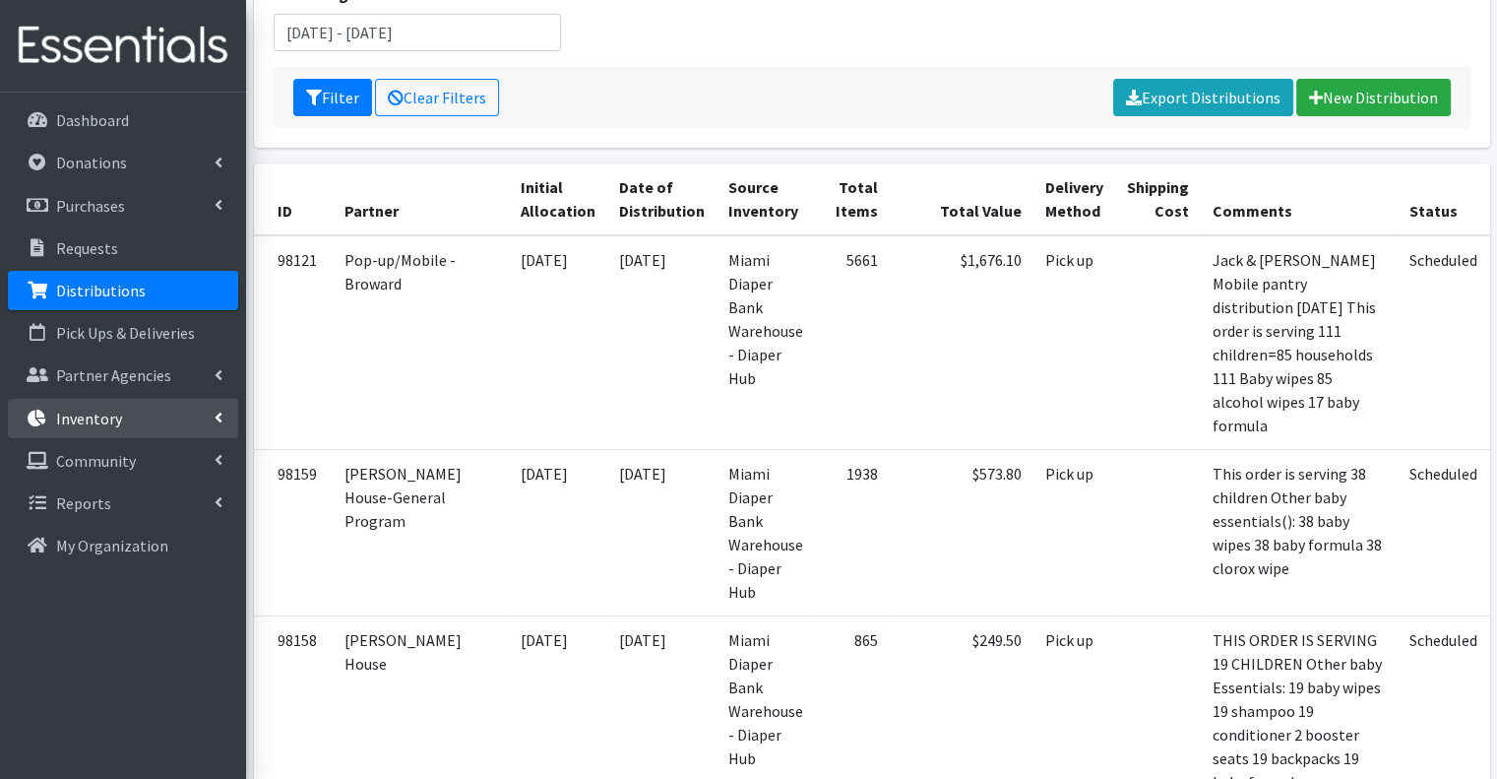
click at [122, 417] on link "Inventory" at bounding box center [123, 418] width 230 height 39
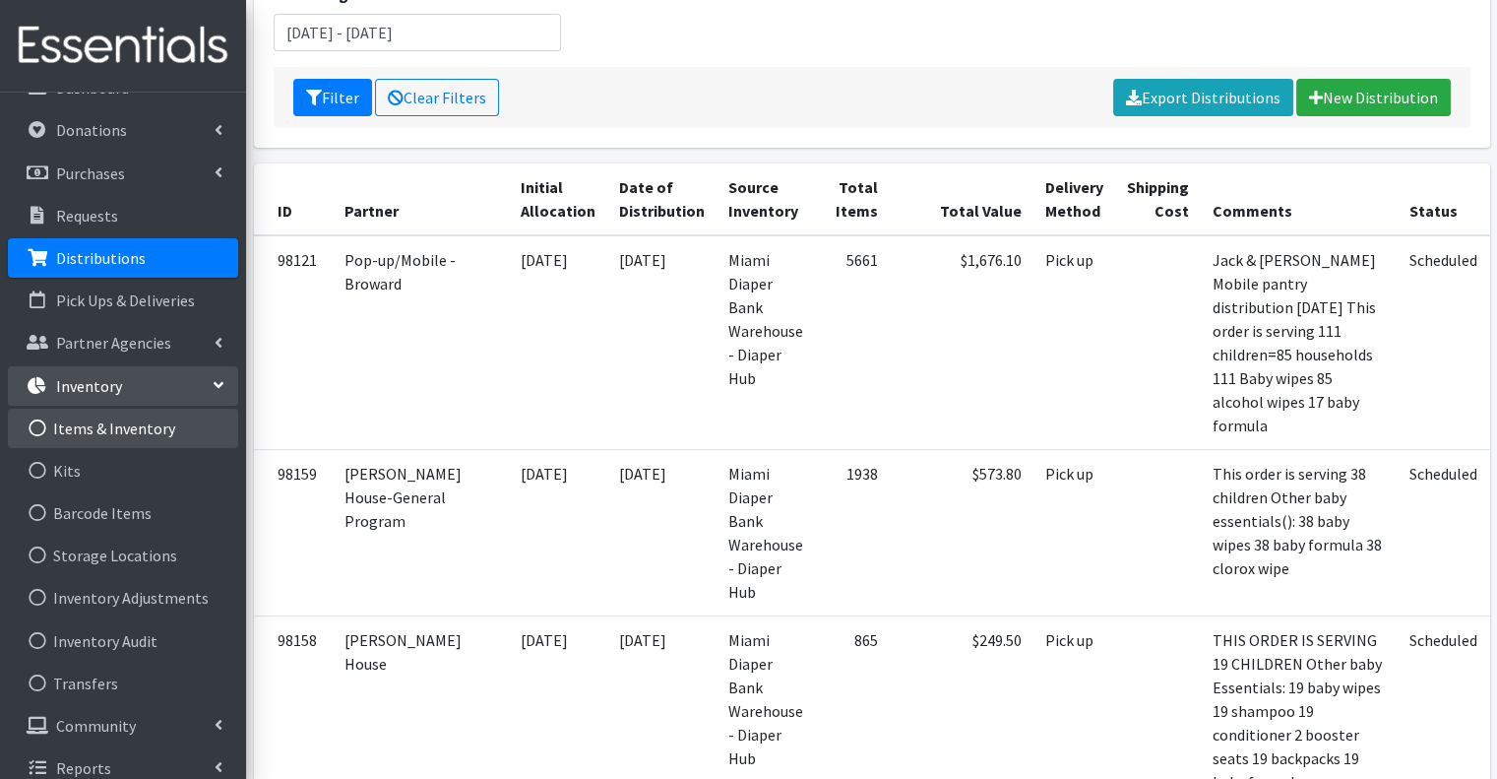
scroll to position [50, 0]
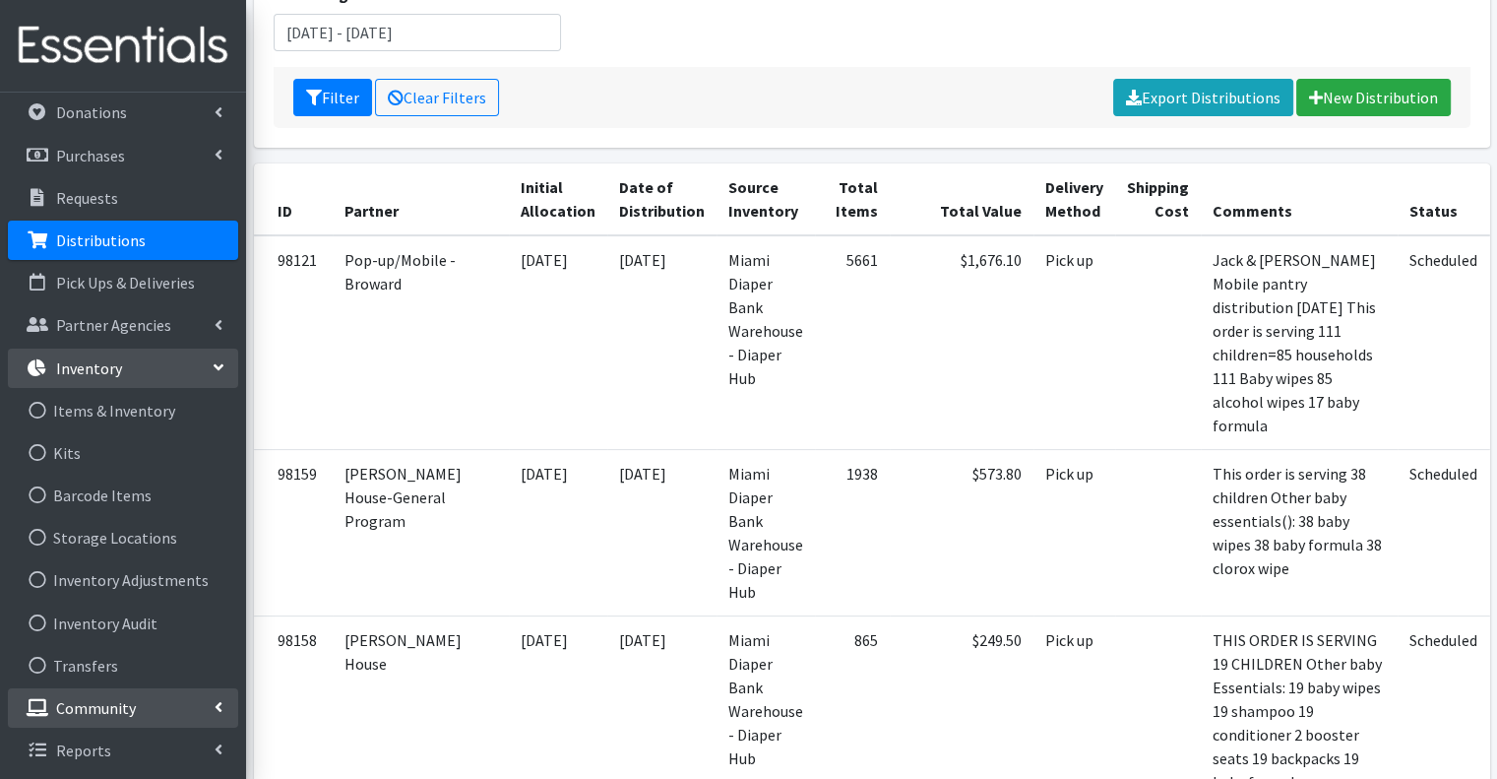
click at [124, 712] on p "Community" at bounding box center [96, 708] width 80 height 20
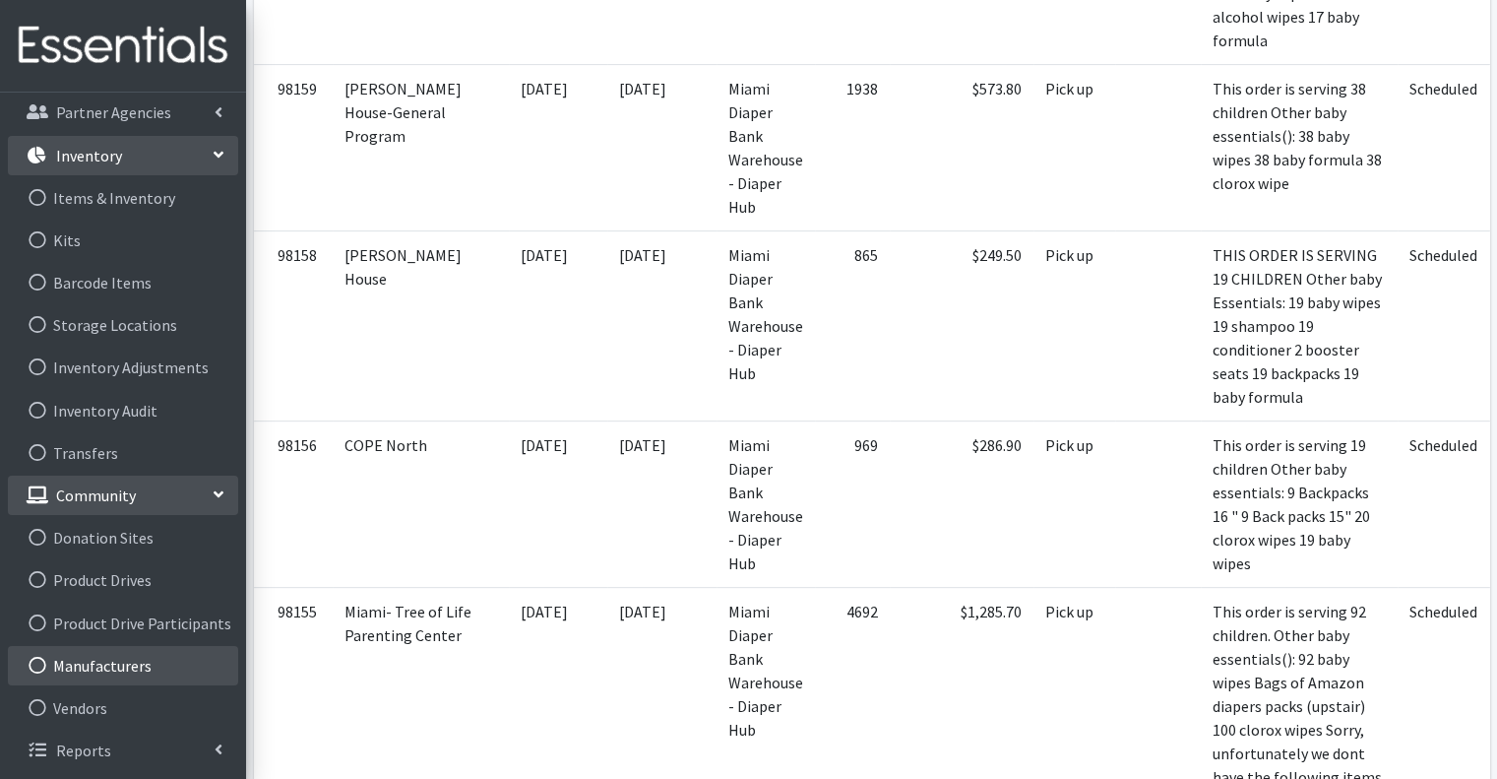
scroll to position [886, 0]
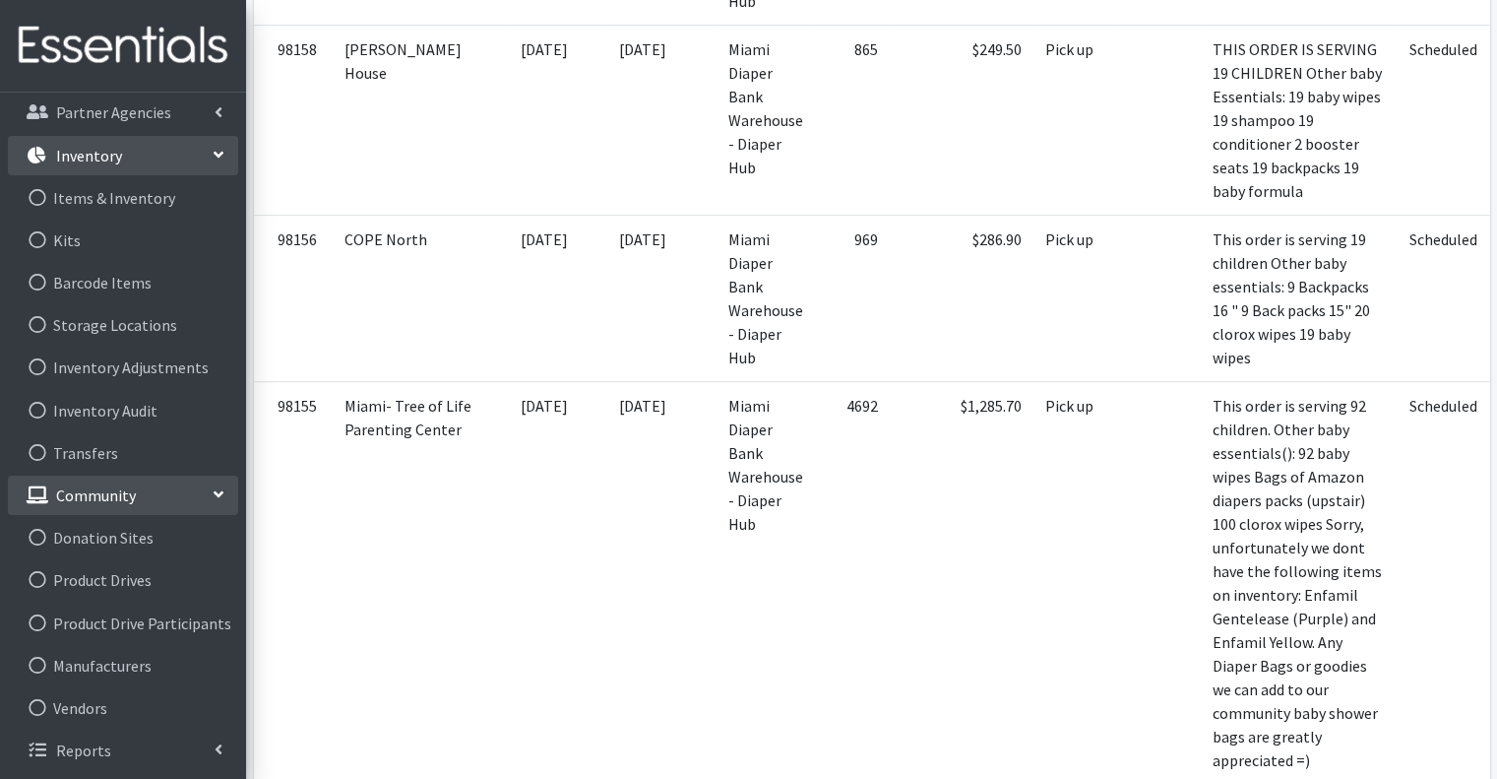
click at [117, 158] on p "Inventory" at bounding box center [89, 156] width 66 height 20
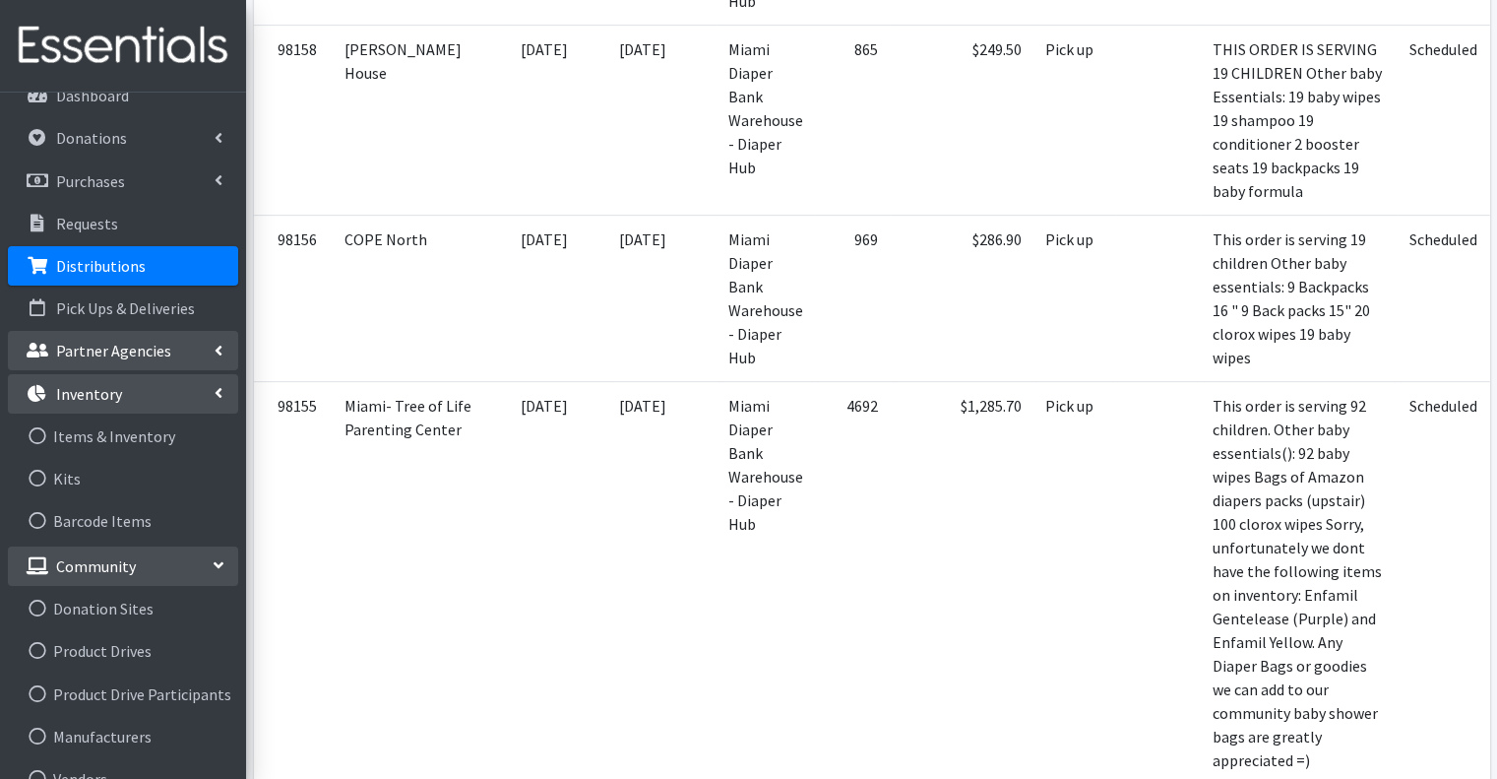
scroll to position [0, 0]
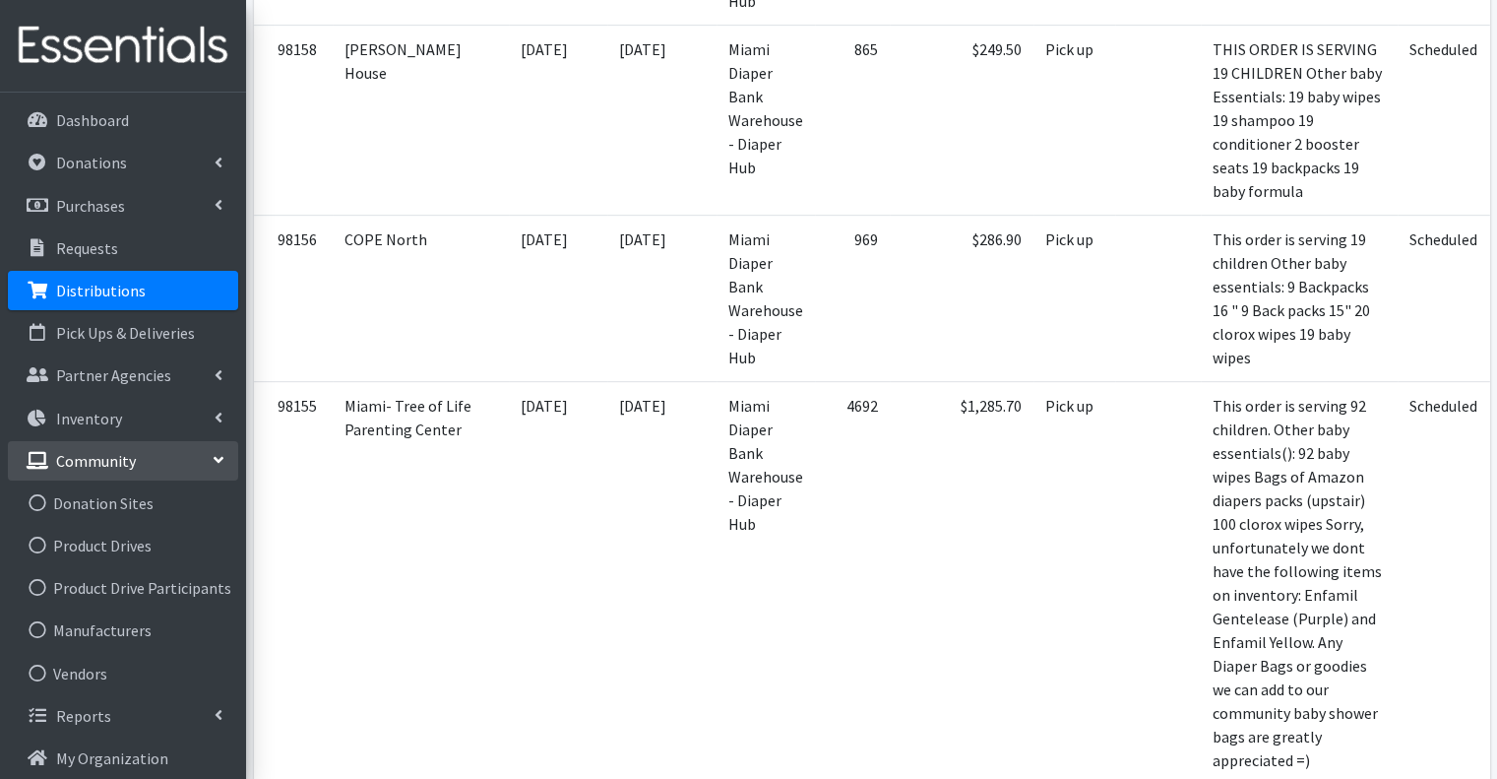
click at [147, 461] on link "Community" at bounding box center [123, 460] width 230 height 39
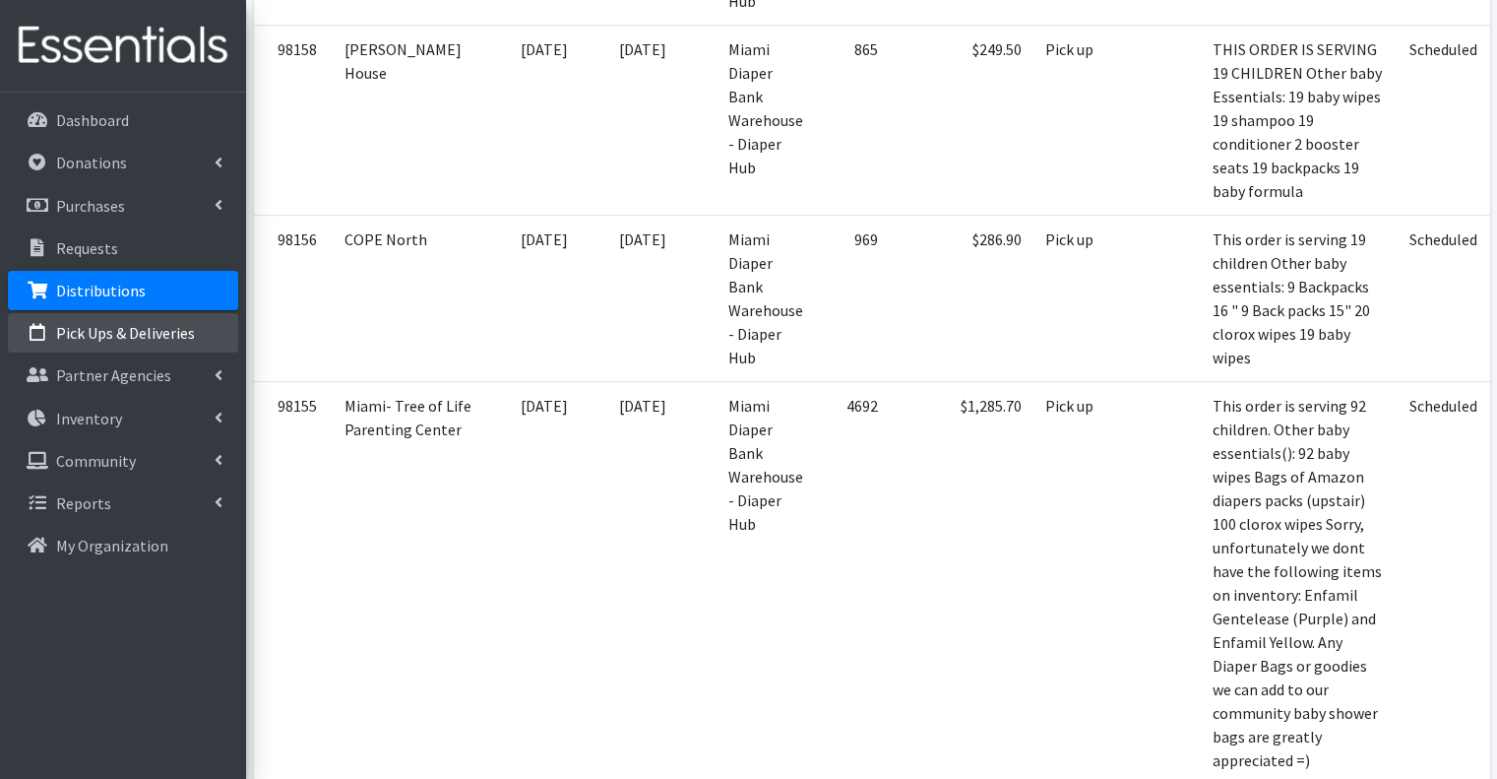
click at [110, 321] on link "Pick Ups & Deliveries" at bounding box center [123, 332] width 230 height 39
